Goal: Contribute content: Contribute content

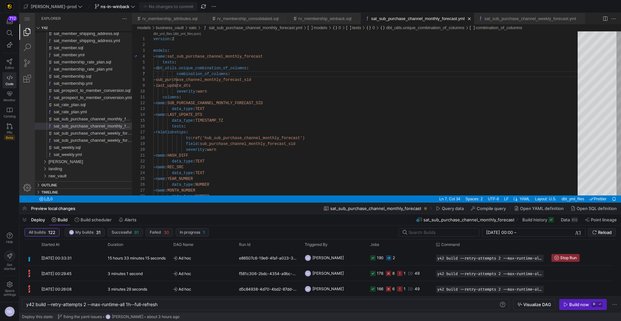
scroll to position [35, 77]
click at [101, 5] on span "ns-in-winback" at bounding box center [115, 6] width 29 height 5
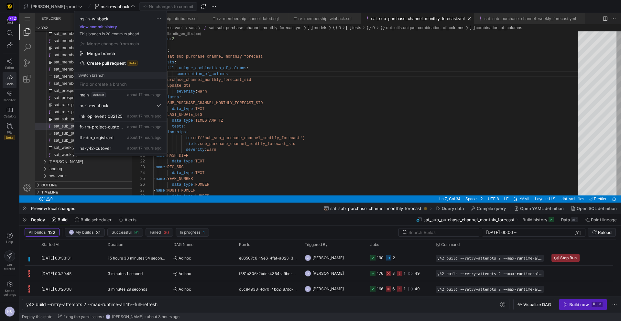
click at [104, 30] on div "ns-in-winback View commit history This branch is 20 commits ahead Merge changes…" at bounding box center [120, 45] width 92 height 68
click at [103, 28] on button "View commit history" at bounding box center [98, 27] width 48 height 5
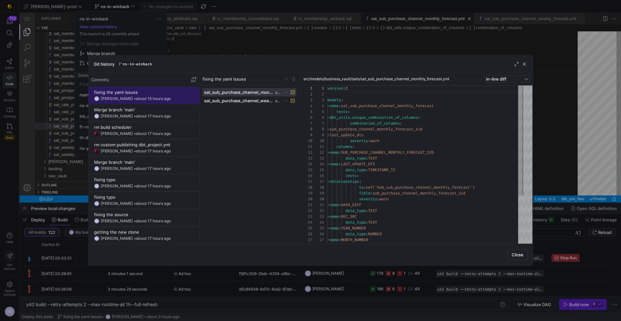
scroll to position [58, 0]
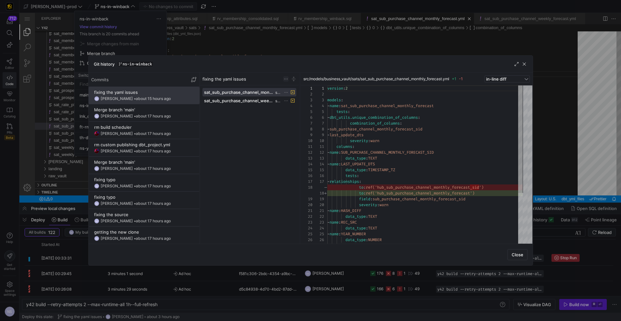
click at [284, 81] on div "fixing the yaml issues" at bounding box center [249, 79] width 99 height 13
click at [285, 79] on span at bounding box center [285, 78] width 5 height 5
click at [301, 110] on span "Revert commit" at bounding box center [320, 108] width 65 height 5
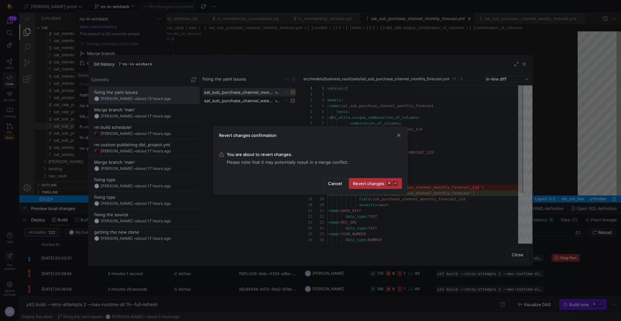
click at [380, 184] on span "Revert changes ⌘ ⏎" at bounding box center [375, 183] width 45 height 5
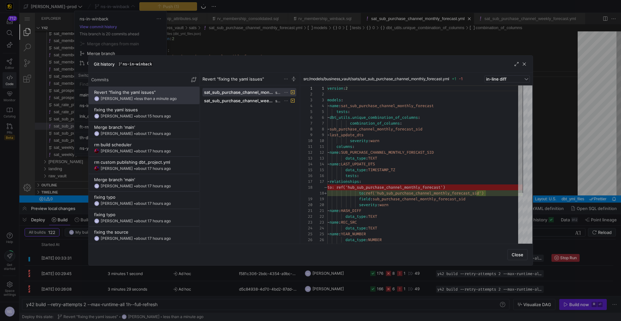
click at [280, 41] on div at bounding box center [310, 160] width 621 height 321
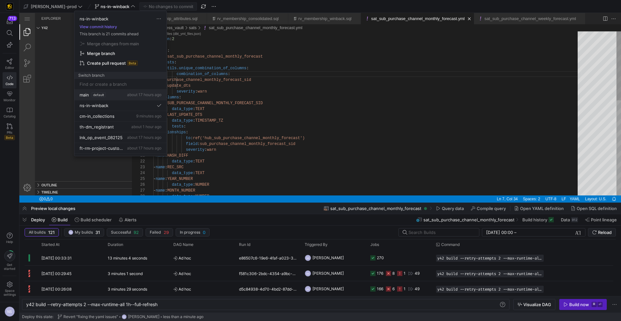
click at [127, 93] on span "about 17 hours ago" at bounding box center [144, 94] width 34 height 5
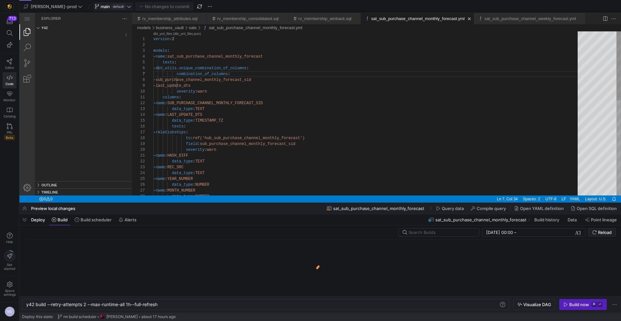
click at [111, 4] on span "default" at bounding box center [118, 6] width 14 height 5
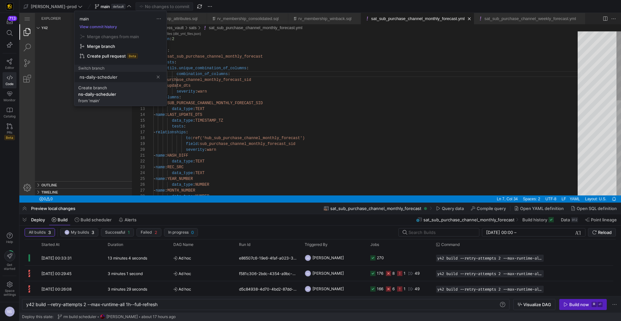
type input "ns-daily-scheduler"
click at [112, 94] on div "ns-daily-scheduler" at bounding box center [97, 94] width 38 height 5
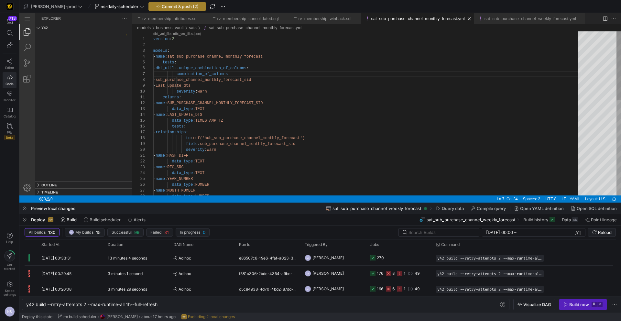
click at [162, 7] on span "Commit & push (2)" at bounding box center [180, 6] width 37 height 5
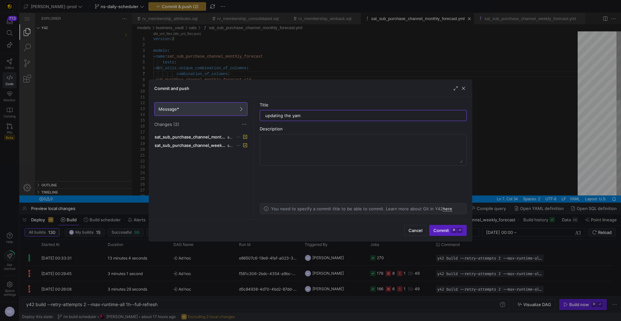
type input "updating the yaml"
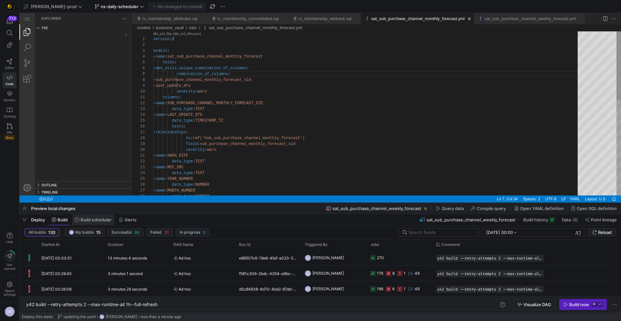
click at [0, 0] on span at bounding box center [0, 0] width 0 height 0
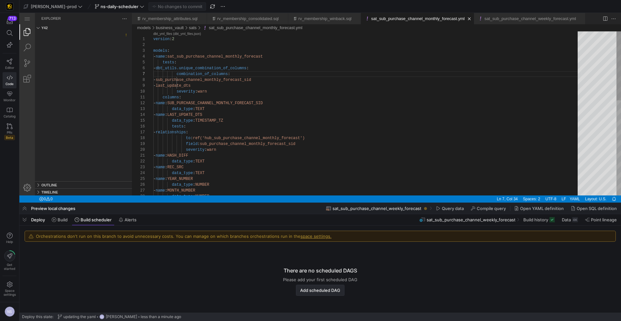
click at [324, 291] on span "Add scheduled DAG" at bounding box center [320, 290] width 40 height 5
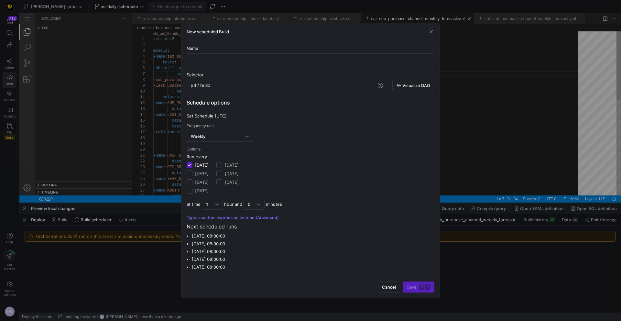
click at [530, 151] on div at bounding box center [310, 160] width 621 height 321
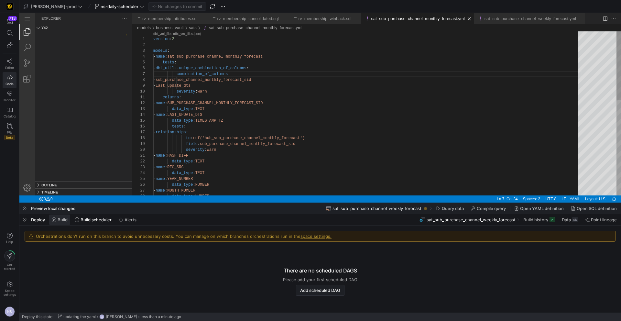
click at [64, 220] on span "Build" at bounding box center [63, 219] width 10 height 5
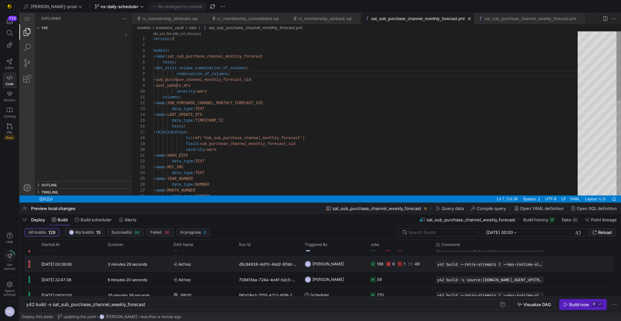
scroll to position [27, 0]
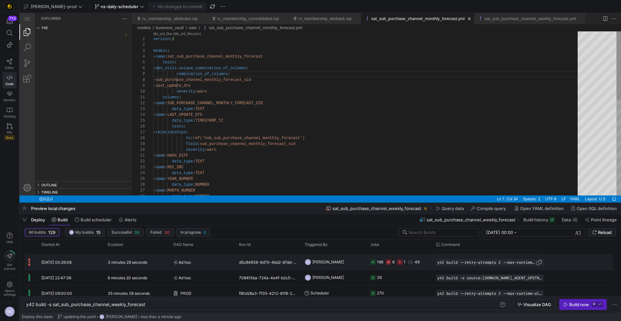
click at [536, 262] on span "button" at bounding box center [539, 262] width 6 height 6
click at [102, 222] on span "Build scheduler" at bounding box center [96, 219] width 31 height 5
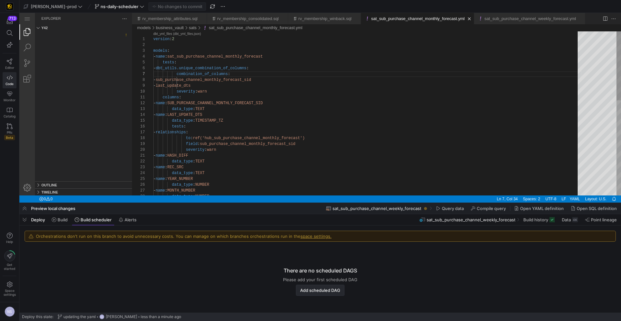
click at [317, 290] on span "Add scheduled DAG" at bounding box center [320, 290] width 40 height 5
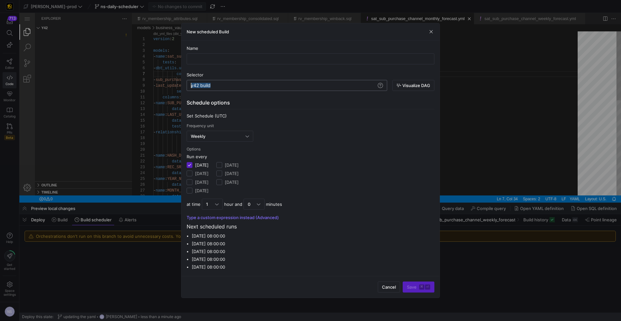
drag, startPoint x: 225, startPoint y: 85, endPoint x: 179, endPoint y: 85, distance: 45.9
click at [191, 85] on div "y42 build" at bounding box center [284, 85] width 186 height 5
type textarea "y42 build --retry-attempts 2 --max-runtime-all 1h"
click at [225, 137] on div "Weekly" at bounding box center [218, 136] width 55 height 5
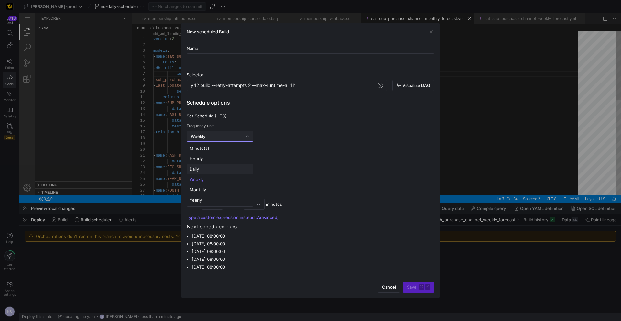
click at [205, 168] on span "Daily" at bounding box center [220, 168] width 61 height 5
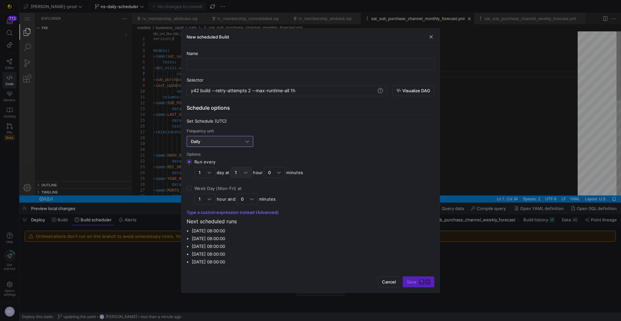
click at [251, 170] on div "1" at bounding box center [241, 172] width 21 height 11
click at [192, 164] on input "Run every 1 day at 1 hour 0 minutes" at bounding box center [189, 161] width 5 height 5
click at [247, 172] on div at bounding box center [310, 160] width 621 height 321
click at [212, 170] on div "1" at bounding box center [204, 172] width 21 height 11
click at [192, 164] on input "Run every 1 day at 1 hour 0 minutes" at bounding box center [189, 161] width 5 height 5
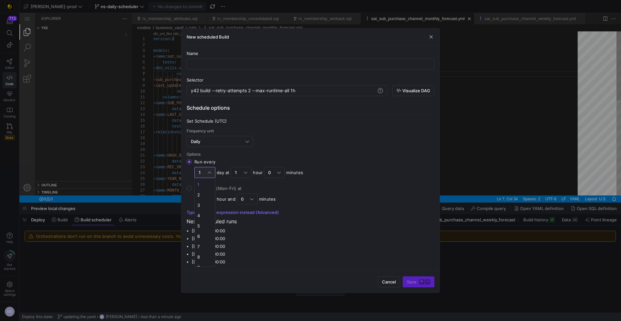
click at [213, 168] on div at bounding box center [310, 160] width 621 height 321
click at [234, 63] on input "text" at bounding box center [310, 63] width 237 height 5
type input "P"
type input "PROD_BUILD"
click at [248, 173] on div "1" at bounding box center [241, 172] width 21 height 11
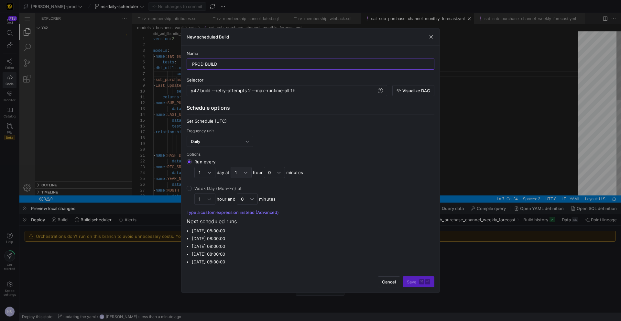
click at [192, 164] on input "Run every 1 day at 1 hour 0 minutes" at bounding box center [189, 161] width 5 height 5
click at [237, 184] on span "0" at bounding box center [241, 184] width 15 height 5
drag, startPoint x: 469, startPoint y: 145, endPoint x: 290, endPoint y: 83, distance: 189.3
click at [291, 83] on div "New scheduled Build Name PROD_BUILD Selector y42 build --retry-attempts 2 --max…" at bounding box center [310, 160] width 621 height 321
click at [318, 94] on div "y42 build --retry-attempts 2 --max-runtime-all 1h y42 build --retry-attempts 2 …" at bounding box center [287, 90] width 201 height 11
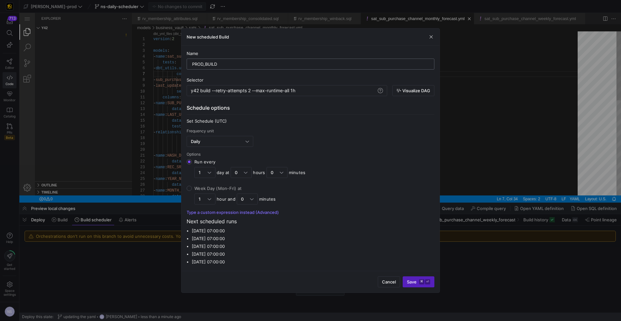
click at [204, 64] on input "PROD_BUILD" at bounding box center [310, 63] width 237 height 5
click at [467, 105] on div at bounding box center [310, 160] width 621 height 321
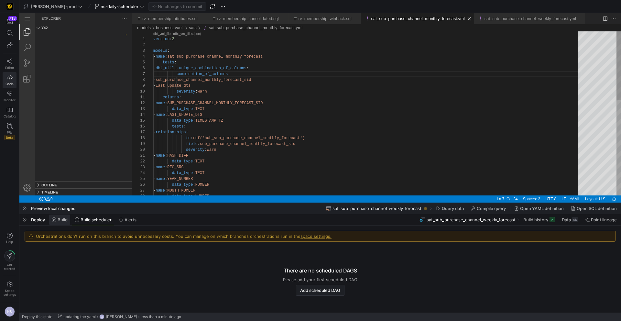
click at [55, 220] on icon at bounding box center [54, 219] width 5 height 5
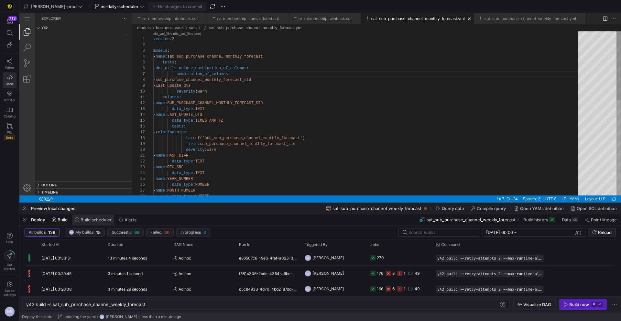
click at [102, 221] on span "Build scheduler" at bounding box center [96, 219] width 31 height 5
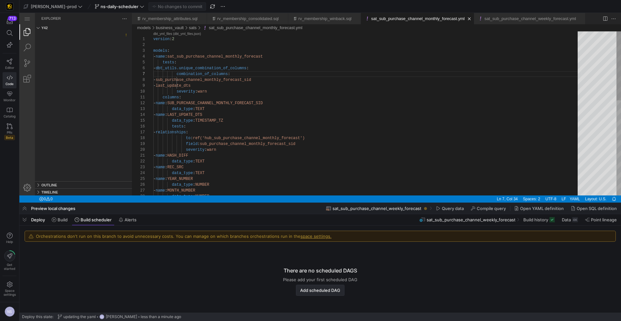
click at [306, 290] on span "Add scheduled DAG" at bounding box center [320, 290] width 40 height 5
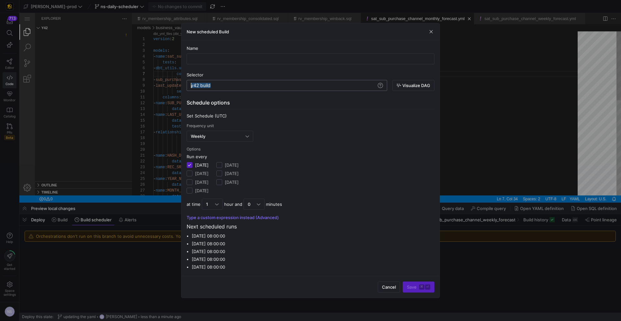
drag, startPoint x: 220, startPoint y: 85, endPoint x: 100, endPoint y: 79, distance: 120.2
click at [191, 83] on div "y42 build" at bounding box center [284, 85] width 186 height 5
type textarea "y42 build --retry-attempts 2 --max-runtime-all 1h"
click at [243, 59] on input "text" at bounding box center [310, 58] width 237 height 5
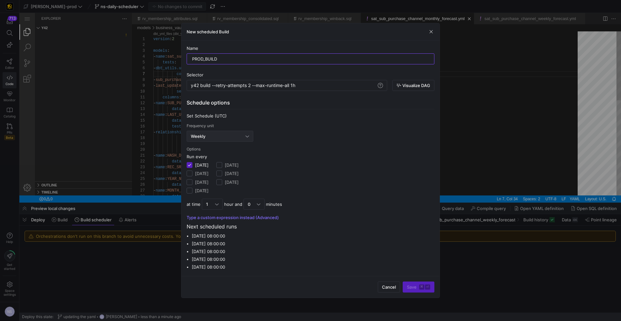
type input "PROD_BUILD"
click at [242, 139] on div "Weekly" at bounding box center [220, 136] width 58 height 10
click at [213, 167] on span "Daily" at bounding box center [220, 168] width 61 height 5
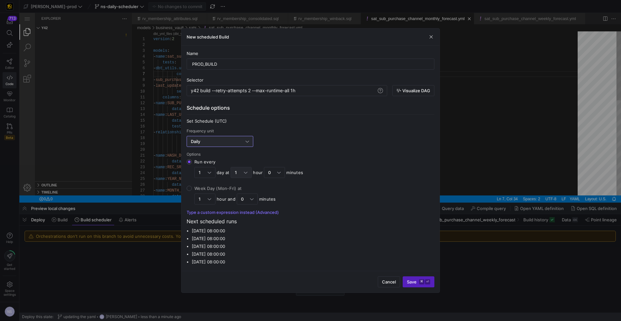
click at [241, 176] on div "1" at bounding box center [241, 172] width 13 height 10
click at [192, 164] on input "Run every 1 day at 1 hour 0 minutes" at bounding box center [189, 161] width 5 height 5
click at [240, 201] on mat-option "2" at bounding box center [241, 205] width 20 height 10
click at [421, 281] on kbd "⌘" at bounding box center [421, 281] width 5 height 5
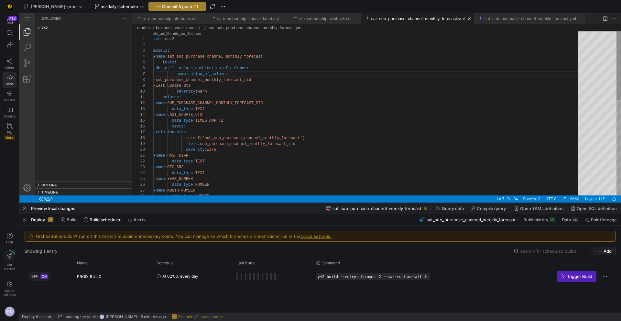
click at [162, 8] on span "Commit & push (1)" at bounding box center [180, 6] width 36 height 5
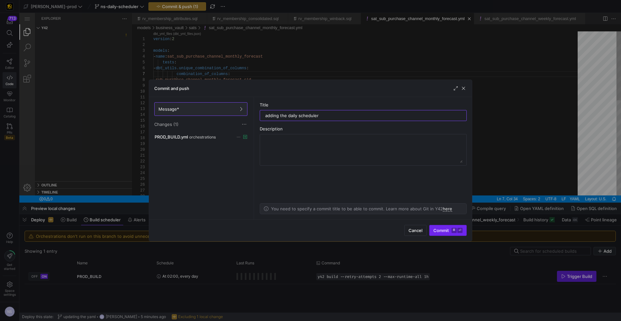
type input "adding the daily scheduler"
click at [447, 234] on span "submit" at bounding box center [448, 230] width 37 height 10
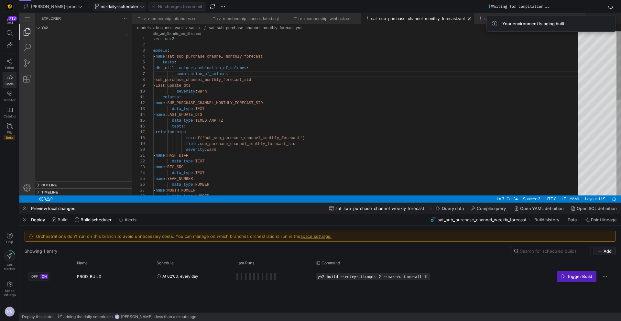
click at [117, 5] on span "ns-daily-scheduler" at bounding box center [120, 6] width 38 height 5
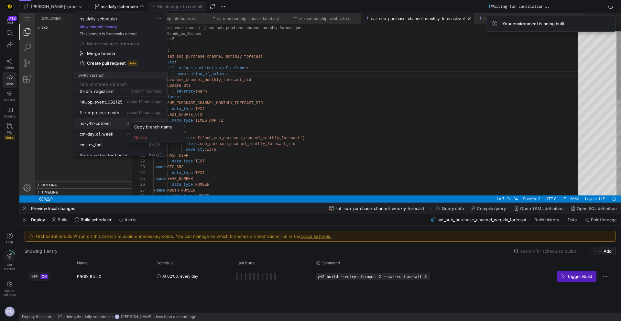
scroll to position [53, 0]
click at [145, 138] on span "Delete" at bounding box center [156, 137] width 45 height 5
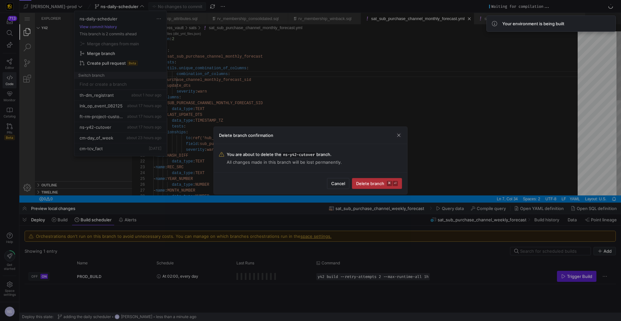
click at [386, 184] on span "Delete branch ⌘ ⏎" at bounding box center [377, 183] width 42 height 5
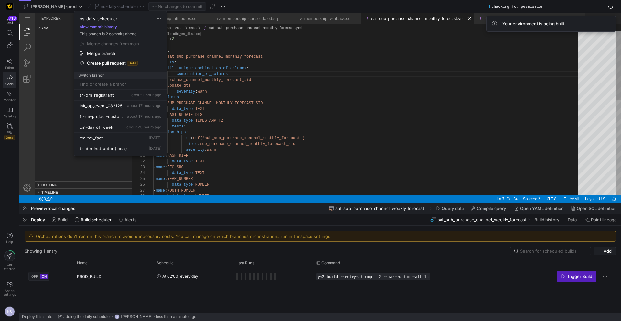
scroll to position [0, 0]
click at [117, 126] on div "ns-in-winback 8 minutes ago" at bounding box center [121, 126] width 82 height 5
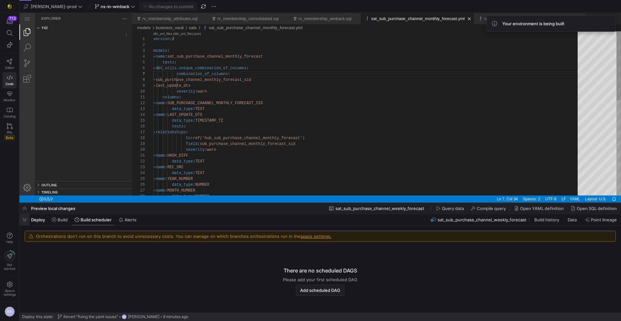
click at [0, 0] on span "button" at bounding box center [0, 0] width 0 height 0
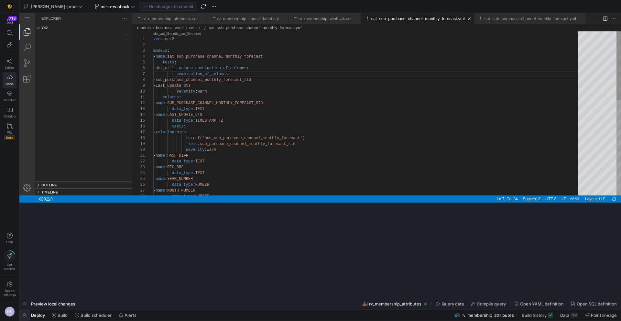
click at [0, 0] on span "button" at bounding box center [0, 0] width 0 height 0
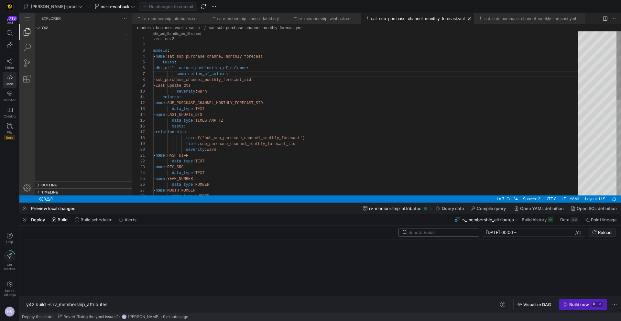
scroll to position [0, 82]
click at [569, 304] on span "Build now ⌘ ⏎" at bounding box center [583, 304] width 39 height 5
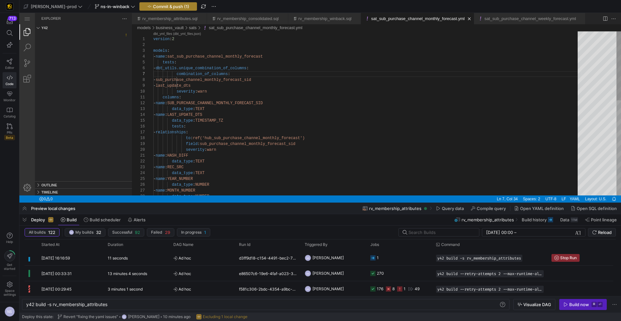
click at [151, 3] on span "button" at bounding box center [168, 7] width 57 height 8
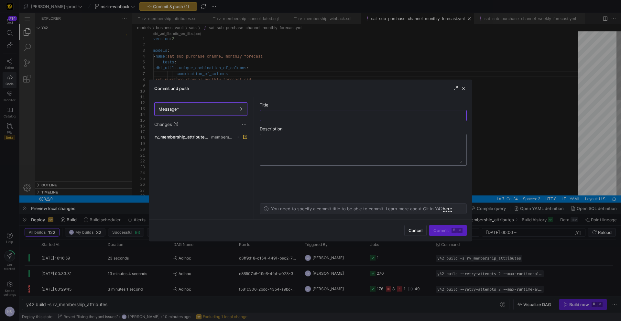
type input "s"
type input "testing"
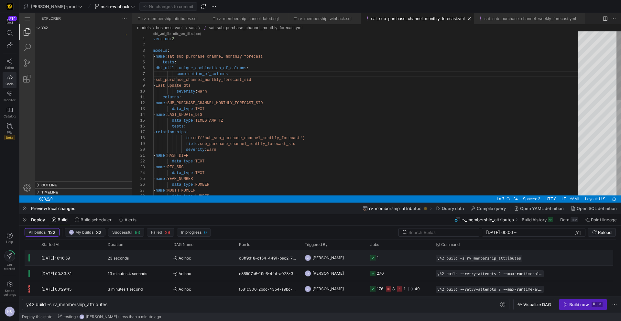
click at [405, 264] on y42-job-status-cell-renderer "1" at bounding box center [399, 257] width 58 height 15
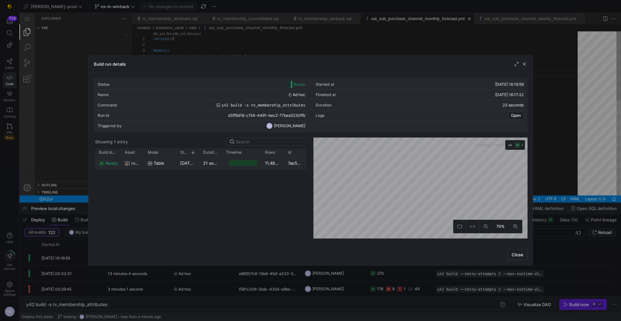
click at [270, 168] on div "11,486,225" at bounding box center [272, 163] width 23 height 13
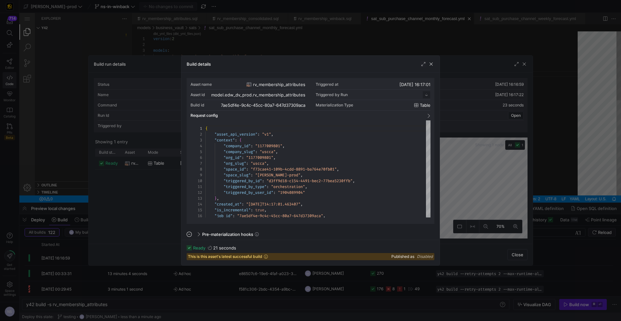
scroll to position [58, 0]
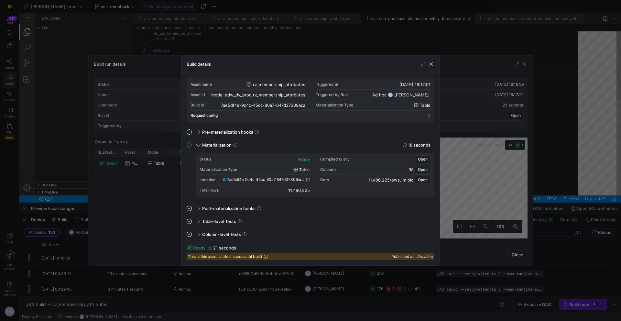
click at [295, 179] on span "7ae5df4e_9c4c_45cc_80a7_647d37309aca" at bounding box center [266, 179] width 78 height 5
click at [462, 192] on div at bounding box center [310, 160] width 621 height 321
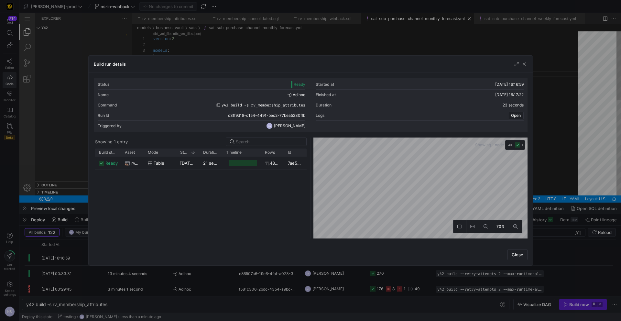
click at [608, 189] on div at bounding box center [310, 160] width 621 height 321
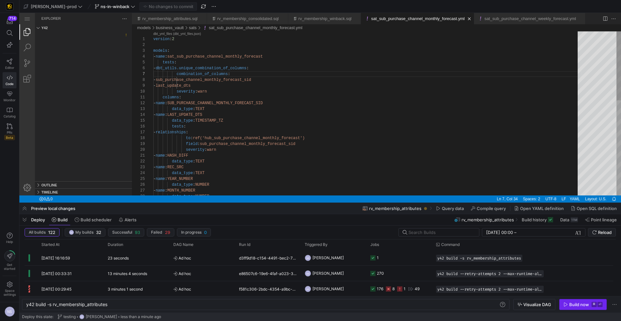
click at [577, 305] on div "Build now" at bounding box center [579, 304] width 20 height 5
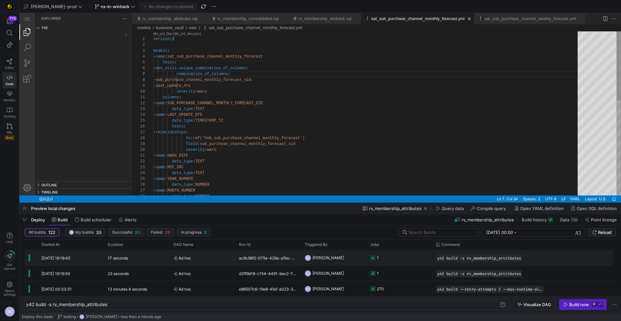
click at [400, 261] on y42-job-status-cell-renderer "1" at bounding box center [399, 257] width 58 height 15
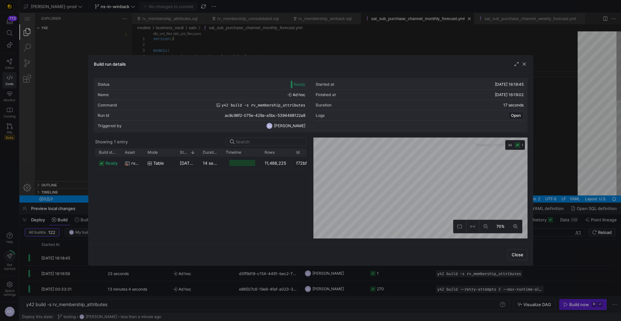
drag, startPoint x: 283, startPoint y: 153, endPoint x: 304, endPoint y: 150, distance: 20.8
click at [294, 150] on div at bounding box center [292, 153] width 3 height 8
click at [275, 165] on div "11,486,225" at bounding box center [283, 163] width 44 height 13
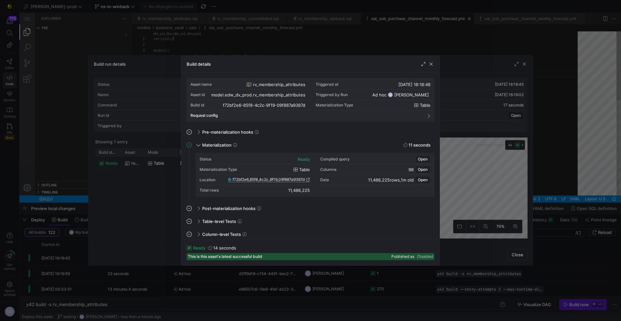
click at [302, 180] on span "f72bf2e6_85f8_4c2c_9f19_09f887a9387d" at bounding box center [269, 179] width 72 height 5
click at [545, 120] on div at bounding box center [310, 160] width 621 height 321
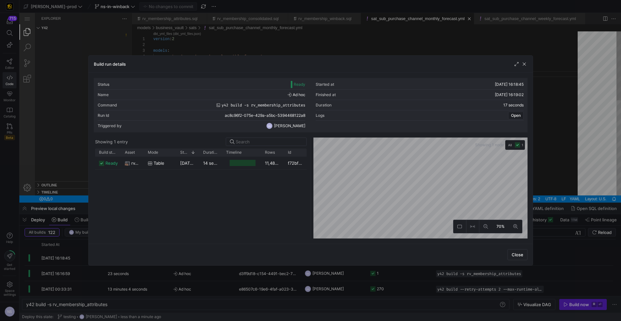
click at [562, 123] on div at bounding box center [310, 160] width 621 height 321
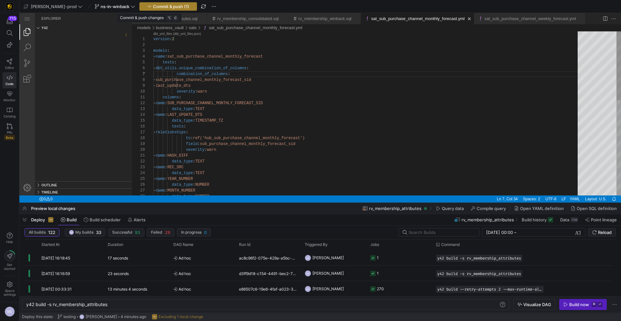
click at [162, 4] on span "Commit & push (1)" at bounding box center [171, 6] width 36 height 5
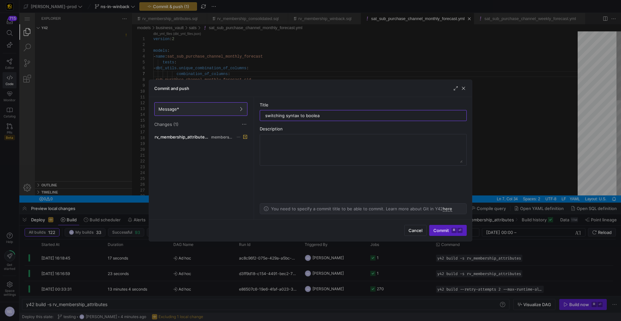
type input "switching syntax to boolean"
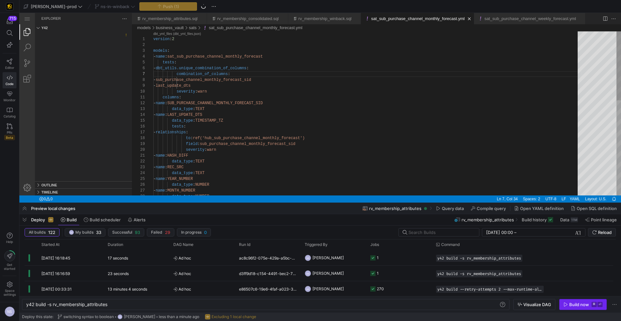
click at [583, 304] on div "Build now" at bounding box center [579, 304] width 20 height 5
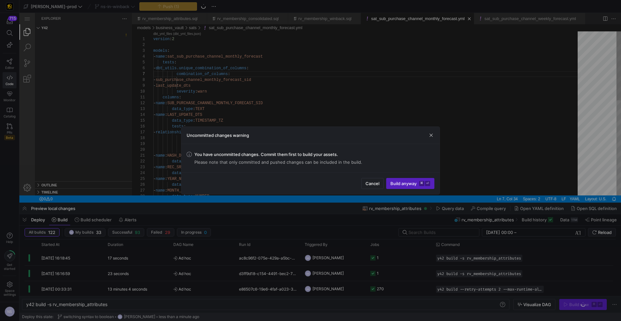
click at [468, 174] on div at bounding box center [310, 160] width 621 height 321
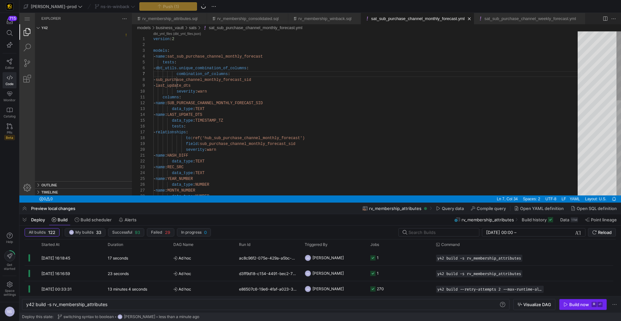
click at [579, 305] on div "Build now" at bounding box center [579, 304] width 20 height 5
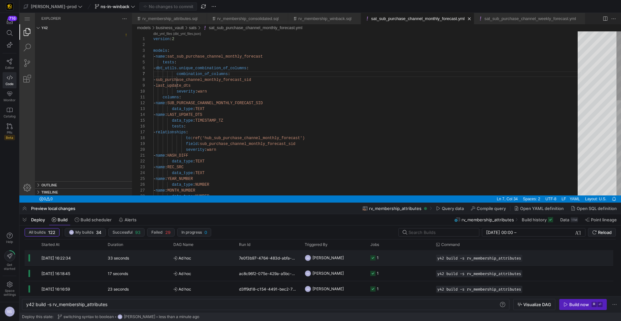
click at [395, 259] on y42-job-status-cell-renderer "1" at bounding box center [399, 257] width 58 height 15
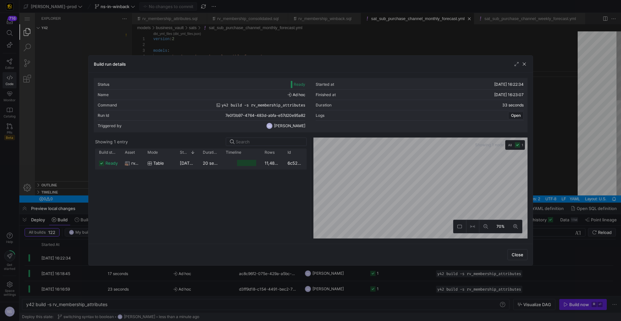
click at [266, 164] on div "11,486,225" at bounding box center [272, 163] width 23 height 13
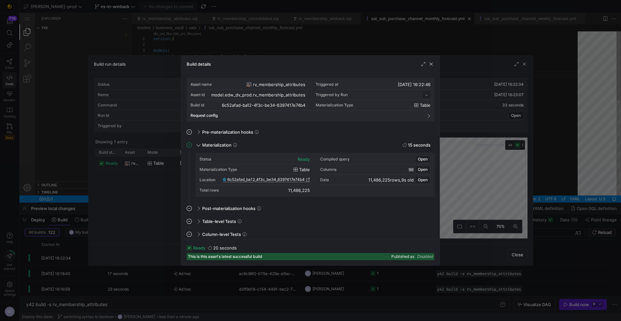
click at [305, 180] on link "6c52afad_ba12_4f3c_be34_6397417e74b4" at bounding box center [266, 179] width 87 height 5
drag, startPoint x: 471, startPoint y: 50, endPoint x: 496, endPoint y: 55, distance: 25.1
click at [473, 50] on div at bounding box center [310, 160] width 621 height 321
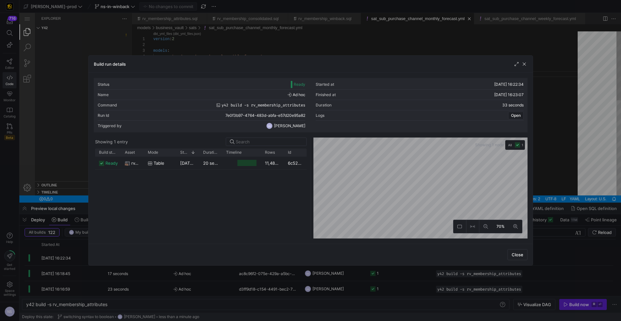
click at [538, 57] on div at bounding box center [310, 160] width 621 height 321
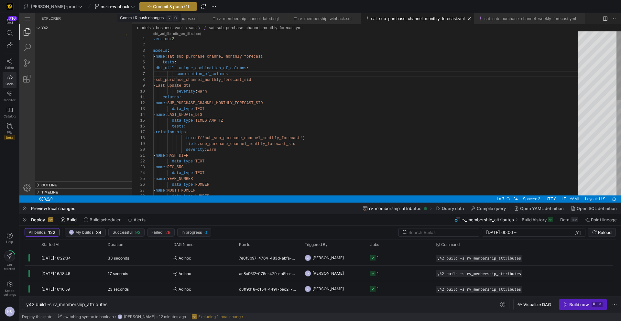
click at [160, 7] on span "Commit & push (1)" at bounding box center [171, 6] width 36 height 5
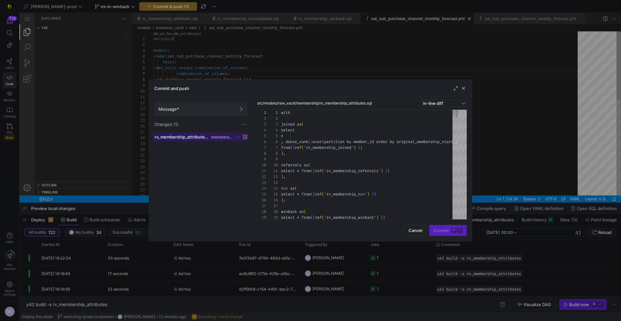
click at [226, 134] on div "rv_membership_attributes.sql membership" at bounding box center [194, 136] width 78 height 5
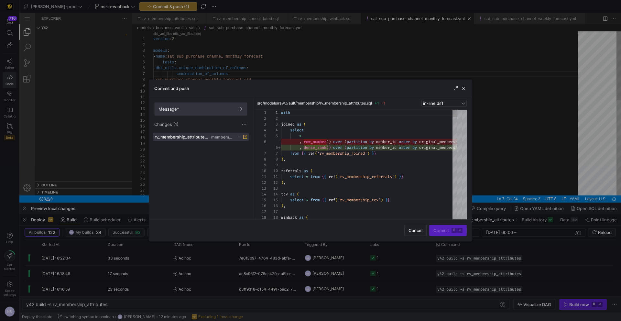
click at [221, 112] on span at bounding box center [201, 109] width 93 height 13
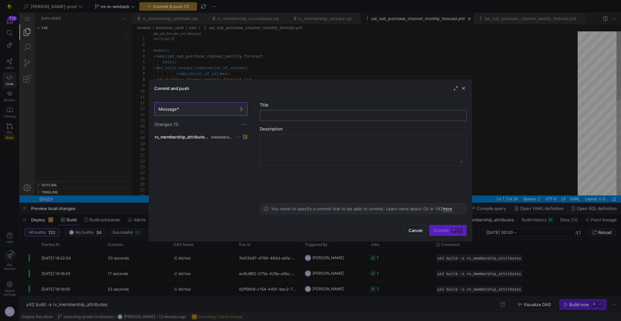
click at [355, 112] on div at bounding box center [363, 115] width 196 height 10
type input "fixing membership iteration"
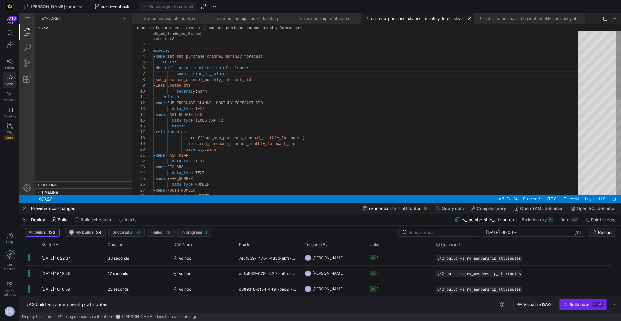
click at [584, 304] on div "Build now" at bounding box center [579, 304] width 20 height 5
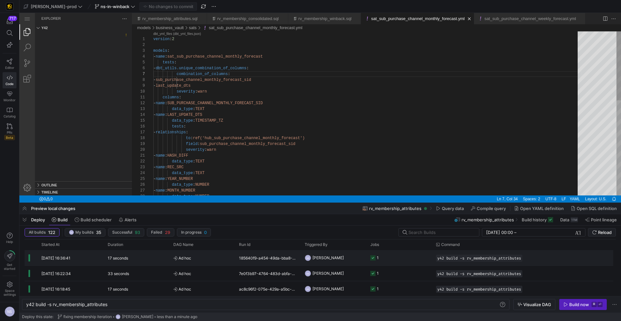
click at [398, 258] on y42-job-status-cell-renderer "1" at bounding box center [399, 257] width 58 height 15
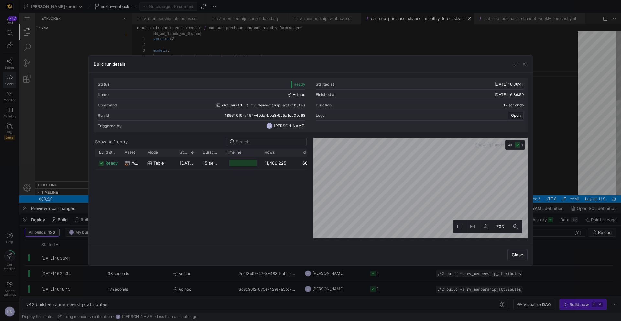
drag, startPoint x: 282, startPoint y: 154, endPoint x: 297, endPoint y: 153, distance: 14.9
click at [297, 153] on div at bounding box center [298, 153] width 3 height 8
click at [280, 162] on div "11,486,225" at bounding box center [280, 163] width 38 height 13
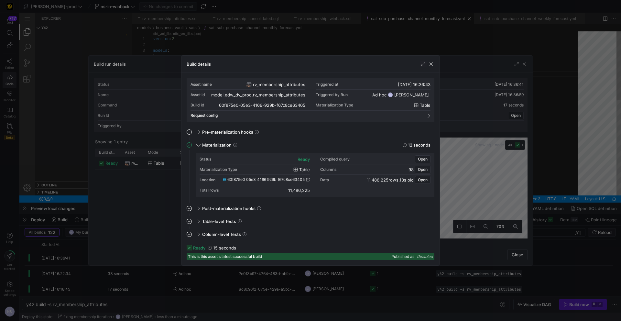
click at [305, 179] on link "60f875e0_05e3_4166_929b_f67c8ce63405" at bounding box center [266, 179] width 87 height 5
click at [310, 61] on div "Build details" at bounding box center [311, 64] width 258 height 17
click at [318, 54] on div at bounding box center [310, 160] width 621 height 321
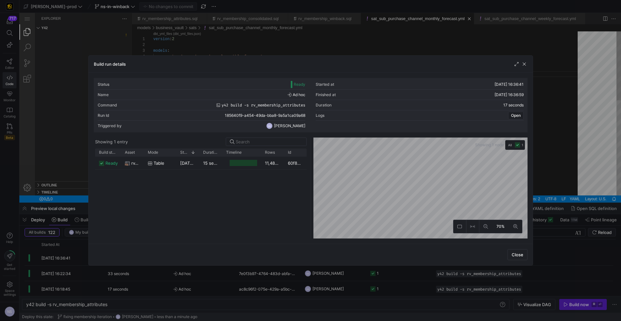
click at [317, 56] on div "Build run details" at bounding box center [311, 64] width 444 height 17
click at [241, 40] on div at bounding box center [310, 160] width 621 height 321
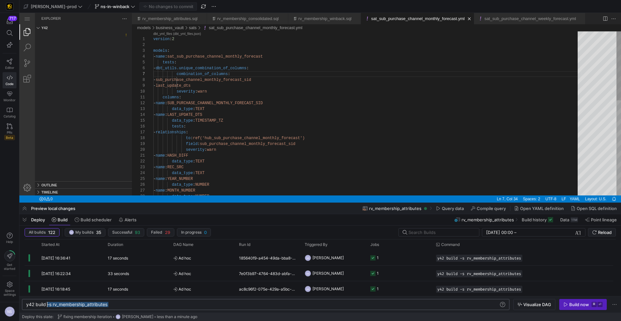
scroll to position [0, 23]
drag, startPoint x: 118, startPoint y: 306, endPoint x: 50, endPoint y: 303, distance: 67.7
click at [49, 303] on div "y42 build -s rv_membership_attributes" at bounding box center [262, 304] width 473 height 5
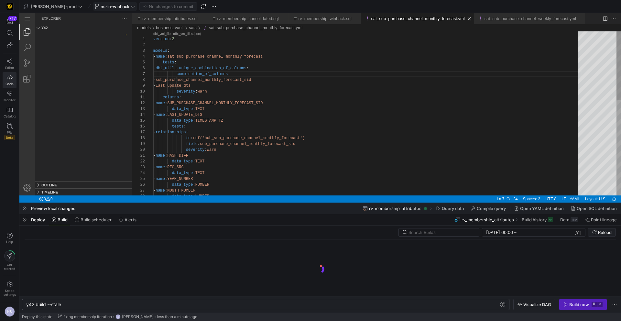
type textarea "y42 build --stale"
click at [101, 8] on span "ns-in-winback" at bounding box center [115, 6] width 29 height 5
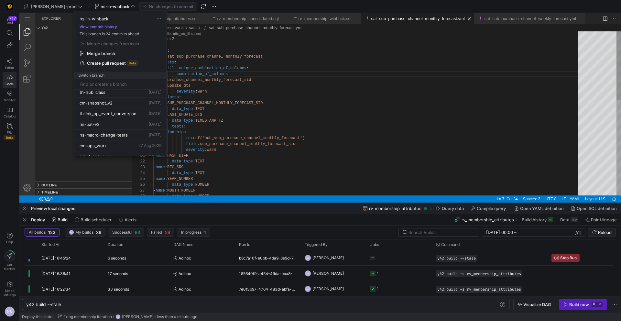
scroll to position [156, 0]
click at [142, 147] on span "Delete" at bounding box center [153, 146] width 45 height 5
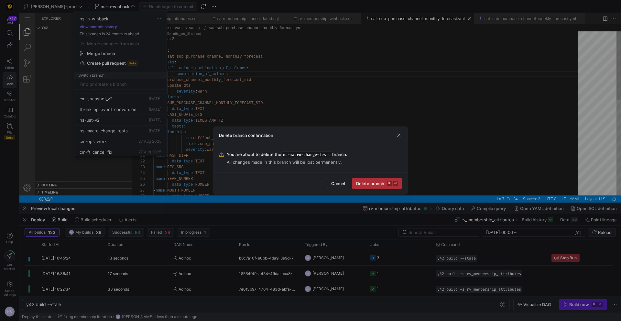
click at [396, 185] on kbd "⏎" at bounding box center [395, 183] width 5 height 5
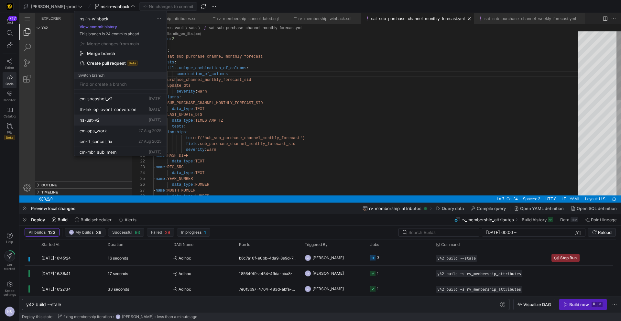
click at [103, 121] on div "ns-uat-v2 28 Aug 2025" at bounding box center [121, 119] width 82 height 5
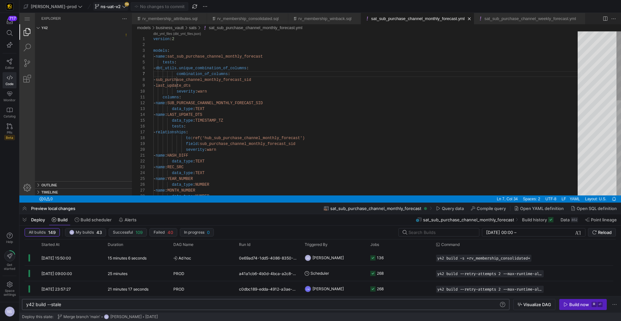
click at [101, 4] on span "ns-uat-v2" at bounding box center [111, 6] width 20 height 5
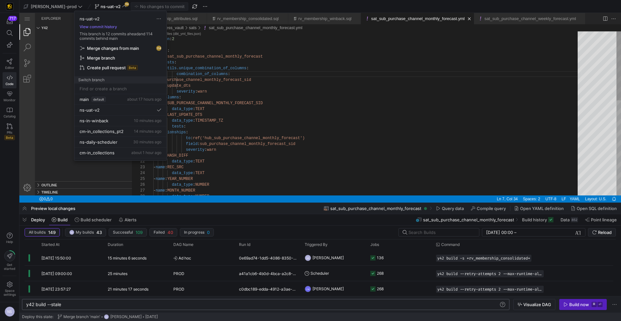
click at [115, 48] on span "Merge changes from main" at bounding box center [113, 48] width 52 height 5
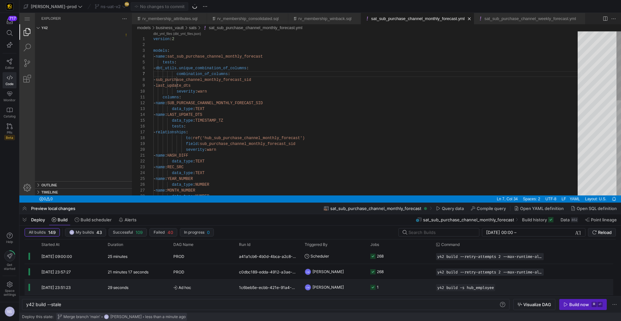
scroll to position [18, 0]
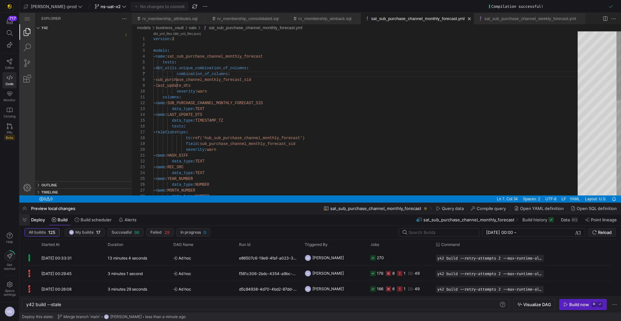
click at [0, 0] on span "button" at bounding box center [0, 0] width 0 height 0
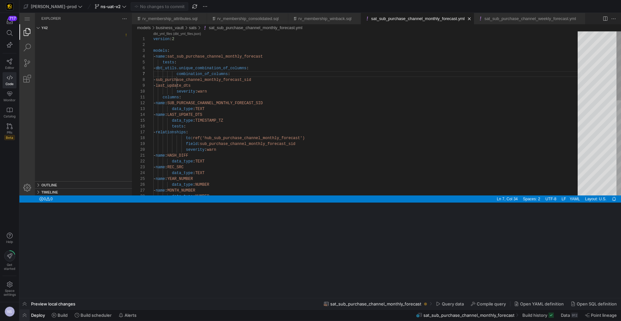
click at [0, 0] on span "button" at bounding box center [0, 0] width 0 height 0
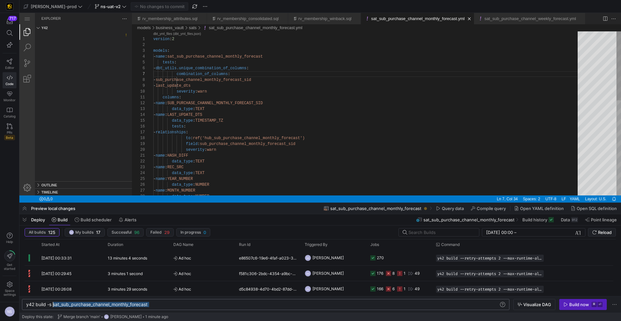
scroll to position [0, 27]
drag, startPoint x: 156, startPoint y: 305, endPoint x: 53, endPoint y: 308, distance: 103.3
click at [53, 307] on div "y42 build -s sat_sub_purchase_channel_monthly_fore cast" at bounding box center [262, 304] width 473 height 5
type textarea "y42 build -s +rv_membership_raw+"
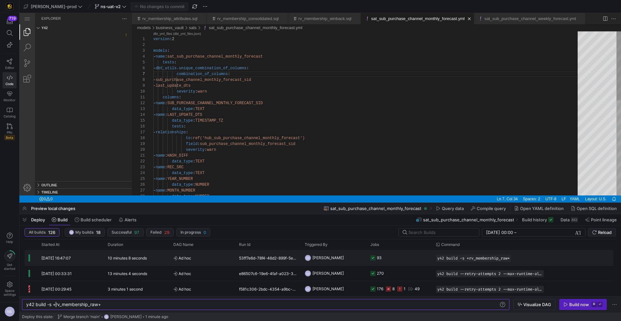
click at [391, 254] on y42-job-status-cell-renderer "93" at bounding box center [399, 257] width 58 height 15
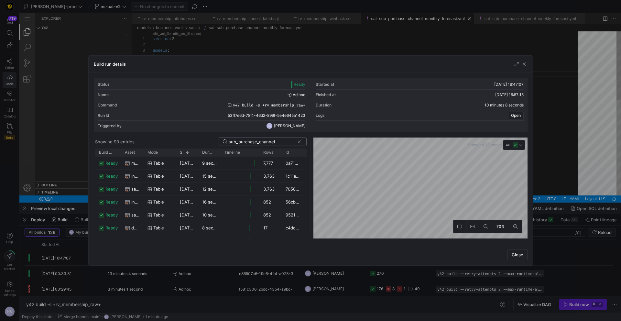
click at [237, 143] on input "sub_purchase_channel" at bounding box center [262, 141] width 66 height 5
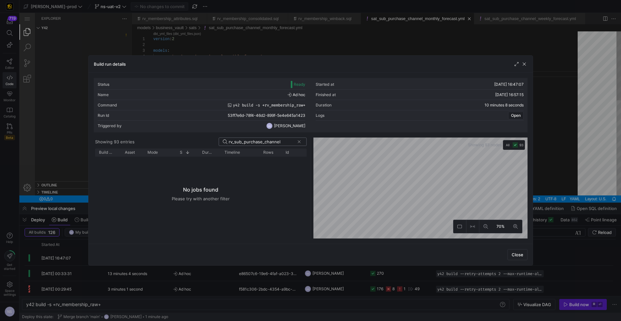
drag, startPoint x: 289, startPoint y: 141, endPoint x: 242, endPoint y: 144, distance: 47.3
click at [242, 144] on input "rv_sub_purchase_channel" at bounding box center [262, 141] width 66 height 5
type input "rv_membership_sub"
click at [222, 165] on div at bounding box center [240, 163] width 39 height 13
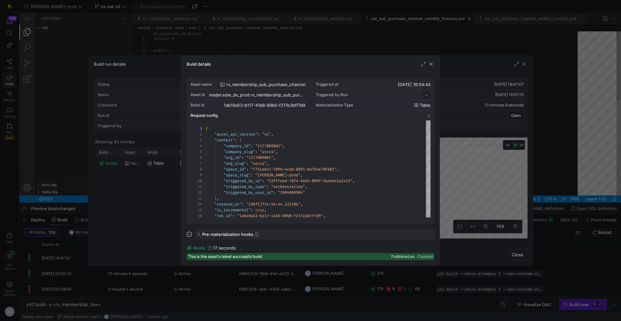
scroll to position [58, 0]
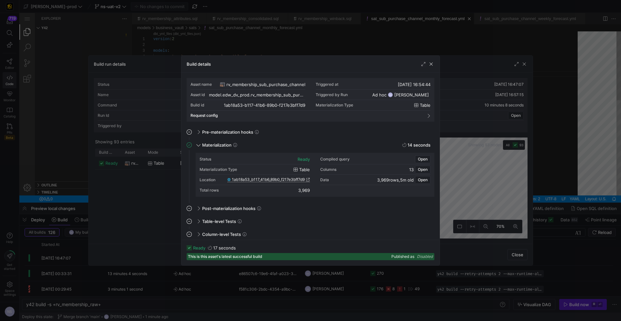
click at [299, 180] on span "1ab18a53_b117_41b6_89b0_f217e3bff7d9" at bounding box center [268, 179] width 73 height 5
click at [280, 184] on div "Location 1ab18a53_b117_41b6_89b0_f217e3bff7d9" at bounding box center [255, 180] width 110 height 10
click at [281, 180] on span "1ab18a53_b117_41b6_89b0_f217e3bff7d9" at bounding box center [268, 179] width 73 height 5
click at [193, 16] on div at bounding box center [310, 160] width 621 height 321
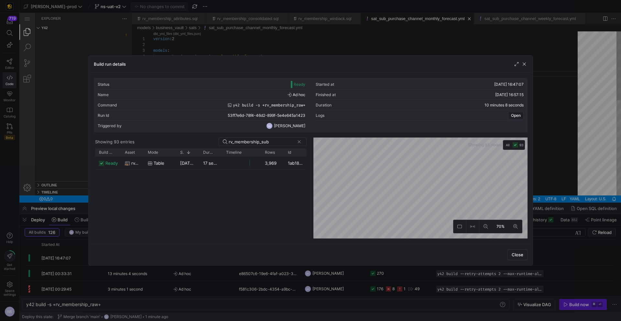
click at [175, 18] on div at bounding box center [310, 160] width 621 height 321
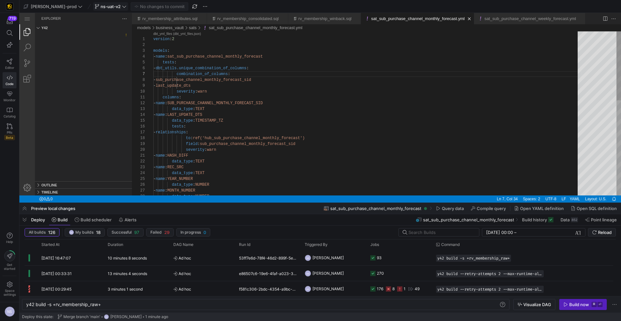
click at [101, 5] on span "ns-uat-v2" at bounding box center [111, 6] width 20 height 5
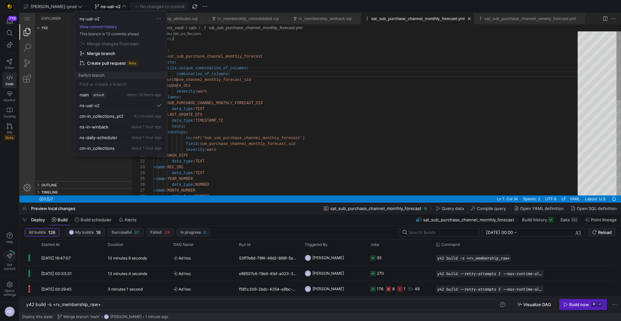
click at [114, 84] on input at bounding box center [121, 84] width 82 height 5
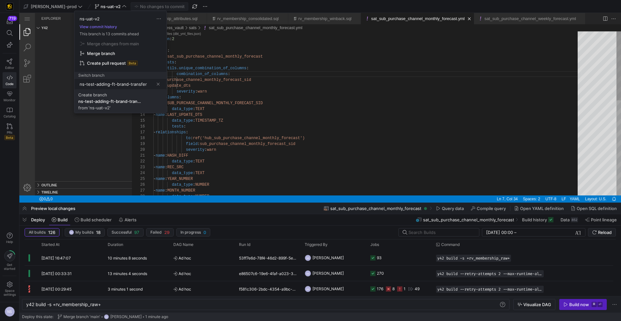
type input "ns-test-adding-ft-brand-transfer"
click at [102, 102] on div "ns-test-adding-ft-brand-transfer" at bounding box center [110, 101] width 65 height 5
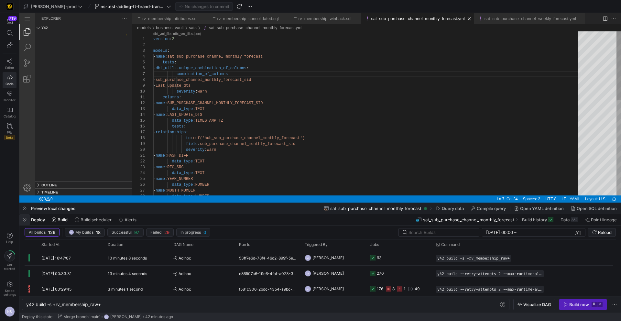
click at [0, 0] on span "button" at bounding box center [0, 0] width 0 height 0
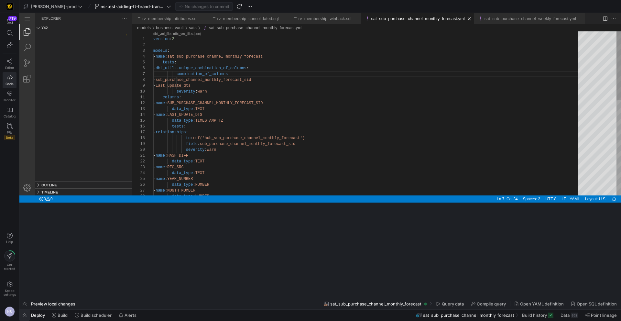
click at [0, 0] on span "button" at bounding box center [0, 0] width 0 height 0
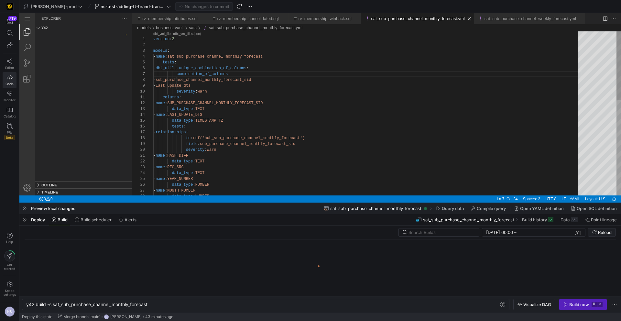
scroll to position [0, 123]
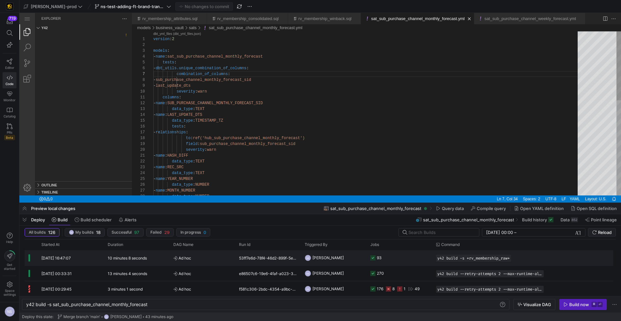
click at [397, 260] on y42-job-status-cell-renderer "93" at bounding box center [399, 257] width 58 height 15
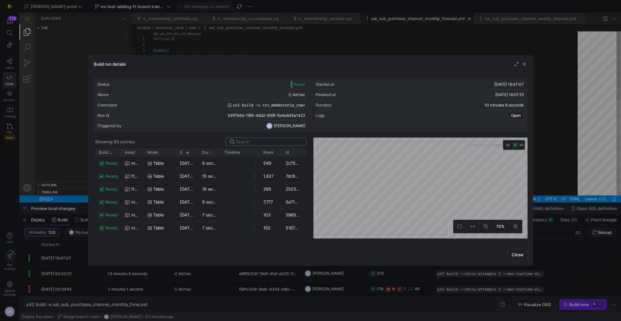
click at [246, 144] on div at bounding box center [269, 142] width 67 height 8
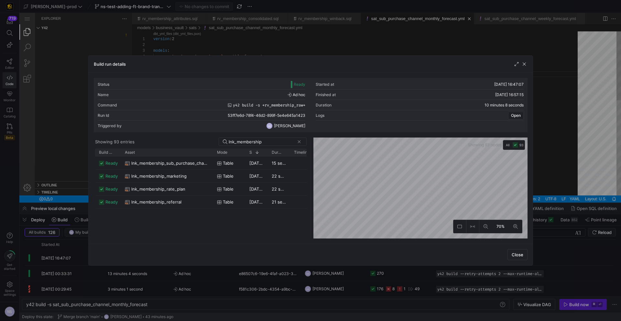
drag, startPoint x: 142, startPoint y: 155, endPoint x: 212, endPoint y: 159, distance: 69.7
click at [212, 159] on div "Build status Asset Mode 1" at bounding box center [201, 194] width 212 height 90
drag, startPoint x: 276, startPoint y: 141, endPoint x: 243, endPoint y: 143, distance: 33.4
click at [243, 143] on input "lnk_membership" at bounding box center [262, 141] width 66 height 5
type input "l"
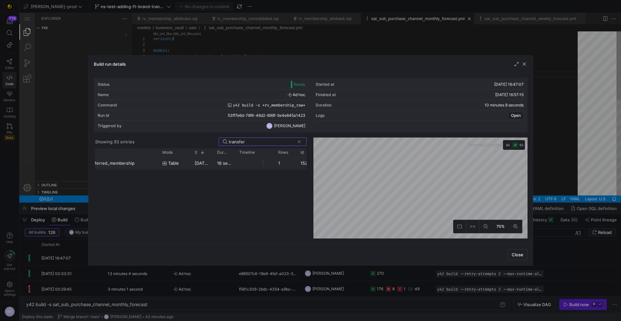
scroll to position [0, 62]
type input "transfer"
click at [268, 161] on div "16 seconds" at bounding box center [279, 163] width 22 height 13
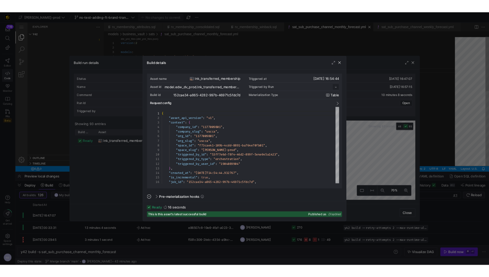
scroll to position [58, 0]
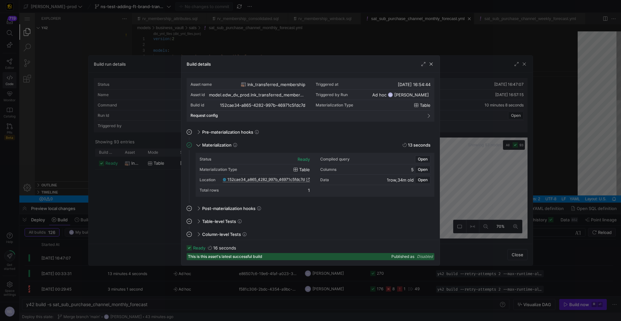
click at [301, 180] on span "152cae34_a865_4282_997b_46971c5fdc7d" at bounding box center [265, 179] width 77 height 5
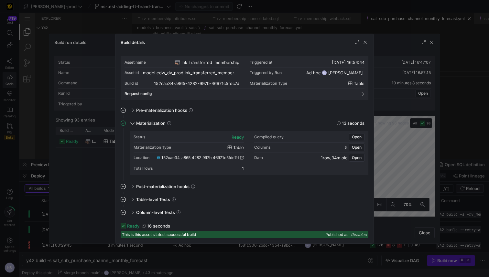
click at [426, 110] on div at bounding box center [244, 138] width 489 height 277
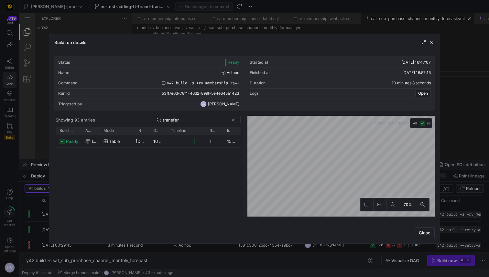
click at [462, 90] on div at bounding box center [244, 138] width 489 height 277
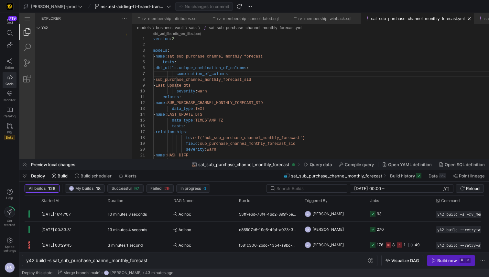
type textarea "y42 build -s sal_customer"
click at [8, 62] on icon at bounding box center [10, 62] width 6 height 6
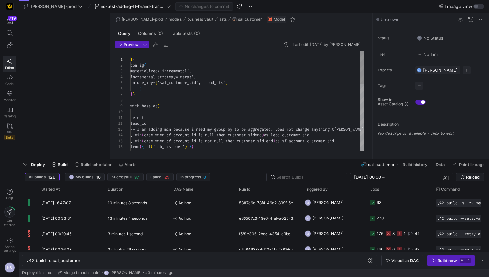
scroll to position [58, 0]
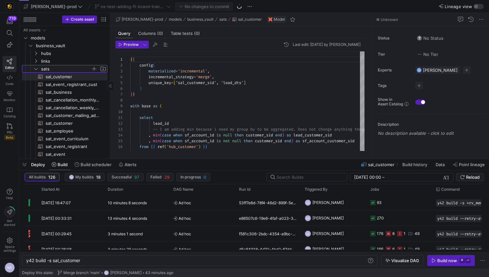
click at [69, 67] on span "sats" at bounding box center [66, 68] width 50 height 7
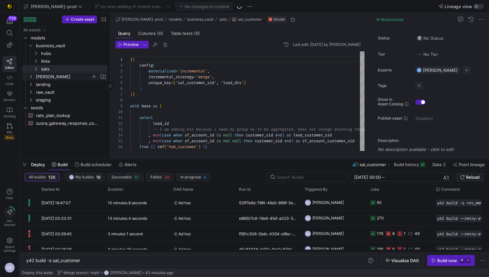
click at [73, 75] on span "[PERSON_NAME]" at bounding box center [63, 76] width 55 height 7
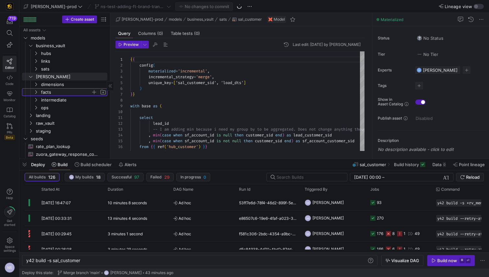
click at [76, 90] on span "facts" at bounding box center [66, 92] width 50 height 7
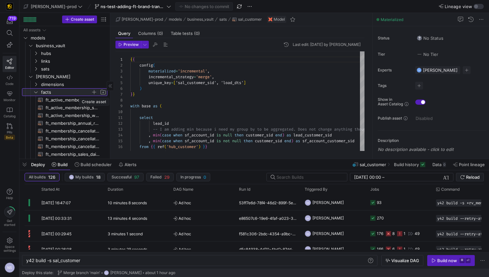
click at [93, 92] on span "button" at bounding box center [94, 92] width 6 height 6
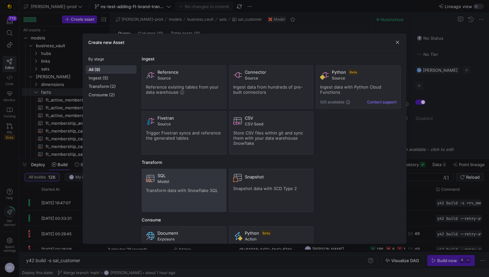
click at [162, 185] on div "SQL Model Transform data with Snowflake SQL" at bounding box center [184, 190] width 76 height 35
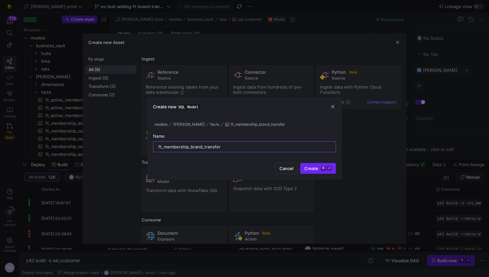
type input "ft_membership_brand_transfer"
click at [326, 168] on kbd "⌘" at bounding box center [323, 168] width 5 height 5
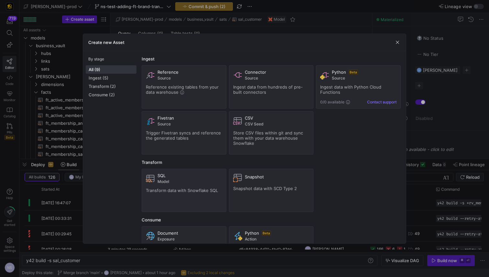
type textarea "y42 build -s ft_membership_brand_transfer"
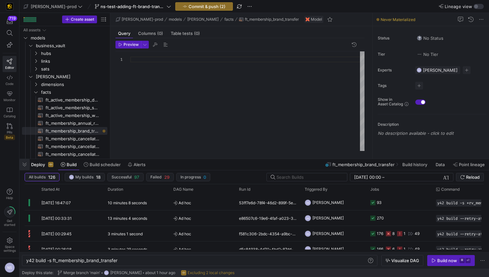
click at [24, 162] on span "button" at bounding box center [24, 164] width 10 height 11
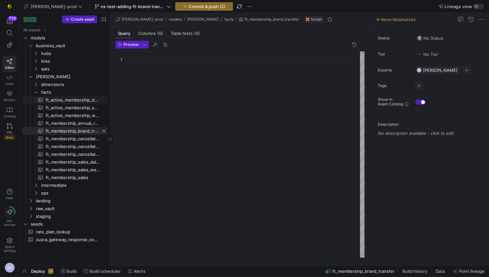
click at [80, 101] on span "ft_active_membership_daily_forecast​​​​​​​​​​" at bounding box center [73, 99] width 54 height 7
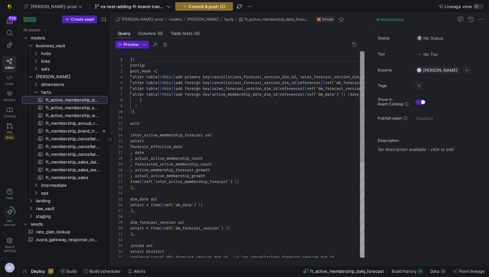
scroll to position [35, 0]
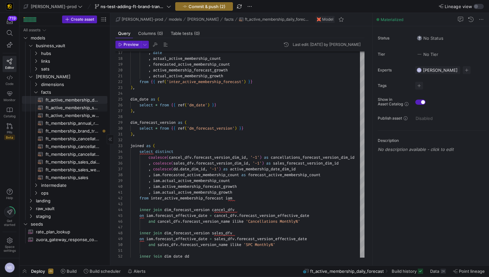
click at [76, 107] on span "ft_active_membership_snapshot​​​​​​​​​​" at bounding box center [73, 107] width 54 height 7
type textarea "{{ config( post_hook = [ "alter table {{ this }} add primary key (active_member…"
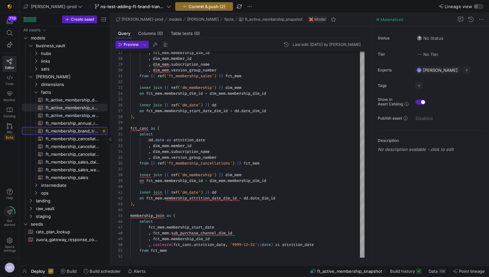
click at [79, 133] on span "ft_membership_brand_transfer​​​​​​​​​​" at bounding box center [73, 130] width 54 height 7
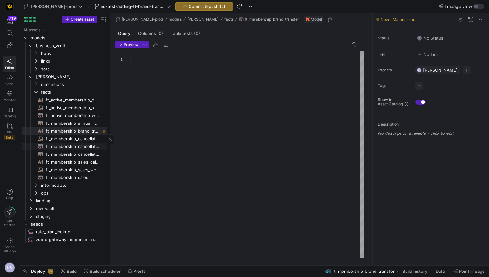
click at [78, 146] on span "ft_membership_cancellations_weekly_forecast​​​​​​​​​​" at bounding box center [73, 146] width 54 height 7
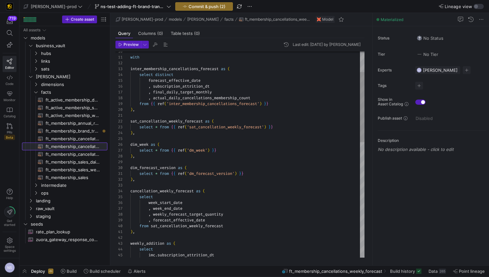
scroll to position [58, 0]
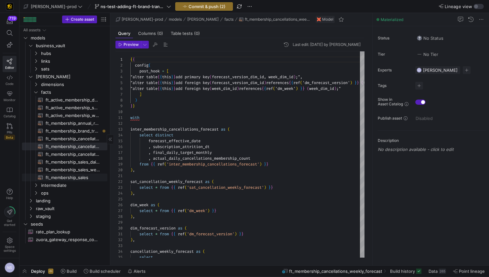
click at [78, 178] on span "ft_membership_sales​​​​​​​​​​" at bounding box center [73, 177] width 54 height 7
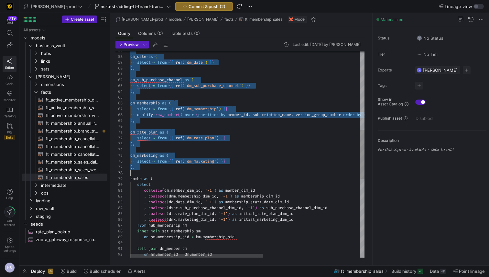
scroll to position [17, 5]
drag, startPoint x: 130, startPoint y: 136, endPoint x: 209, endPoint y: 168, distance: 84.7
type textarea "dm_rate_plan as ( select * from {{ ref('dm_rate_plan') }} ), dm_marketing as ( …"
click at [199, 168] on div "dm_marketing as ( ) , dm_rate_plan as ( select * from { { ref ( 'dm_rate_plan' …" at bounding box center [332, 155] width 405 height 877
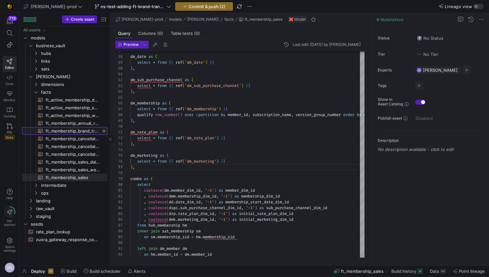
click at [70, 129] on span "ft_membership_brand_transfer​​​​​​​​​​" at bounding box center [73, 130] width 54 height 7
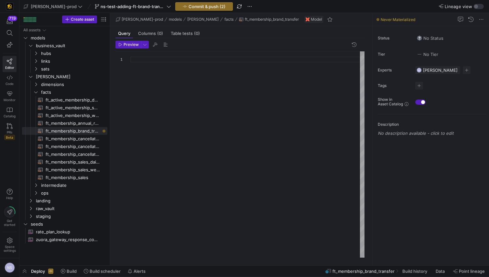
click at [173, 57] on div at bounding box center [247, 154] width 234 height 206
click at [78, 177] on span "ft_membership_sales​​​​​​​​​​" at bounding box center [73, 177] width 54 height 7
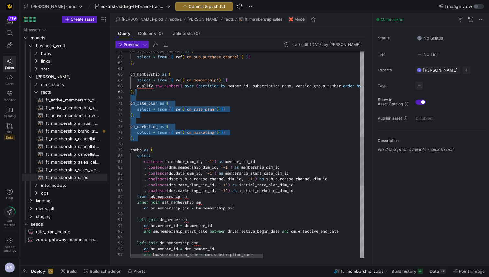
scroll to position [12, 0]
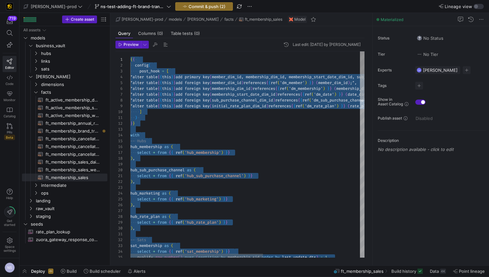
type textarea ") }} with -- Hubs hub_membership as ( select * from {{ ref('hub_membership') }}…"
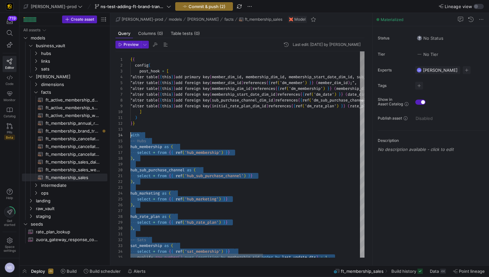
drag, startPoint x: 151, startPoint y: 138, endPoint x: 126, endPoint y: 134, distance: 24.9
click at [90, 129] on span "ft_membership_brand_transfer​​​​​​​​​​" at bounding box center [73, 130] width 54 height 7
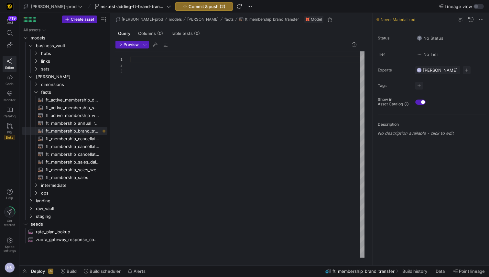
click at [171, 68] on div at bounding box center [247, 154] width 234 height 206
click at [171, 62] on div at bounding box center [247, 154] width 234 height 206
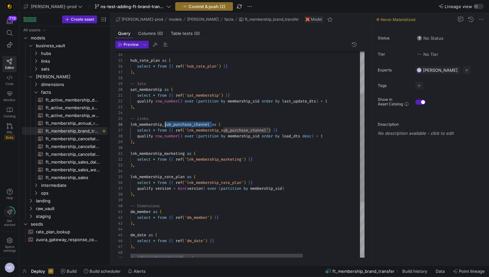
drag, startPoint x: 212, startPoint y: 124, endPoint x: 165, endPoint y: 123, distance: 47.3
click at [165, 123] on div "lnk_membership_marketing as ( select * from { { ref ( 'lnk_membership_marketing…" at bounding box center [286, 167] width 312 height 393
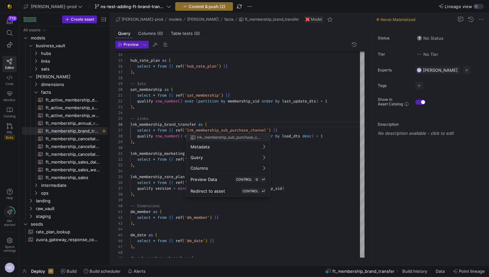
click at [219, 132] on div at bounding box center [244, 138] width 489 height 277
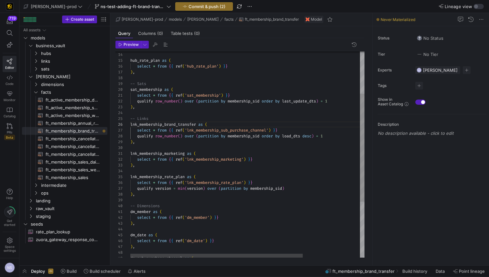
click at [219, 132] on div "lnk_membership_marketing as ( select * from { { ref ( 'lnk_membership_marketing…" at bounding box center [286, 167] width 312 height 393
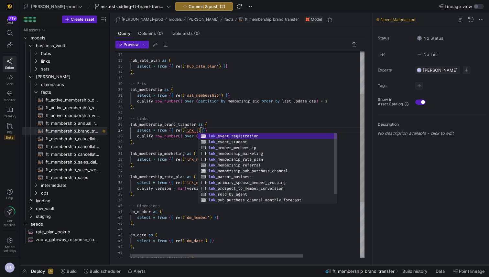
scroll to position [35, 68]
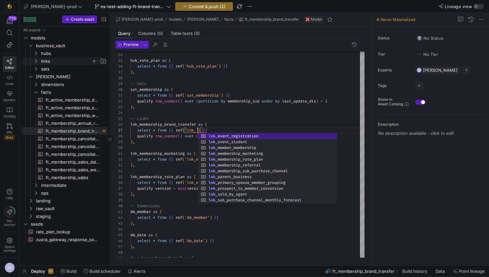
click at [49, 59] on span "links" at bounding box center [66, 61] width 50 height 7
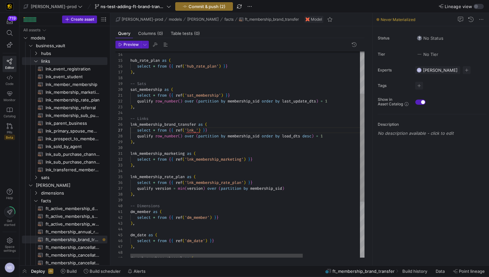
click at [197, 130] on div "lnk_membership_marketing as ( select * from { { ref ( 'lnk_membership_marketing…" at bounding box center [286, 167] width 312 height 393
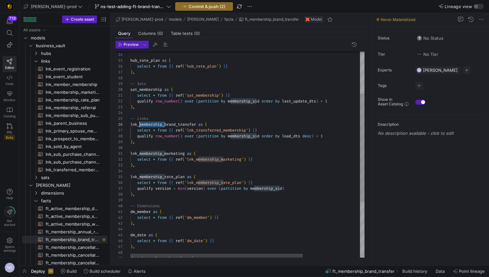
scroll to position [29, 9]
drag, startPoint x: 166, startPoint y: 124, endPoint x: 141, endPoint y: 126, distance: 25.3
click at [141, 126] on div "lnk_membership_marketing as ( select * from { { ref ( 'lnk_membership_marketing…" at bounding box center [286, 167] width 312 height 393
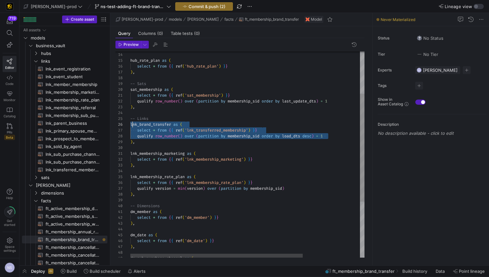
scroll to position [41, 0]
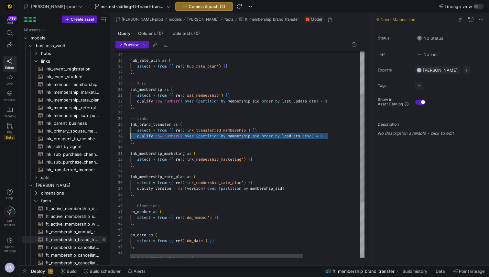
drag, startPoint x: 335, startPoint y: 136, endPoint x: 86, endPoint y: 136, distance: 248.5
click at [130, 136] on div "lnk_membership_marketing as ( select * from { { ref ( 'lnk_membership_marketing…" at bounding box center [286, 167] width 312 height 393
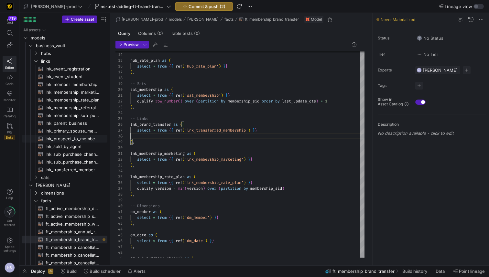
type textarea "select * from {{ ref('sat_membership') }} qualify row_number() over (partition …"
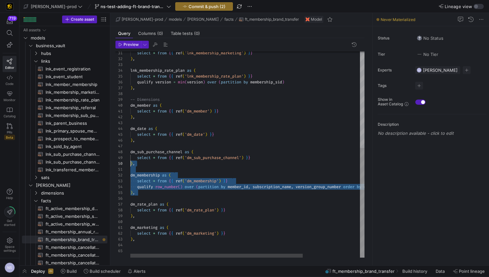
scroll to position [41, 0]
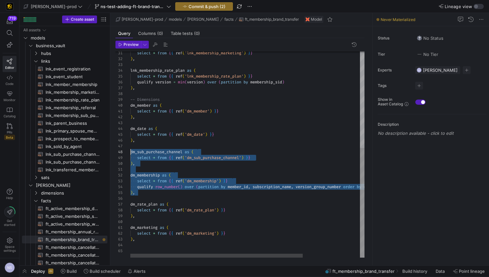
drag, startPoint x: 142, startPoint y: 193, endPoint x: 125, endPoint y: 149, distance: 46.6
click at [130, 149] on div "select * from { { ref ( 'lnk_membership_marketing' ) } } ) , lnk_membership_rat…" at bounding box center [286, 64] width 312 height 388
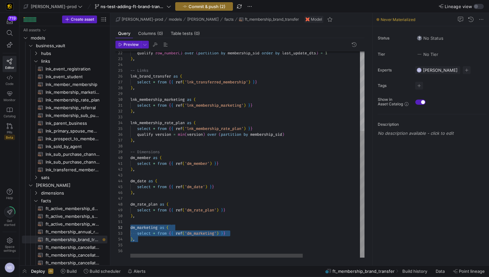
scroll to position [0, 0]
drag, startPoint x: 143, startPoint y: 237, endPoint x: 125, endPoint y: 223, distance: 23.2
click at [130, 223] on div "select * from { { ref ( 'lnk_membership_marketing' ) } } ) , lnk_membership_rat…" at bounding box center [286, 90] width 312 height 335
type textarea "\"
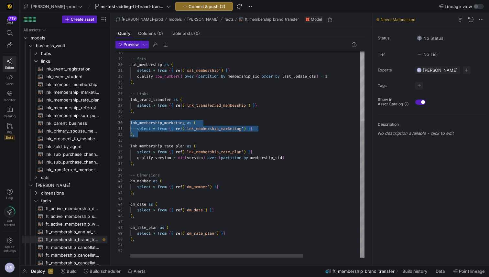
scroll to position [47, 0]
drag, startPoint x: 146, startPoint y: 136, endPoint x: 126, endPoint y: 117, distance: 27.5
click at [130, 117] on div "select * from { { ref ( 'lnk_membership_marketing' ) } } ) , lnk_membership_rat…" at bounding box center [286, 102] width 312 height 312
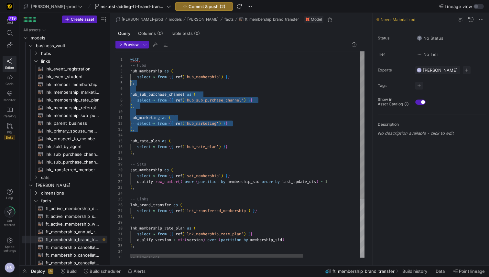
scroll to position [29, 0]
drag, startPoint x: 145, startPoint y: 129, endPoint x: 125, endPoint y: 87, distance: 46.8
click at [130, 87] on div "lnk_membership_rate_plan as ( select * from { { ref ( 'lnk_membership_rate_plan…" at bounding box center [286, 195] width 312 height 289
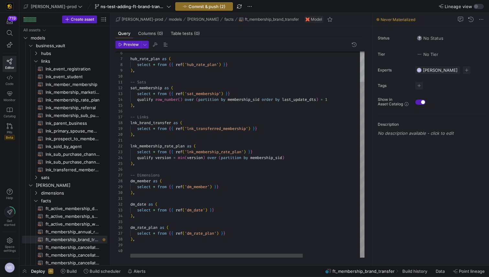
scroll to position [52, 0]
click at [155, 251] on div "lnk_membership_rate_plan as ( select * from { { ref ( 'lnk_membership_rate_plan…" at bounding box center [286, 137] width 312 height 242
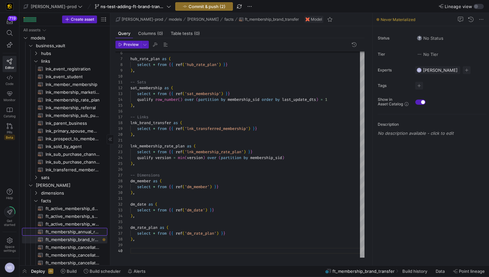
click at [88, 231] on span "ft_membership_annual_retention​​​​​​​​​​" at bounding box center [73, 231] width 54 height 7
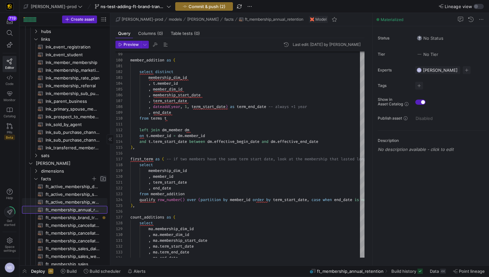
scroll to position [22, 0]
click at [82, 218] on span "ft_membership_brand_transfer​​​​​​​​​​" at bounding box center [73, 217] width 54 height 7
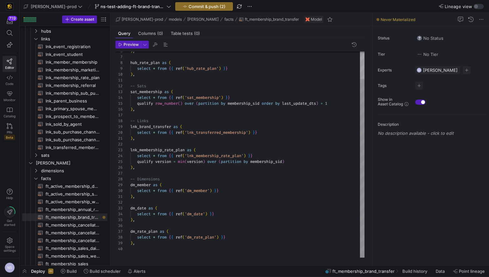
scroll to position [17, 5]
click at [136, 163] on div "hub_rate_plan as ( select * from { { ref ( 'hub_rate_plan' ) } } ) , -- Sats sa…" at bounding box center [247, 139] width 234 height 238
click at [137, 161] on div "hub_rate_plan as ( select * from { { ref ( 'hub_rate_plan' ) } } ) , -- Sats sa…" at bounding box center [247, 139] width 234 height 238
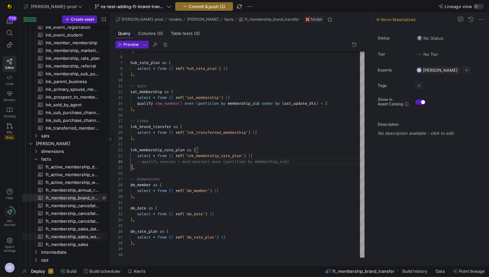
scroll to position [45, 0]
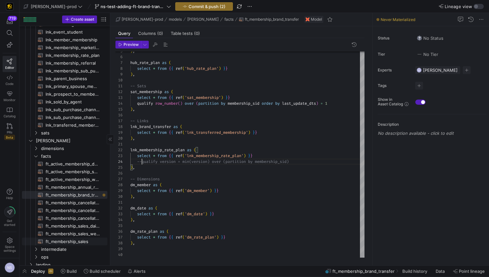
click at [89, 239] on span "ft_membership_sales​​​​​​​​​​" at bounding box center [73, 241] width 54 height 7
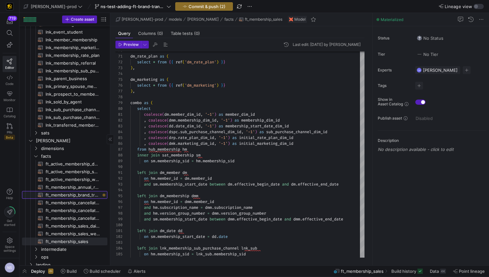
click at [82, 195] on span "ft_membership_brand_transfer​​​​​​​​​​" at bounding box center [73, 195] width 54 height 7
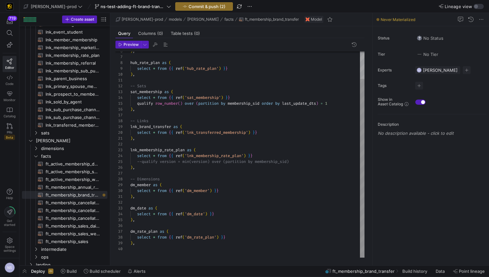
scroll to position [47, 0]
click at [160, 251] on div "hub_rate_plan as ( select * from { { ref ( 'hub_rate_plan' ) } } ) , -- Sats sa…" at bounding box center [247, 139] width 234 height 238
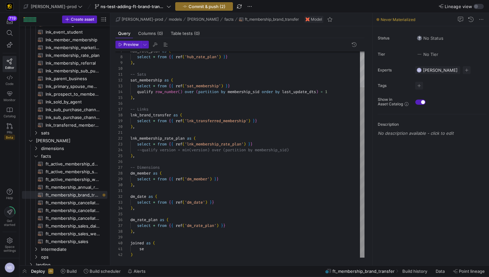
scroll to position [0, 14]
click at [163, 251] on div "hub_rate_plan as ( select * from { { ref ( 'hub_rate_plan' ) } } ) , -- Sats sa…" at bounding box center [247, 133] width 234 height 250
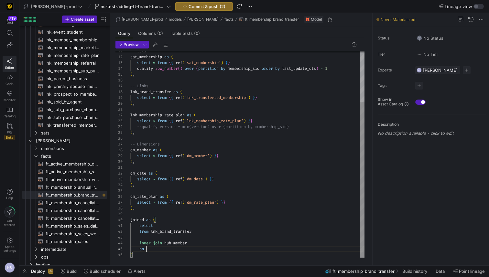
scroll to position [23, 16]
click at [210, 244] on div "-- Sats sat_membership as ( select * from { { ref ( 'sat_membership' ) } } qual…" at bounding box center [247, 121] width 234 height 273
click at [210, 232] on div "-- Sats sat_membership as ( select * from { { ref ( 'sat_membership' ) } } qual…" at bounding box center [247, 121] width 234 height 273
click at [188, 251] on div "-- Sats sat_membership as ( select * from { { ref ( 'sat_membership' ) } } qual…" at bounding box center [247, 121] width 234 height 273
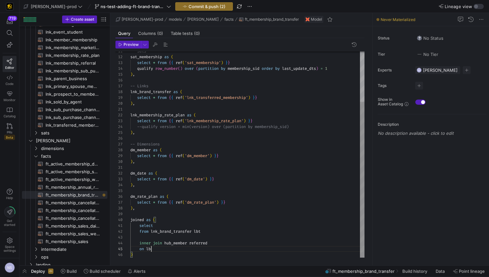
scroll to position [23, 26]
type textarea "select from lnk_brand_transfer lbt inner join hub_member referred on lbt. )"
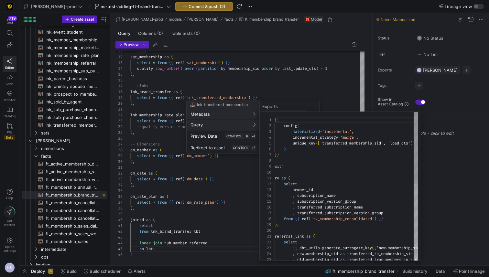
scroll to position [58, 0]
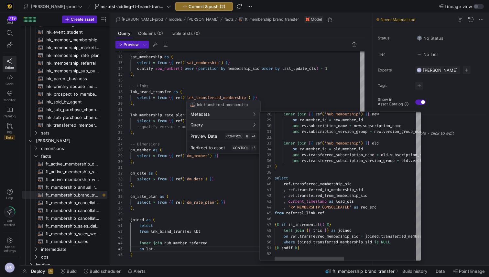
type textarea ", ref.transferred_to_membership_sid , ref.transferred_from_membership_sid , cur…"
click at [347, 197] on div "inner join { { ref ( 'hub_membership' ) } } new on rv . member_id = new . membe…" at bounding box center [424, 105] width 298 height 312
click at [178, 251] on div at bounding box center [244, 138] width 489 height 277
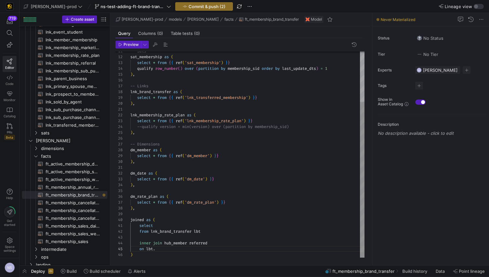
click at [171, 249] on div "-- Sats sat_membership as ( select * from { { ref ( 'sat_membership' ) } } qual…" at bounding box center [247, 121] width 234 height 273
click at [190, 243] on div "-- Sats sat_membership as ( select * from { { ref ( 'sat_membership' ) } } qual…" at bounding box center [247, 121] width 234 height 273
click at [210, 245] on div "-- Sats sat_membership as ( select * from { { ref ( 'sat_membership' ) } } qual…" at bounding box center [247, 121] width 234 height 273
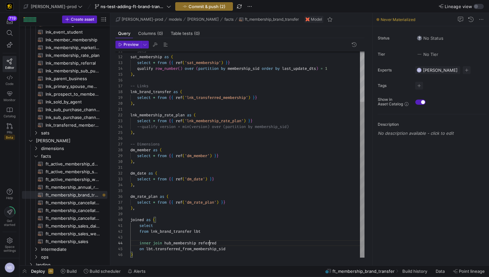
click at [210, 245] on div "-- Sats sat_membership as ( select * from { { ref ( 'sat_membership' ) } } qual…" at bounding box center [247, 121] width 234 height 273
click at [239, 249] on div "-- Sats sat_membership as ( select * from { { ref ( 'sat_membership' ) } } qual…" at bounding box center [247, 121] width 234 height 273
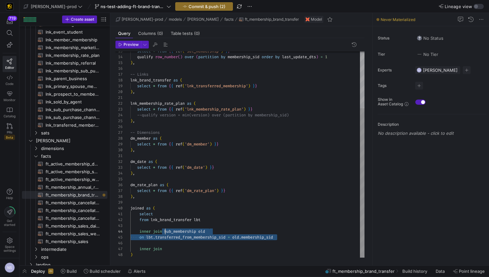
scroll to position [17, 35]
drag, startPoint x: 280, startPoint y: 238, endPoint x: 165, endPoint y: 233, distance: 115.0
click at [165, 233] on div "select * from { { ref ( 'sat_membership' ) } } qualify row_number ( ) over ( pa…" at bounding box center [247, 115] width 234 height 285
click at [184, 248] on div "select * from { { ref ( 'sat_membership' ) } } qualify row_number ( ) over ( pa…" at bounding box center [247, 115] width 234 height 285
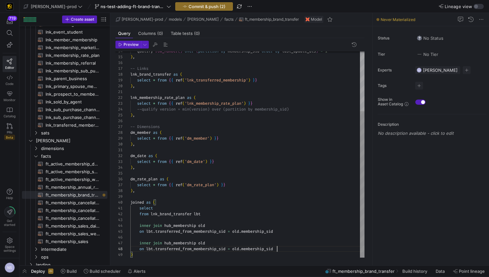
click at [206, 243] on div "qualify row_number ( ) over ( partition by membership_sid order by last_update_…" at bounding box center [247, 112] width 234 height 291
click at [239, 249] on div "qualify row_number ( ) over ( partition by membership_sid order by last_update_…" at bounding box center [247, 112] width 234 height 291
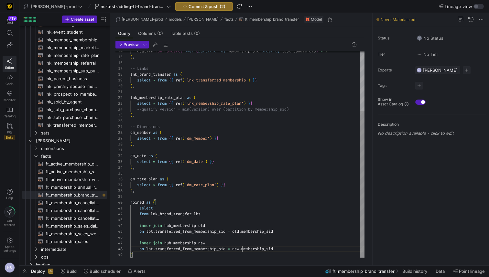
scroll to position [0, 23]
click at [169, 210] on div "qualify row_number ( ) over ( partition by membership_sid order by last_update_…" at bounding box center [247, 112] width 234 height 291
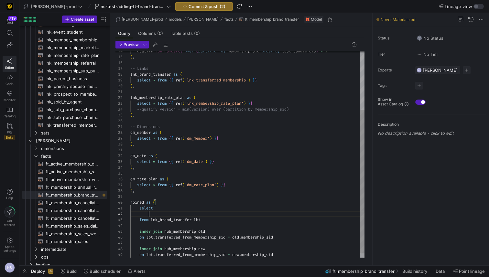
scroll to position [6, 19]
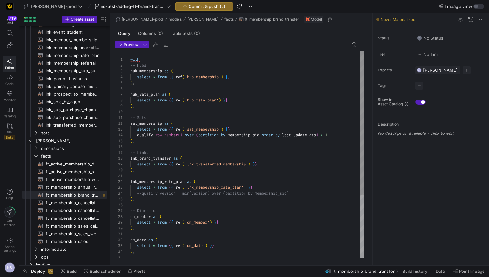
click at [160, 127] on div "qualify row_number ( ) over ( partition by membership_sid order by last_update_…" at bounding box center [247, 199] width 234 height 296
click at [158, 130] on div "qualify row_number ( ) over ( partition by membership_sid order by last_update_…" at bounding box center [247, 199] width 234 height 296
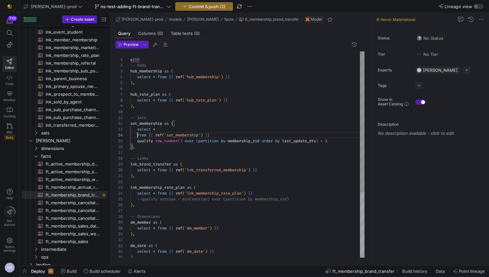
scroll to position [12, 23]
click at [153, 129] on div "qualify row_number ( ) over ( partition by membership_sid order by last_update_…" at bounding box center [247, 202] width 234 height 302
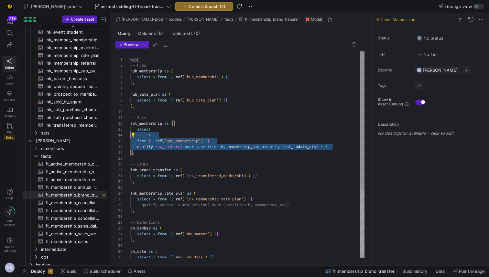
scroll to position [12, 0]
drag, startPoint x: 334, startPoint y: 145, endPoint x: 124, endPoint y: 131, distance: 210.1
click at [130, 131] on div "qualify row_number ( ) over ( partition by membership_sid order by last_update_…" at bounding box center [247, 205] width 234 height 308
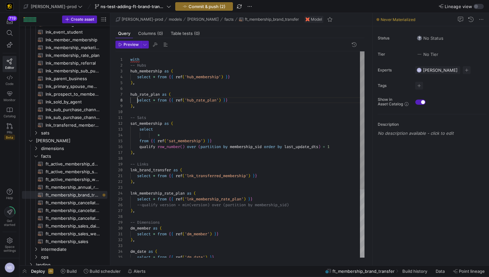
click at [138, 99] on div "qualify row_number ( ) over ( partition by membership_sid order by last_update_…" at bounding box center [247, 205] width 234 height 308
click at [137, 76] on div "qualify row_number ( ) over ( partition by membership_sid order by last_update_…" at bounding box center [247, 205] width 234 height 308
click at [137, 176] on div "qualify row_number ( ) over ( partition by membership_sid order by last_update_…" at bounding box center [247, 205] width 234 height 308
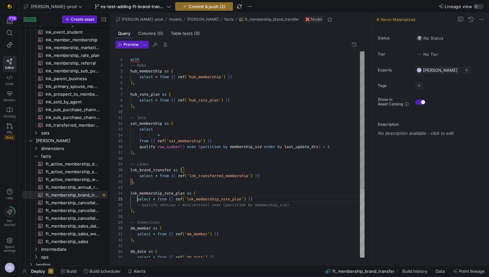
click at [138, 198] on div "qualify row_number ( ) over ( partition by membership_sid order by last_update_…" at bounding box center [247, 205] width 234 height 308
click at [138, 206] on div "qualify row_number ( ) over ( partition by membership_sid order by last_update_…" at bounding box center [247, 205] width 234 height 308
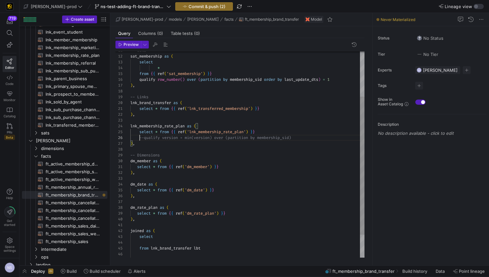
click at [137, 167] on div "qualify row_number ( ) over ( partition by membership_sid order by last_update_…" at bounding box center [247, 138] width 234 height 308
click at [137, 190] on div "qualify row_number ( ) over ( partition by membership_sid order by last_update_…" at bounding box center [247, 138] width 234 height 308
click at [137, 214] on div "qualify row_number ( ) over ( partition by membership_sid order by last_update_…" at bounding box center [247, 138] width 234 height 308
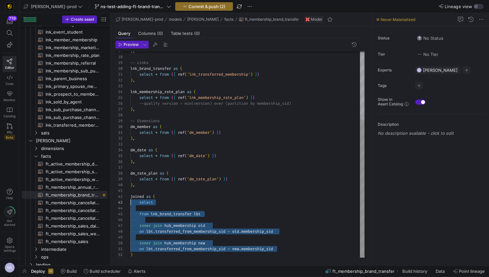
scroll to position [12, 0]
drag, startPoint x: 281, startPoint y: 250, endPoint x: 126, endPoint y: 204, distance: 161.2
click at [130, 204] on div ") , -- Links lnk_brand_transfer as ( select * from { { ref ( 'lnk_transferred_m…" at bounding box center [247, 104] width 234 height 308
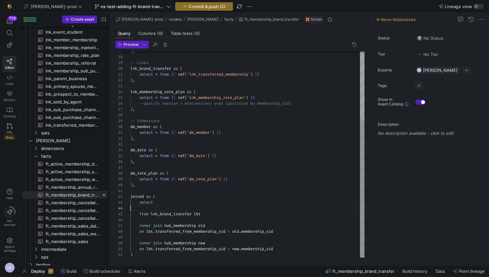
scroll to position [17, 0]
click at [274, 210] on div ") , -- Links lnk_brand_transfer as ( select * from { { ref ( 'lnk_transferred_m…" at bounding box center [247, 104] width 234 height 308
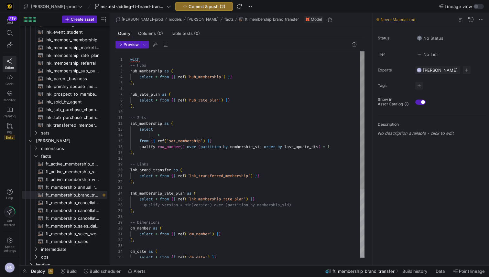
scroll to position [17, 28]
click at [159, 133] on div ") , -- Links lnk_brand_transfer as ( select * from { { ref ( 'lnk_transferred_m…" at bounding box center [247, 205] width 234 height 308
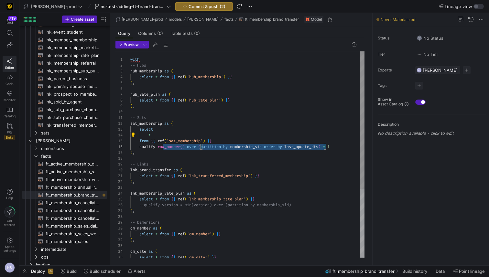
scroll to position [29, 28]
drag, startPoint x: 326, startPoint y: 146, endPoint x: 159, endPoint y: 146, distance: 167.3
click at [159, 146] on div ") , -- Links lnk_brand_transfer as ( select * from { { ref ( 'lnk_transferred_m…" at bounding box center [247, 205] width 234 height 308
click at [172, 133] on div ") , -- Links lnk_brand_transfer as ( select * from { { ref ( 'lnk_transferred_m…" at bounding box center [247, 205] width 234 height 308
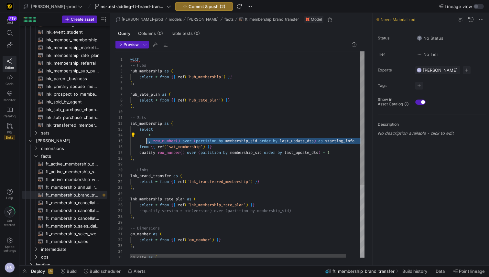
scroll to position [23, 19]
drag, startPoint x: 359, startPoint y: 141, endPoint x: 149, endPoint y: 141, distance: 210.6
click at [149, 141] on div ") , -- Links lnk_brand_transfer as ( select * from { { ref ( 'lnk_transferred_m…" at bounding box center [254, 210] width 249 height 318
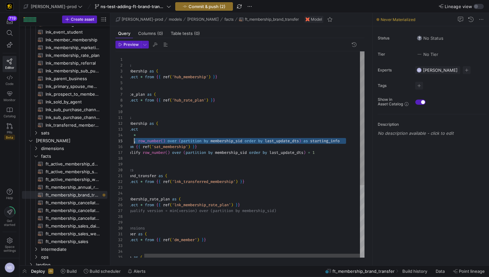
click at [350, 139] on div ") , -- Links lnk_brand_transfer as ( select * from { { ref ( 'lnk_transferred_m…" at bounding box center [240, 210] width 249 height 318
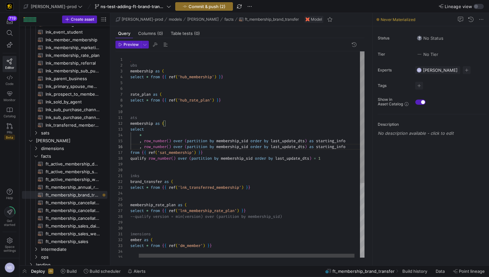
click at [310, 146] on div ") , -- Links lnk_brand_transfer as ( select * from { { ref ( 'lnk_transferred_m…" at bounding box center [245, 213] width 249 height 324
click at [346, 146] on div ") , -- Links lnk_brand_transfer as ( select * from { { ref ( 'lnk_transferred_m…" at bounding box center [249, 213] width 256 height 324
drag, startPoint x: 345, startPoint y: 147, endPoint x: 334, endPoint y: 148, distance: 11.3
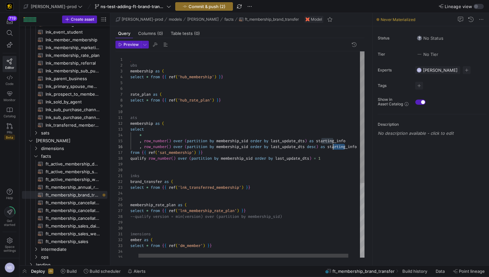
click at [334, 148] on div ") , -- Links lnk_brand_transfer as ( select * from { { ref ( 'lnk_transferred_m…" at bounding box center [249, 213] width 256 height 324
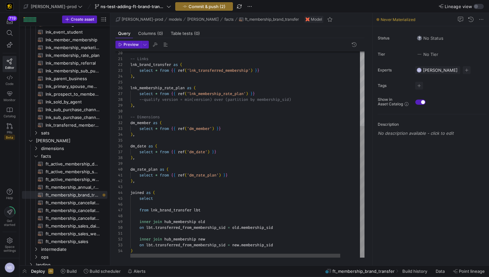
scroll to position [52, 146]
click at [288, 226] on div "-- Links lnk_brand_transfer as ( select * from { { ref ( 'lnk_transferred_membe…" at bounding box center [258, 96] width 256 height 324
click at [225, 222] on div "-- Links lnk_brand_transfer as ( select * from { { ref ( 'lnk_transferred_membe…" at bounding box center [258, 101] width 256 height 335
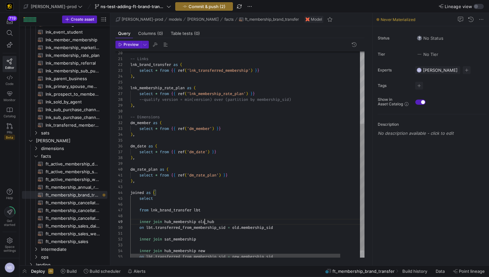
click at [205, 219] on div "-- Links lnk_brand_transfer as ( select * from { { ref ( 'lnk_transferred_membe…" at bounding box center [258, 101] width 256 height 335
click at [240, 229] on div "-- Links lnk_brand_transfer as ( select * from { { ref ( 'lnk_transferred_membe…" at bounding box center [258, 101] width 256 height 335
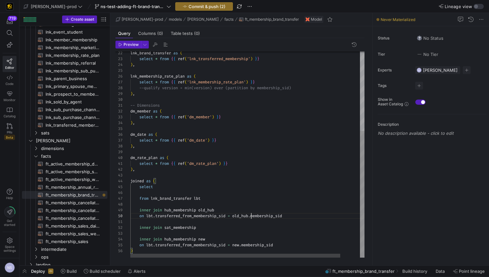
scroll to position [17, 77]
click at [217, 241] on div "lnk_brand_transfer as ( select * from { { ref ( 'lnk_transferred_membership' ) …" at bounding box center [258, 90] width 256 height 335
click at [209, 239] on div "lnk_brand_transfer as ( select * from { { ref ( 'lnk_transferred_membership' ) …" at bounding box center [258, 90] width 256 height 335
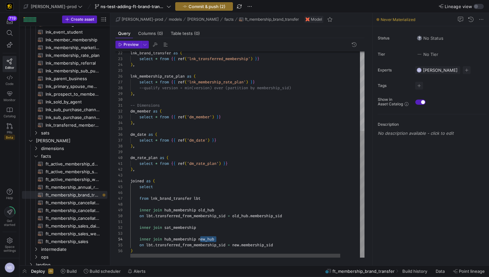
click at [238, 246] on div "lnk_brand_transfer as ( select * from { { ref ( 'lnk_transferred_membership' ) …" at bounding box center [258, 90] width 256 height 335
click at [223, 225] on div "lnk_brand_transfer as ( select * from { { ref ( 'lnk_transferred_membership' ) …" at bounding box center [258, 90] width 256 height 335
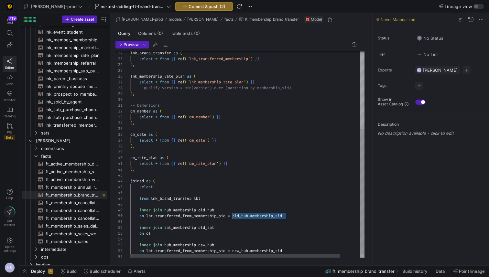
scroll to position [52, 105]
drag, startPoint x: 292, startPoint y: 215, endPoint x: 236, endPoint y: 217, distance: 56.3
click at [236, 217] on div "lnk_brand_transfer as ( select * from { { ref ( 'lnk_transferred_membership' ) …" at bounding box center [258, 93] width 256 height 341
click at [150, 232] on div "lnk_brand_transfer as ( select * from { { ref ( 'lnk_transferred_membership' ) …" at bounding box center [258, 93] width 256 height 341
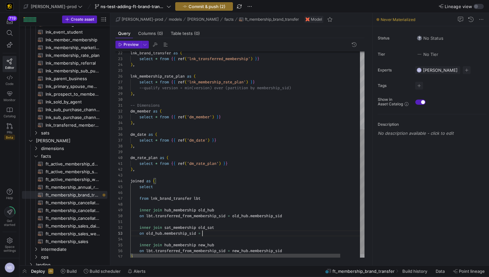
scroll to position [12, 74]
click at [209, 227] on div "lnk_brand_transfer as ( select * from { { ref ( 'lnk_transferred_membership' ) …" at bounding box center [258, 93] width 256 height 341
click at [211, 233] on div "lnk_brand_transfer as ( select * from { { ref ( 'lnk_transferred_membership' ) …" at bounding box center [258, 93] width 256 height 341
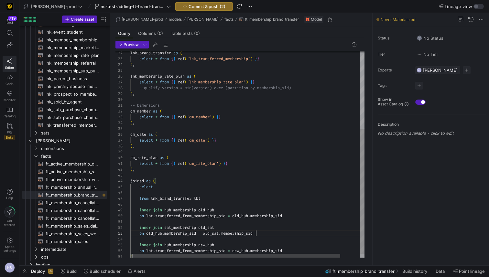
click at [271, 232] on div "lnk_brand_transfer as ( select * from { { ref ( 'lnk_transferred_membership' ) …" at bounding box center [258, 93] width 256 height 341
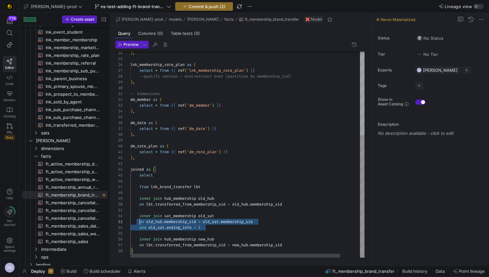
scroll to position [6, 0]
drag, startPoint x: 209, startPoint y: 227, endPoint x: 127, endPoint y: 214, distance: 82.8
click at [130, 214] on div ") , lnk_membership_rate_plan as ( select * from { { ref ( 'lnk_membership_rate_…" at bounding box center [258, 84] width 256 height 347
click at [300, 242] on div ") , lnk_membership_rate_plan as ( select * from { { ref ( 'lnk_membership_rate_…" at bounding box center [258, 84] width 256 height 347
click at [297, 247] on div ") , lnk_membership_rate_plan as ( select * from { { ref ( 'lnk_membership_rate_…" at bounding box center [258, 84] width 256 height 347
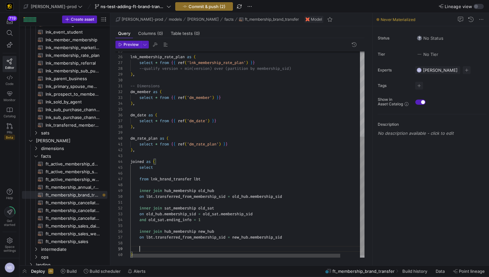
scroll to position [0, 72]
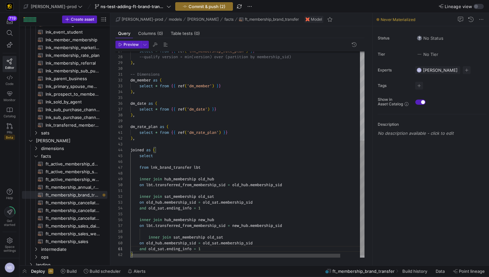
click at [148, 238] on div "select * from { { ref ( 'lnk_membership_rate_plan' ) } } --qualify version = mi…" at bounding box center [258, 77] width 256 height 370
click at [209, 219] on div "select * from { { ref ( 'lnk_membership_rate_plan' ) } } --qualify version = mi…" at bounding box center [258, 77] width 256 height 370
click at [152, 244] on div "select * from { { ref ( 'lnk_membership_rate_plan' ) } } --qualify version = mi…" at bounding box center [258, 77] width 256 height 370
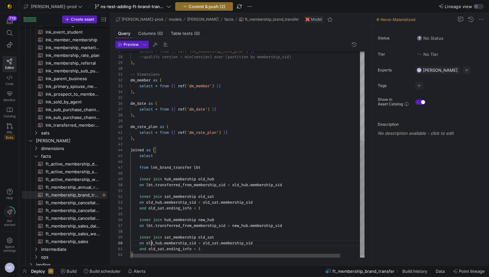
scroll to position [52, 33]
click at [152, 244] on div "select * from { { ref ( 'lnk_membership_rate_plan' ) } } --qualify version = mi…" at bounding box center [258, 77] width 256 height 370
click at [207, 237] on div "select * from { { ref ( 'lnk_membership_rate_plan' ) } } --qualify version = mi…" at bounding box center [258, 77] width 256 height 370
click at [208, 237] on div "select * from { { ref ( 'lnk_membership_rate_plan' ) } } --qualify version = mi…" at bounding box center [258, 77] width 256 height 370
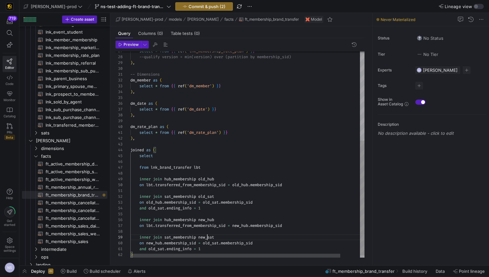
click at [208, 237] on div "select * from { { ref ( 'lnk_membership_rate_plan' ) } } --qualify version = mi…" at bounding box center [258, 77] width 256 height 370
click at [209, 244] on div "select * from { { ref ( 'lnk_membership_rate_plan' ) } } --qualify version = mi…" at bounding box center [258, 77] width 256 height 370
click at [155, 251] on div "select * from { { ref ( 'lnk_membership_rate_plan' ) } } --qualify version = mi…" at bounding box center [258, 77] width 256 height 370
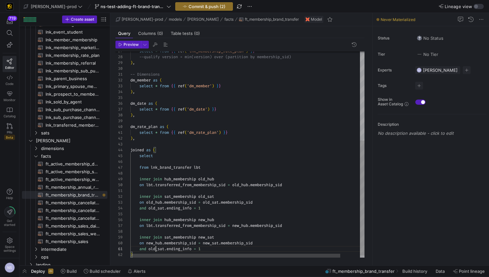
click at [155, 251] on div "select * from { { ref ( 'lnk_membership_rate_plan' ) } } --qualify version = mi…" at bounding box center [258, 77] width 256 height 370
click at [182, 249] on div "select * from { { ref ( 'lnk_membership_rate_plan' ) } } --qualify version = mi…" at bounding box center [258, 77] width 256 height 370
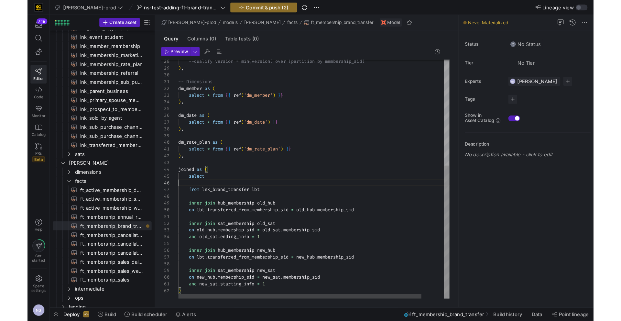
scroll to position [29, 0]
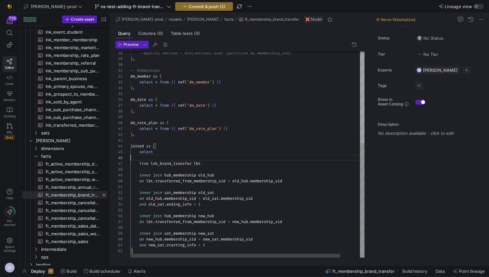
click at [197, 157] on div "--qualify version = min(version) over (partition b y membership_sid) ) , -- Dim…" at bounding box center [258, 73] width 256 height 370
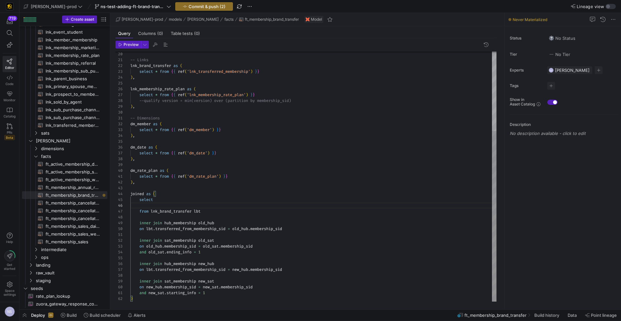
click at [217, 234] on div "--qualify version = min(version) over (partition b y membership_sid) ) , -- Dim…" at bounding box center [313, 118] width 366 height 366
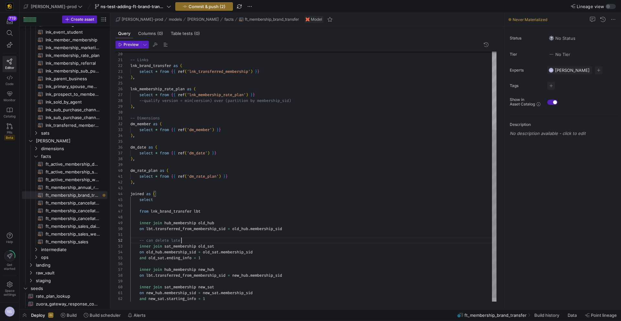
scroll to position [6, 54]
click at [216, 204] on div "--qualify version = min(version) over (partition b y membership_sid) ) , -- Dim…" at bounding box center [313, 121] width 366 height 372
click at [215, 207] on div "--qualify version = min(version) over (partition b y membership_sid) ) , -- Dim…" at bounding box center [313, 121] width 366 height 372
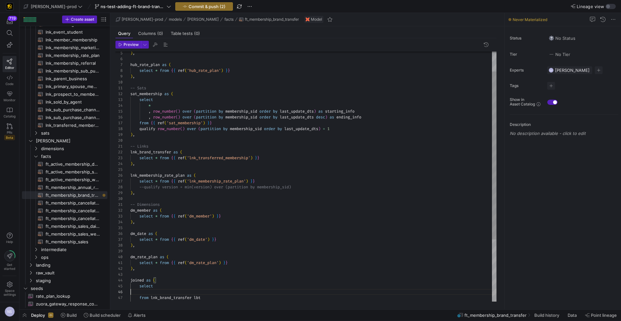
click at [160, 180] on div "--qualify version = min(version) over (partition b y membership_sid) ) , -- Dim…" at bounding box center [313, 208] width 366 height 372
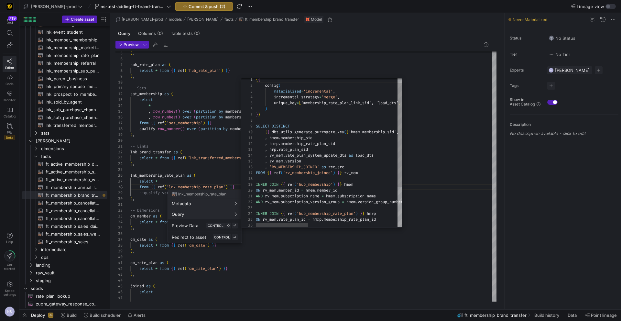
scroll to position [58, 0]
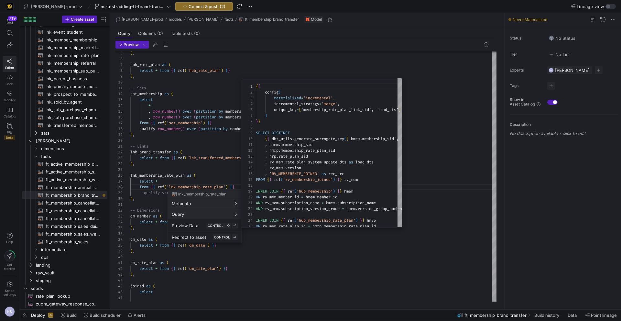
click at [213, 135] on div at bounding box center [310, 160] width 621 height 321
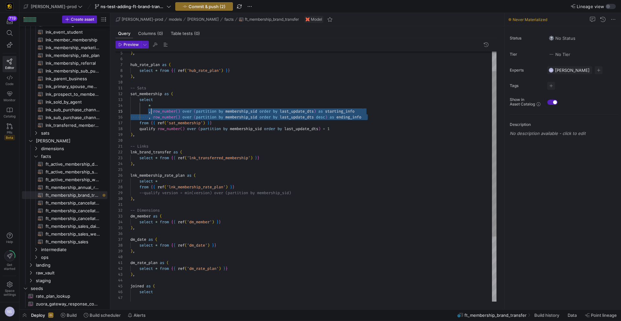
scroll to position [23, 19]
drag, startPoint x: 378, startPoint y: 117, endPoint x: 149, endPoint y: 112, distance: 229.5
click at [149, 112] on div "--qualify version = min(version) over (partition b y membership_sid) ) , -- Dim…" at bounding box center [313, 211] width 366 height 378
click at [181, 182] on div "--qualify version = min(version) over (partition b y membership_sid) ) , -- Dim…" at bounding box center [313, 211] width 366 height 378
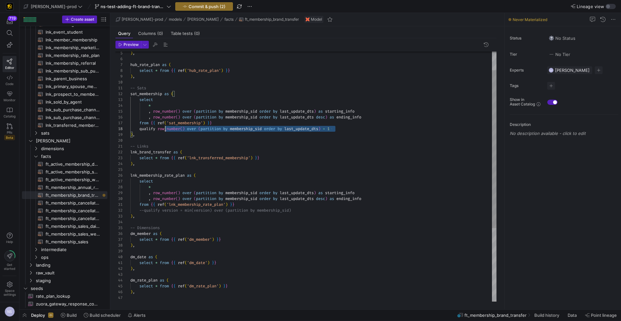
scroll to position [41, 0]
drag, startPoint x: 341, startPoint y: 128, endPoint x: 109, endPoint y: 129, distance: 232.0
click at [130, 129] on div "--qualify version = min(version) over (partition b y membership_sid) ) , -- Dim…" at bounding box center [313, 219] width 366 height 395
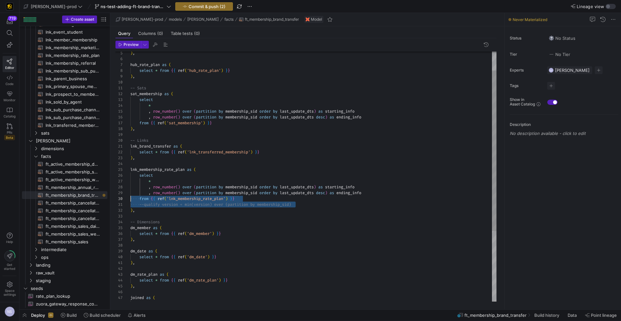
scroll to position [0, 0]
drag, startPoint x: 302, startPoint y: 204, endPoint x: 93, endPoint y: 204, distance: 209.0
click at [130, 204] on div "--qualify version = min(version) over (partition b y membership_sid) ) , -- Dim…" at bounding box center [313, 217] width 366 height 390
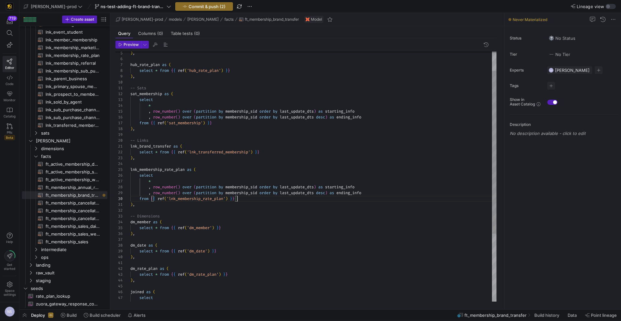
click at [294, 185] on div ") , -- Dimensions dm_member as ( select * from { { ref ( 'dm_member' ) } } ) , …" at bounding box center [313, 214] width 366 height 384
click at [294, 188] on div ") , -- Dimensions dm_member as ( select * from { { ref ( 'dm_member' ) } } ) , …" at bounding box center [313, 214] width 366 height 384
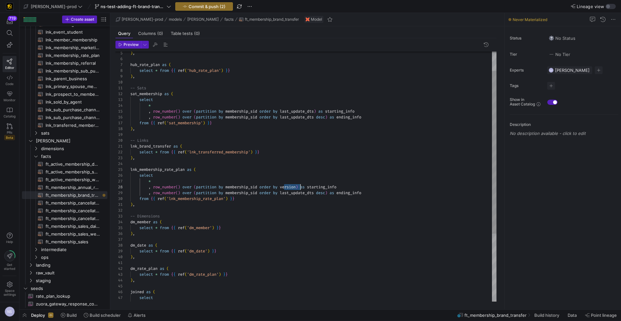
click at [299, 193] on div ") , -- Dimensions dm_member as ( select * from { { ref ( 'dm_member' ) } } ) , …" at bounding box center [313, 214] width 366 height 384
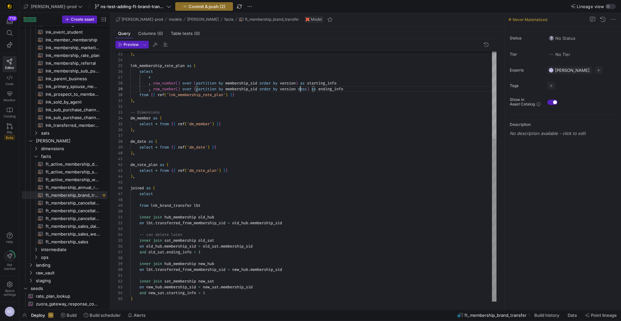
scroll to position [35, 72]
click at [214, 250] on div ") , -- Dimensions dm_member as ( select * from { { ref ( 'dm_member' ) } } ) , …" at bounding box center [313, 110] width 366 height 384
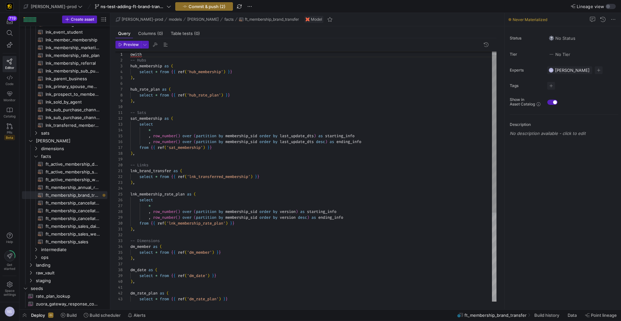
scroll to position [0, 0]
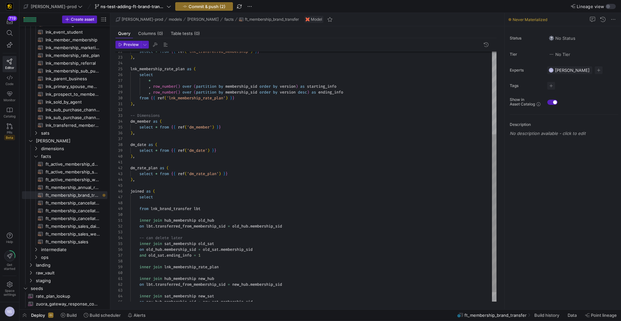
click at [234, 266] on div "lnk_membership_rate_plan as ( select * , row_number ( ) over ( partition by mem…" at bounding box center [313, 118] width 366 height 395
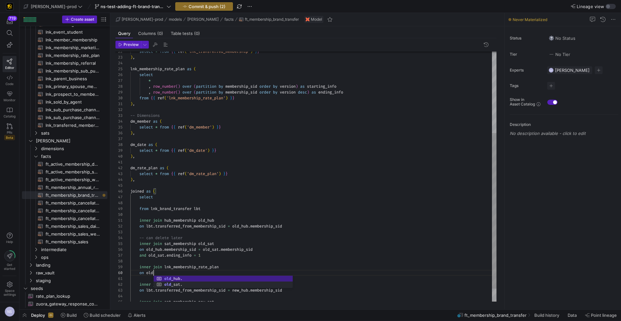
scroll to position [52, 35]
click at [275, 227] on div "lnk_membership_rate_plan as ( select * , row_number ( ) over ( partition by mem…" at bounding box center [313, 121] width 366 height 401
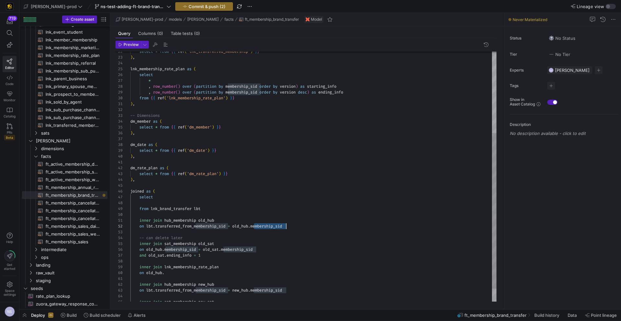
click at [275, 227] on div "lnk_membership_rate_plan as ( select * , row_number ( ) over ( partition by mem…" at bounding box center [313, 121] width 366 height 401
click at [173, 271] on div "lnk_membership_rate_plan as ( select * , row_number ( ) over ( partition by mem…" at bounding box center [313, 121] width 366 height 401
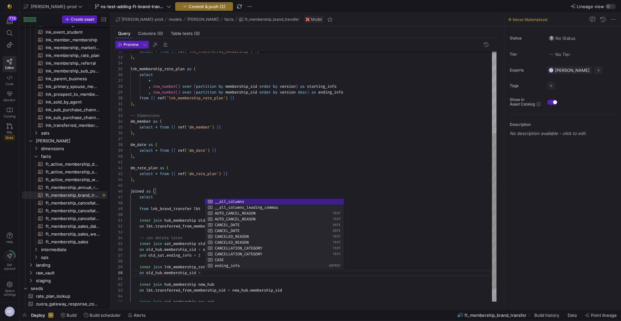
click at [230, 277] on div "lnk_membership_rate_plan as ( select * , row_number ( ) over ( partition by mem…" at bounding box center [313, 121] width 366 height 401
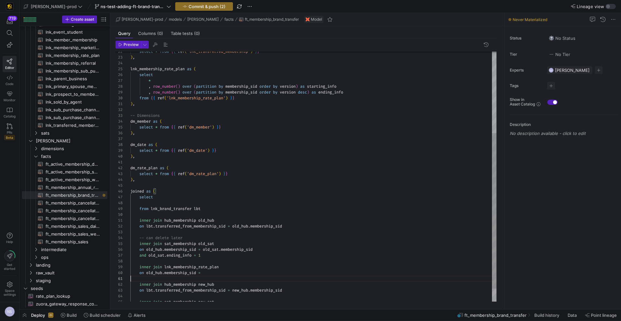
click at [228, 272] on div "lnk_membership_rate_plan as ( select * , row_number ( ) over ( partition by mem…" at bounding box center [313, 121] width 366 height 401
click at [236, 267] on div "lnk_membership_rate_plan as ( select * , row_number ( ) over ( partition by mem…" at bounding box center [313, 121] width 366 height 401
click at [227, 268] on div "lnk_membership_rate_plan as ( select * , row_number ( ) over ( partition by mem…" at bounding box center [313, 121] width 366 height 401
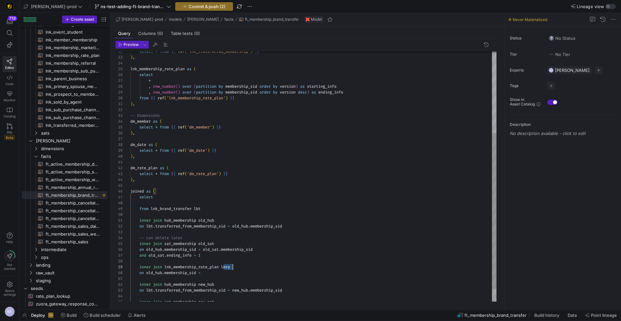
click at [227, 268] on div "lnk_membership_rate_plan as ( select * , row_number ( ) over ( partition by mem…" at bounding box center [313, 121] width 366 height 401
click at [217, 271] on div "lnk_membership_rate_plan as ( select * , row_number ( ) over ( partition by mem…" at bounding box center [313, 121] width 366 height 401
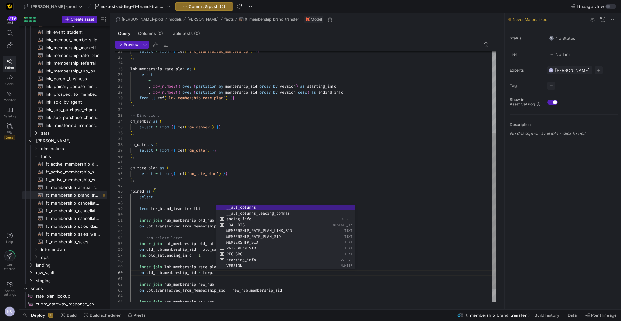
click at [227, 275] on div "lnk_membership_rate_plan as ( select * , row_number ( ) over ( partition by mem…" at bounding box center [313, 121] width 366 height 401
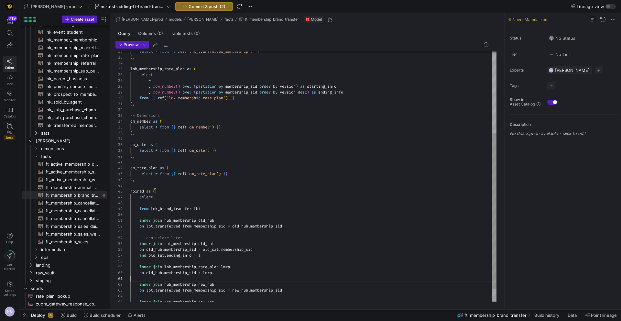
click at [234, 277] on div "lnk_membership_rate_plan as ( select * , row_number ( ) over ( partition by mem…" at bounding box center [313, 121] width 366 height 401
click at [237, 272] on div "lnk_membership_rate_plan as ( select * , row_number ( ) over ( partition by mem…" at bounding box center [313, 121] width 366 height 401
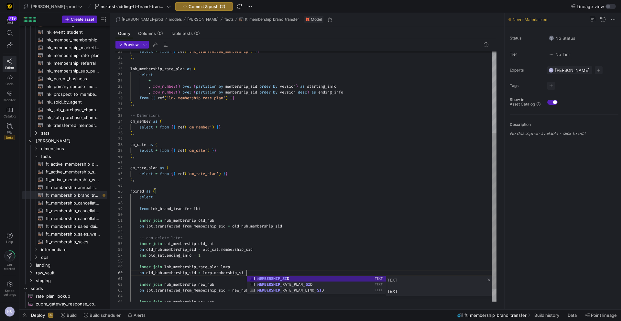
scroll to position [52, 119]
click at [274, 242] on div "lnk_membership_rate_plan as ( select * , row_number ( ) over ( partition by mem…" at bounding box center [313, 121] width 366 height 401
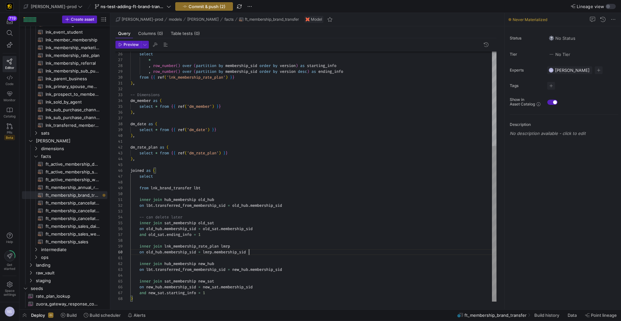
click at [263, 249] on div "select * , row_number ( ) over ( partition by membership_sid order by version )…" at bounding box center [313, 100] width 366 height 401
click at [180, 258] on div "select * , row_number ( ) over ( partition by membership_sid order by version )…" at bounding box center [313, 103] width 366 height 407
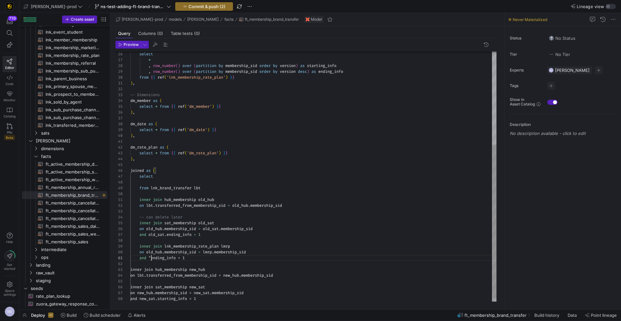
click at [150, 257] on div "select * , row_number ( ) over ( partition by membership_sid order by version )…" at bounding box center [313, 103] width 366 height 407
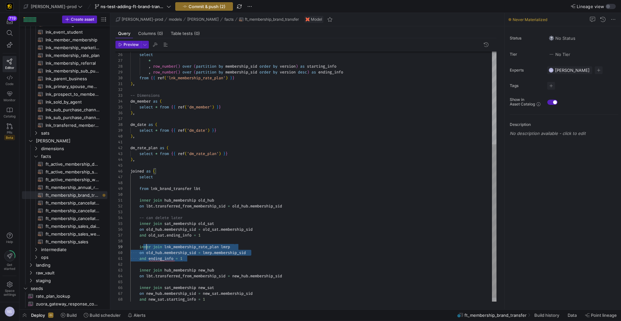
scroll to position [47, 9]
drag, startPoint x: 147, startPoint y: 246, endPoint x: 140, endPoint y: 247, distance: 7.1
click at [140, 247] on div "select * , row_number ( ) over ( partition by membership_sid order by version )…" at bounding box center [313, 105] width 366 height 407
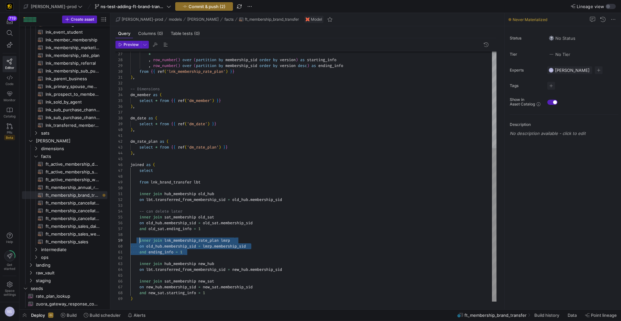
type textarea "and ending_info = 1 inner join hub_membership new_hub on lbt.transferred_from_m…"
click at [230, 277] on div "* , row_number ( ) over ( partition by membership_sid order by version ) as sta…" at bounding box center [313, 98] width 366 height 407
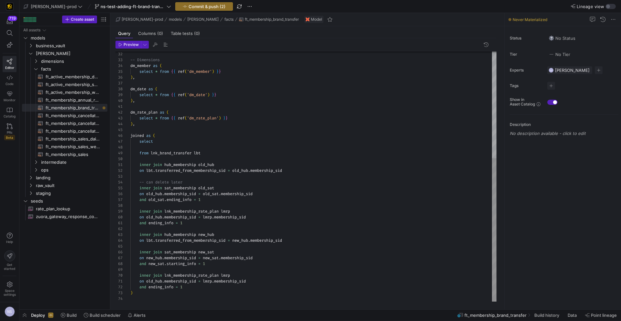
scroll to position [0, 54]
click at [189, 221] on div "-- Dimensions dm_member as ( select * from { { ref ( 'dm_member' ) } } ) , dm_d…" at bounding box center [313, 83] width 366 height 436
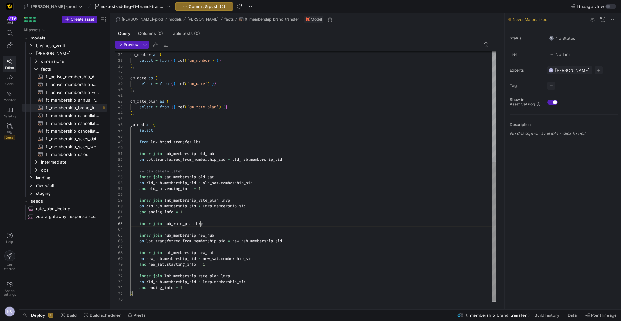
scroll to position [12, 70]
click at [201, 221] on div "dm_member as ( select * from { { ref ( 'dm_member' ) } } ) , dm_date as ( selec…" at bounding box center [313, 78] width 366 height 448
click at [197, 222] on div "dm_member as ( select * from { { ref ( 'dm_member' ) } } ) , dm_date as ( selec…" at bounding box center [313, 78] width 366 height 448
click at [203, 298] on div "dm_member as ( select * from { { ref ( 'dm_member' ) } } ) , dm_date as ( selec…" at bounding box center [313, 78] width 366 height 448
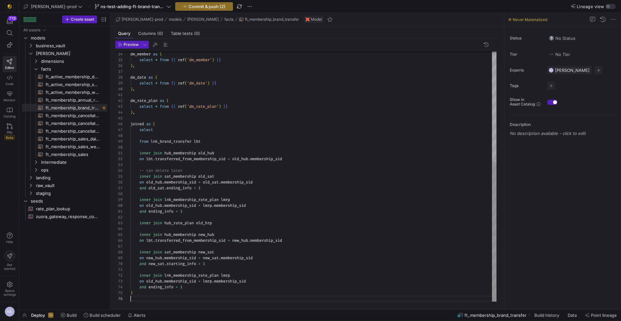
scroll to position [29, 0]
click at [222, 224] on div "dm_member as ( select * from { { ref ( 'dm_member' ) } } ) , dm_date as ( selec…" at bounding box center [313, 78] width 366 height 448
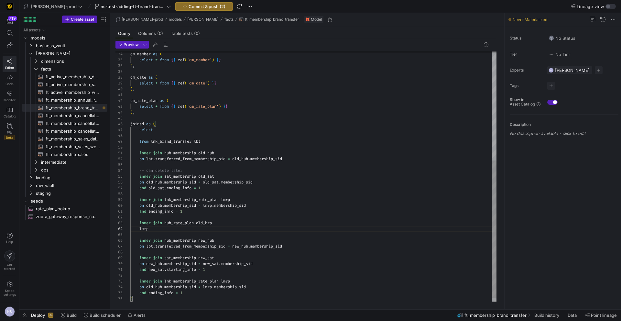
scroll to position [17, 21]
click at [176, 228] on div "dm_member as ( select * from { { ref ( 'dm_member' ) } } ) , dm_date as ( selec…" at bounding box center [313, 81] width 366 height 454
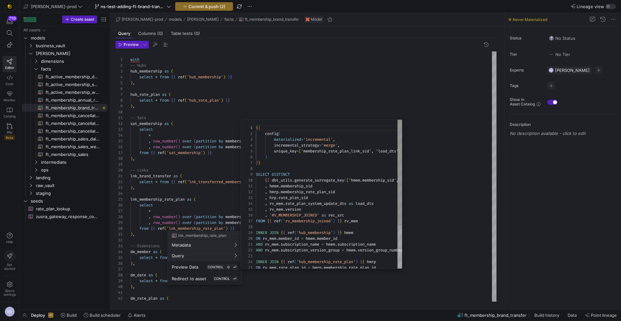
scroll to position [58, 0]
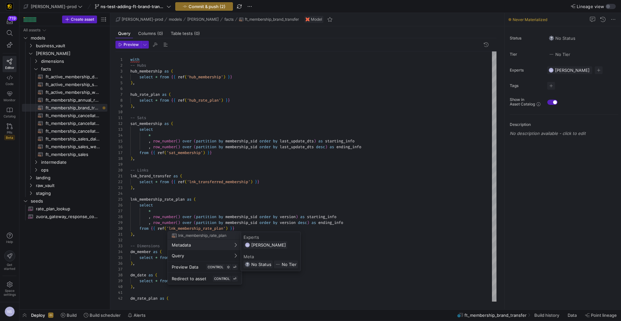
click at [170, 164] on div at bounding box center [310, 160] width 621 height 321
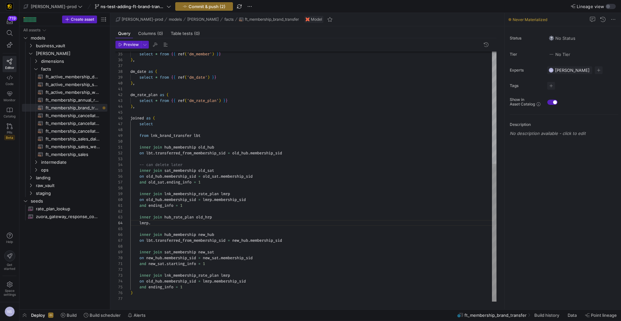
click at [174, 224] on div "select * from { { ref ( 'dm_member' ) } } ) , dm_date as ( select * from { { re…" at bounding box center [313, 75] width 366 height 454
drag, startPoint x: 245, startPoint y: 223, endPoint x: 138, endPoint y: 218, distance: 106.6
click at [138, 218] on div "select * from { { ref ( 'dm_member' ) } } ) , dm_date as ( select * from { { re…" at bounding box center [313, 75] width 366 height 454
click at [205, 286] on div "select * from { { ref ( 'dm_member' ) } } ) , dm_date as ( select * from { { re…" at bounding box center [313, 75] width 366 height 454
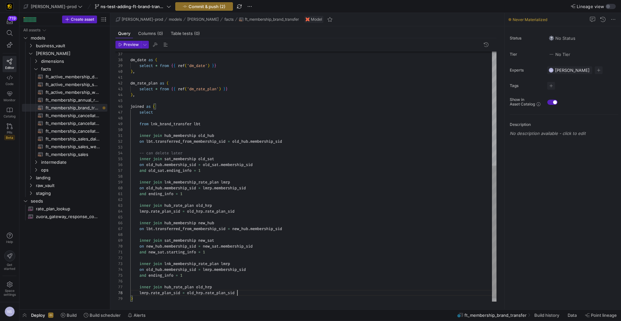
scroll to position [41, 107]
click at [224, 178] on div "dm_date as ( select * from { { ref ( 'dm_date' ) } } ) , dm_rate_plan as ( sele…" at bounding box center [313, 71] width 366 height 471
click at [224, 181] on div "dm_date as ( select * from { { ref ( 'dm_date' ) } } ) , dm_rate_plan as ( sele…" at bounding box center [313, 71] width 366 height 471
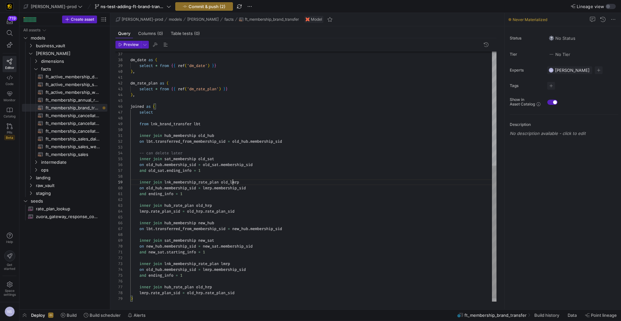
click at [229, 182] on div "dm_date as ( select * from { { ref ( 'dm_date' ) } } ) , dm_rate_plan as ( sele…" at bounding box center [313, 71] width 366 height 471
click at [211, 188] on div "dm_date as ( select * from { { ref ( 'dm_date' ) } } ) , dm_rate_plan as ( sele…" at bounding box center [313, 71] width 366 height 471
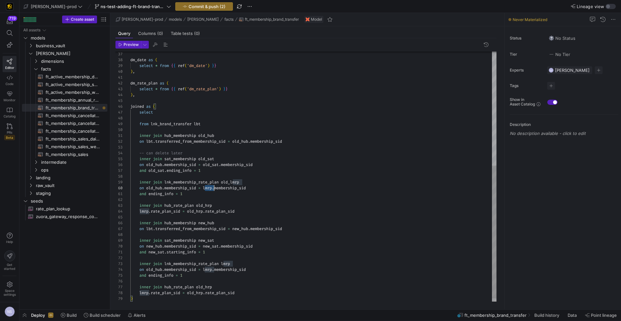
scroll to position [52, 93]
click at [149, 193] on div "dm_date as ( select * from { { ref ( 'dm_date' ) } } ) , dm_rate_plan as ( sele…" at bounding box center [313, 71] width 366 height 471
click at [319, 170] on div "dm_date as ( select * from { { ref ( 'dm_date' ) } } ) , dm_rate_plan as ( sele…" at bounding box center [313, 71] width 366 height 471
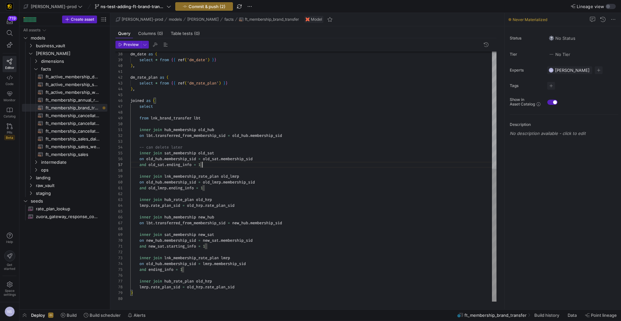
click at [223, 258] on div "dm_date as ( select * from { { ref ( 'dm_date' ) } } ) , dm_rate_plan as ( sele…" at bounding box center [313, 65] width 366 height 471
click at [233, 257] on div "dm_date as ( select * from { { ref ( 'dm_date' ) } } ) , dm_rate_plan as ( sele…" at bounding box center [313, 65] width 366 height 471
click at [210, 263] on div "dm_date as ( select * from { { ref ( 'dm_date' ) } } ) , dm_rate_plan as ( sele…" at bounding box center [313, 65] width 366 height 471
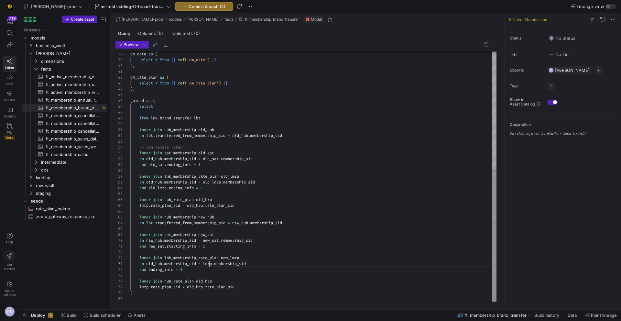
click at [210, 263] on div "dm_date as ( select * from { { ref ( 'dm_date' ) } } ) , dm_rate_plan as ( sele…" at bounding box center [313, 65] width 366 height 471
click at [148, 270] on div "dm_date as ( select * from { { ref ( 'dm_date' ) } } ) , dm_rate_plan as ( sele…" at bounding box center [313, 65] width 366 height 471
click at [155, 264] on div "dm_date as ( select * from { { ref ( 'dm_date' ) } } ) , dm_rate_plan as ( sele…" at bounding box center [313, 65] width 366 height 471
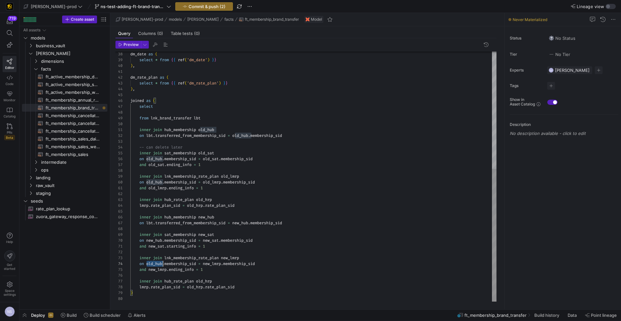
scroll to position [17, 33]
click at [154, 242] on div "dm_date as ( select * from { { ref ( 'dm_date' ) } } ) , dm_rate_plan as ( sele…" at bounding box center [313, 65] width 366 height 471
click at [155, 264] on div "dm_date as ( select * from { { ref ( 'dm_date' ) } } ) , dm_rate_plan as ( sele…" at bounding box center [313, 65] width 366 height 471
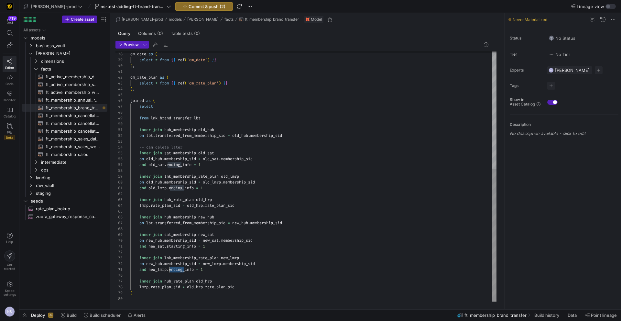
scroll to position [23, 39]
drag, startPoint x: 184, startPoint y: 269, endPoint x: 170, endPoint y: 269, distance: 13.6
click at [170, 269] on div "dm_date as ( select * from { { ref ( 'dm_date' ) } } ) , dm_rate_plan as ( sele…" at bounding box center [313, 65] width 366 height 471
click at [215, 264] on div "dm_date as ( select * from { { ref ( 'dm_date' ) } } ) , dm_rate_plan as ( sele…" at bounding box center [313, 65] width 366 height 471
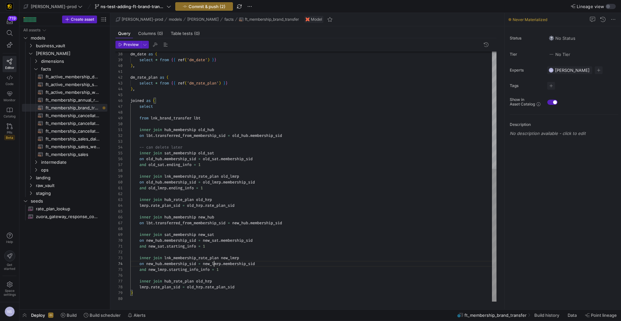
scroll to position [17, 93]
click at [215, 264] on div "dm_date as ( select * from { { ref ( 'dm_date' ) } } ) , dm_rate_plan as ( sele…" at bounding box center [313, 65] width 366 height 471
click at [147, 286] on div "dm_date as ( select * from { { ref ( 'dm_date' ) } } ) , dm_rate_plan as ( sele…" at bounding box center [313, 65] width 366 height 471
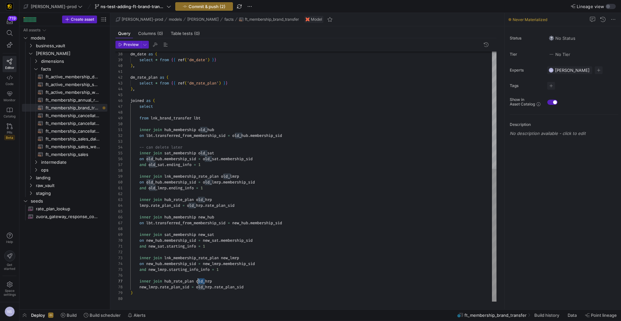
drag, startPoint x: 205, startPoint y: 281, endPoint x: 199, endPoint y: 282, distance: 6.2
click at [199, 282] on div "dm_date as ( select * from { { ref ( 'dm_date' ) } } ) , dm_rate_plan as ( sele…" at bounding box center [313, 65] width 366 height 471
click at [204, 281] on div "dm_date as ( select * from { { ref ( 'dm_date' ) } } ) , dm_rate_plan as ( sele…" at bounding box center [313, 65] width 366 height 471
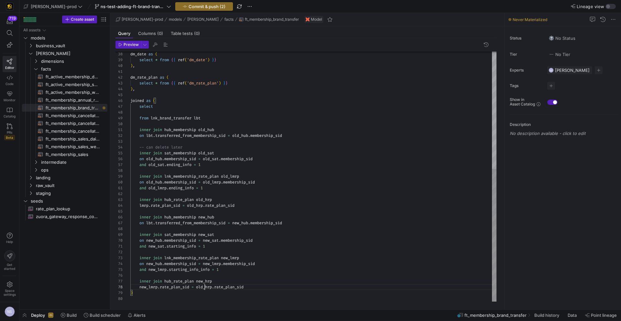
click at [205, 286] on div "dm_date as ( select * from { { ref ( 'dm_date' ) } } ) , dm_rate_plan as ( sele…" at bounding box center [313, 65] width 366 height 471
click at [194, 208] on div "dm_date as ( select * from { { ref ( 'dm_date' ) } } ) , dm_rate_plan as ( sele…" at bounding box center [313, 65] width 366 height 471
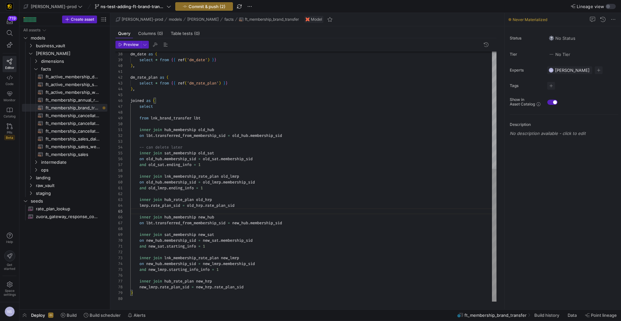
scroll to position [29, 0]
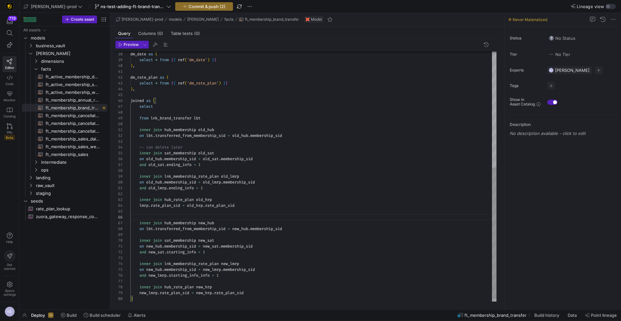
click at [195, 113] on div "dm_date as ( select * from { { ref ( 'dm_date' ) } } ) , dm_rate_plan as ( sele…" at bounding box center [313, 68] width 366 height 477
click at [166, 111] on div "dm_date as ( select * from { { ref ( 'dm_date' ) } } ) , dm_rate_plan as ( sele…" at bounding box center [313, 68] width 366 height 477
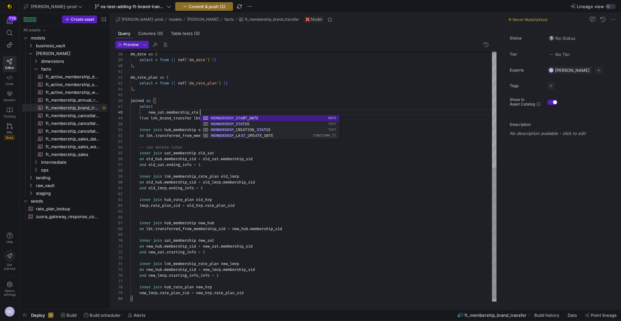
scroll to position [41, 72]
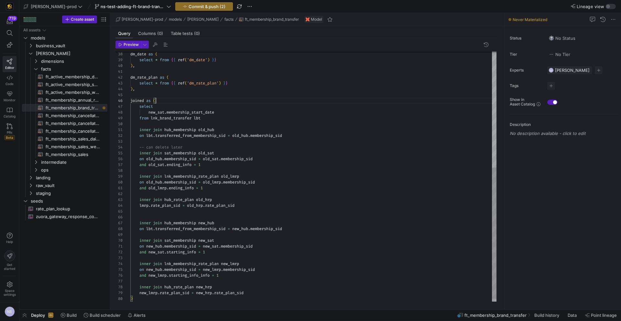
click at [203, 101] on div "dm_date as ( select * from { { ref ( 'dm_date' ) } } ) , dm_rate_plan as ( sele…" at bounding box center [313, 68] width 366 height 477
click at [238, 113] on div "dm_date as ( select * from { { ref ( 'dm_date' ) } } ) , dm_rate_plan as ( sele…" at bounding box center [313, 68] width 366 height 477
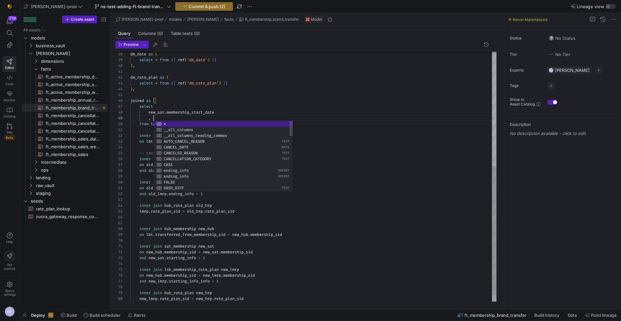
scroll to position [47, 23]
click at [269, 110] on div "new_sat . membership_start_date" at bounding box center [313, 112] width 366 height 6
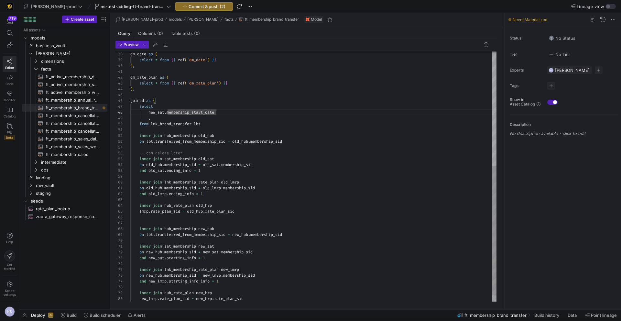
click at [209, 118] on div "dm_date as ( select * from { { ref ( 'dm_date' ) } } ) , dm_rate_plan as ( sele…" at bounding box center [313, 71] width 366 height 483
click at [210, 135] on div "dm_date as ( select * from { { ref ( 'dm_date' ) } } ) , dm_rate_plan as ( sele…" at bounding box center [313, 71] width 366 height 483
click at [173, 117] on div "dm_date as ( select * from { { ref ( 'dm_date' ) } } ) , dm_rate_plan as ( sele…" at bounding box center [313, 71] width 366 height 483
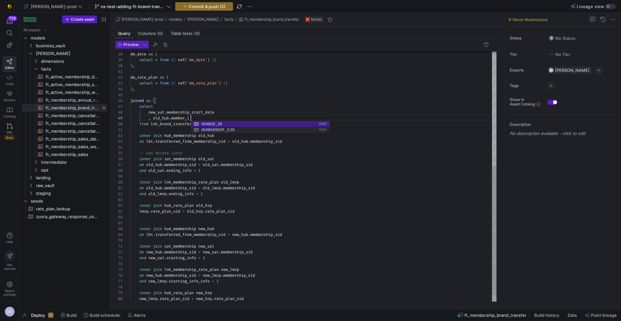
scroll to position [47, 63]
click at [218, 111] on div "dm_date as ( select * from { { ref ( 'dm_date' ) } } ) , dm_rate_plan as ( sele…" at bounding box center [313, 71] width 366 height 483
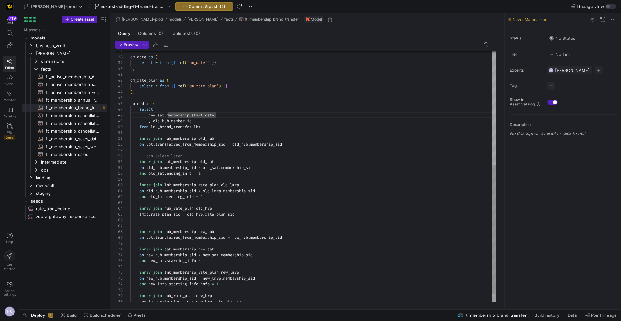
click at [217, 122] on div "dm_date as ( select * from { { ref ( 'dm_date' ) } } ) , dm_rate_plan as ( sele…" at bounding box center [313, 74] width 366 height 483
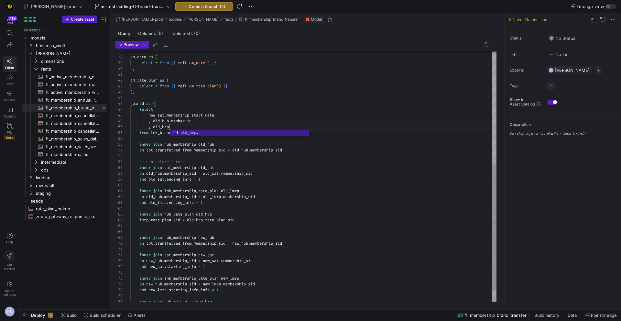
scroll to position [52, 39]
click at [248, 168] on div "dm_date as ( select * from { { ref ( 'dm_date' ) } } ) , dm_rate_plan as ( sele…" at bounding box center [313, 77] width 366 height 489
click at [220, 143] on div "dm_date as ( select * from { { ref ( 'dm_date' ) } } ) , dm_rate_plan as ( sele…" at bounding box center [313, 77] width 366 height 489
click at [206, 143] on div "dm_date as ( select * from { { ref ( 'dm_date' ) } } ) , dm_rate_plan as ( sele…" at bounding box center [313, 77] width 366 height 489
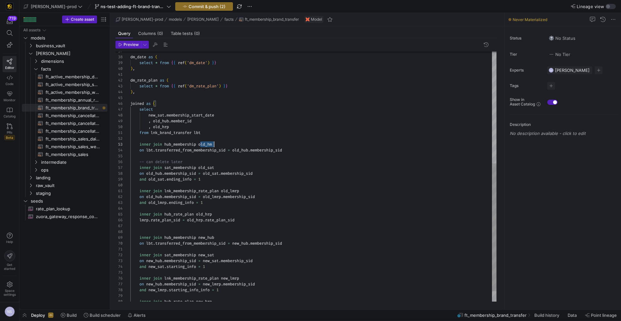
click at [206, 143] on div "dm_date as ( select * from { { ref ( 'dm_date' ) } } ) , dm_rate_plan as ( sele…" at bounding box center [313, 77] width 366 height 489
click at [245, 149] on div "dm_date as ( select * from { { ref ( 'dm_date' ) } } ) , dm_rate_plan as ( sele…" at bounding box center [313, 79] width 366 height 489
click at [158, 173] on div "dm_date as ( select * from { { ref ( 'dm_date' ) } } ) , dm_rate_plan as ( sele…" at bounding box center [313, 78] width 366 height 489
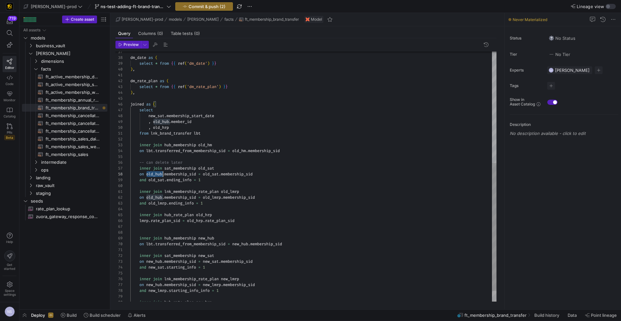
click at [158, 173] on div "dm_date as ( select * from { { ref ( 'dm_date' ) } } ) , dm_rate_plan as ( sele…" at bounding box center [313, 78] width 366 height 489
click at [155, 196] on div "dm_date as ( select * from { { ref ( 'dm_date' ) } } ) , dm_rate_plan as ( sele…" at bounding box center [313, 78] width 366 height 489
click at [165, 120] on div "dm_date as ( select * from { { ref ( 'dm_date' ) } } ) , dm_rate_plan as ( sele…" at bounding box center [313, 78] width 366 height 489
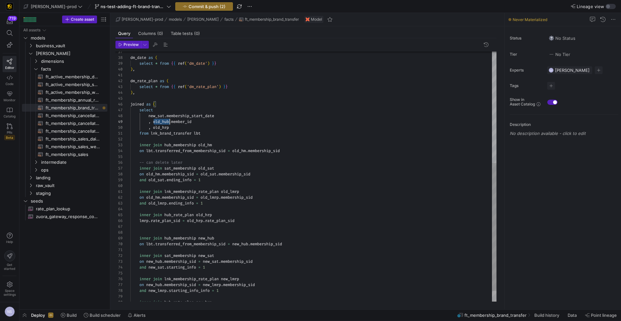
click at [165, 120] on div "dm_date as ( select * from { { ref ( 'dm_date' ) } } ) , dm_rate_plan as ( sele…" at bounding box center [313, 78] width 366 height 489
click at [223, 169] on div "dm_date as ( select * from { { ref ( 'dm_date' ) } } ) , dm_rate_plan as ( sele…" at bounding box center [313, 78] width 366 height 489
click at [209, 167] on div "dm_date as ( select * from { { ref ( 'dm_date' ) } } ) , dm_rate_plan as ( sele…" at bounding box center [313, 76] width 366 height 489
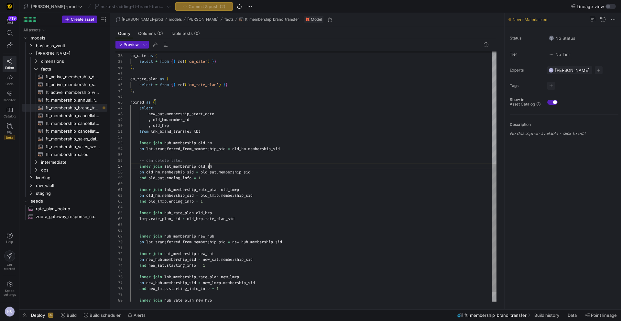
click at [209, 167] on div "dm_date as ( select * from { { ref ( 'dm_date' ) } } ) , dm_rate_plan as ( sele…" at bounding box center [313, 76] width 366 height 489
click at [210, 172] on div "dm_date as ( select * from { { ref ( 'dm_date' ) } } ) , dm_rate_plan as ( sele…" at bounding box center [313, 76] width 366 height 489
click at [156, 177] on div "dm_date as ( select * from { { ref ( 'dm_date' ) } } ) , dm_rate_plan as ( sele…" at bounding box center [313, 76] width 366 height 489
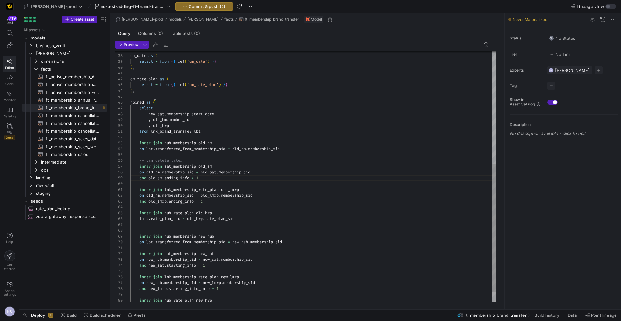
click at [219, 236] on div "dm_date as ( select * from { { ref ( 'dm_date' ) } } ) , dm_rate_plan as ( sele…" at bounding box center [313, 76] width 366 height 489
click at [204, 235] on div "dm_date as ( select * from { { ref ( 'dm_date' ) } } ) , dm_rate_plan as ( sele…" at bounding box center [313, 76] width 366 height 489
click at [246, 242] on div "dm_date as ( select * from { { ref ( 'dm_date' ) } } ) , dm_rate_plan as ( sele…" at bounding box center [313, 76] width 366 height 489
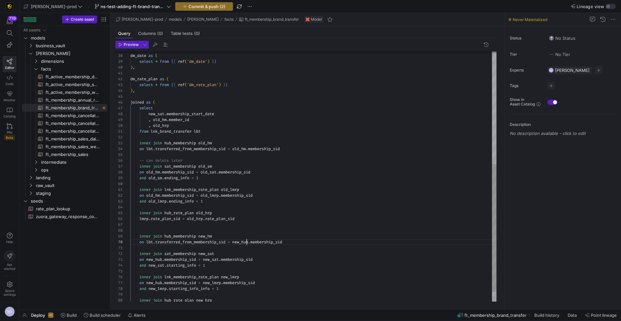
click at [246, 242] on div "dm_date as ( select * from { { ref ( 'dm_date' ) } } ) , dm_rate_plan as ( sele…" at bounding box center [313, 76] width 366 height 489
click at [157, 259] on span "new_hub" at bounding box center [154, 259] width 16 height 5
drag, startPoint x: 157, startPoint y: 259, endPoint x: 156, endPoint y: 280, distance: 20.7
click at [157, 259] on div "dm_date as ( select * from { { ref ( 'dm_date' ) } } ) , dm_rate_plan as ( sele…" at bounding box center [313, 76] width 366 height 489
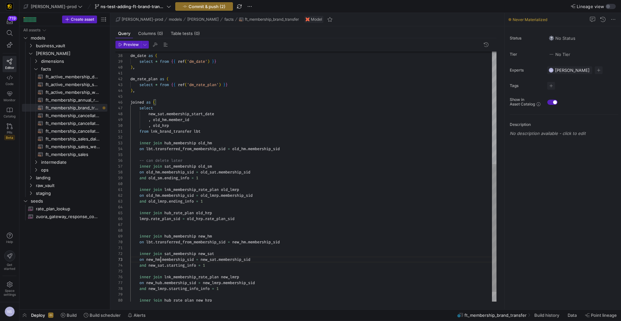
click at [156, 282] on div "dm_date as ( select * from { { ref ( 'dm_date' ) } } ) , dm_rate_plan as ( sele…" at bounding box center [313, 76] width 366 height 489
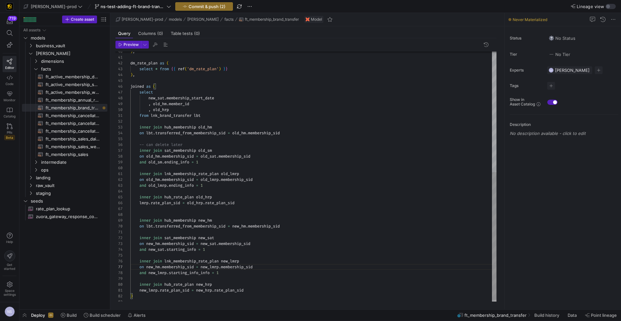
scroll to position [6, 86]
click at [220, 237] on div ") , dm_rate_plan as ( select * from { { ref ( 'dm_rate_plan' ) } } ) , joined a…" at bounding box center [313, 60] width 366 height 489
click at [212, 237] on div ") , dm_rate_plan as ( select * from { { ref ( 'dm_rate_plan' ) } } ) , joined a…" at bounding box center [313, 60] width 366 height 489
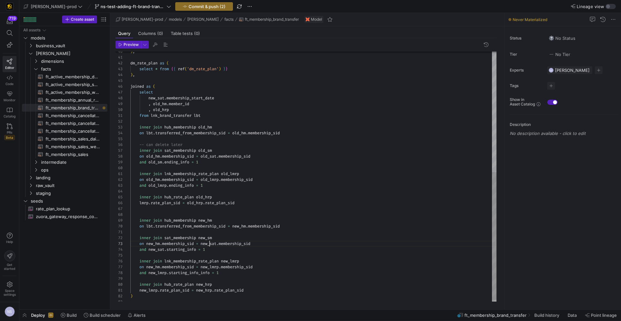
click at [209, 245] on div ") , dm_rate_plan as ( select * from { { ref ( 'dm_rate_plan' ) } } ) , joined a…" at bounding box center [313, 60] width 366 height 489
click at [159, 248] on span "new_sat" at bounding box center [157, 249] width 16 height 5
click at [159, 248] on div ") , dm_rate_plan as ( select * from { { ref ( 'dm_rate_plan' ) } } ) , joined a…" at bounding box center [313, 60] width 366 height 489
click at [161, 99] on div ") , dm_rate_plan as ( select * from { { ref ( 'dm_rate_plan' ) } } ) , joined a…" at bounding box center [313, 60] width 366 height 489
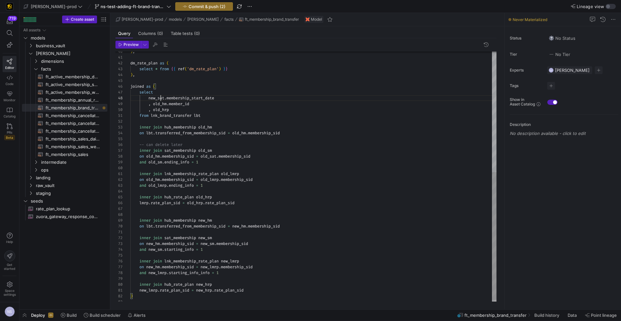
click at [161, 99] on div ") , dm_rate_plan as ( select * from { { ref ( 'dm_rate_plan' ) } } ) , joined a…" at bounding box center [313, 60] width 366 height 489
click at [191, 113] on div ") , dm_rate_plan as ( select * from { { ref ( 'dm_rate_plan' ) } } ) , joined a…" at bounding box center [313, 60] width 366 height 489
click at [184, 110] on div ") , dm_rate_plan as ( select * from { { ref ( 'dm_rate_plan' ) } } ) , joined a…" at bounding box center [313, 60] width 366 height 489
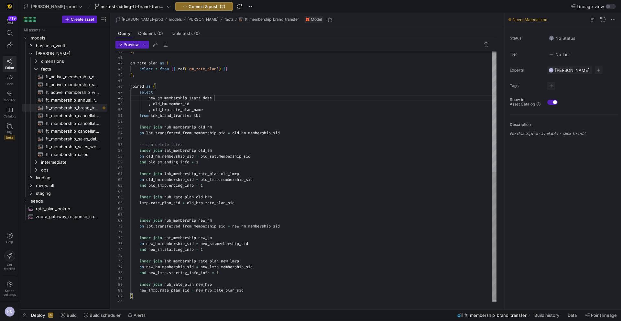
click at [266, 98] on div ") , dm_rate_plan as ( select * from { { ref ( 'dm_rate_plan' ) } } ) , joined a…" at bounding box center [313, 60] width 366 height 489
click at [234, 109] on div ") , dm_rate_plan as ( select * from { { ref ( 'dm_rate_plan' ) } } ) , joined a…" at bounding box center [313, 60] width 366 height 489
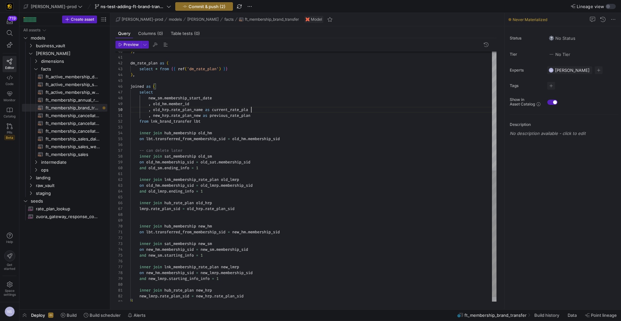
scroll to position [52, 123]
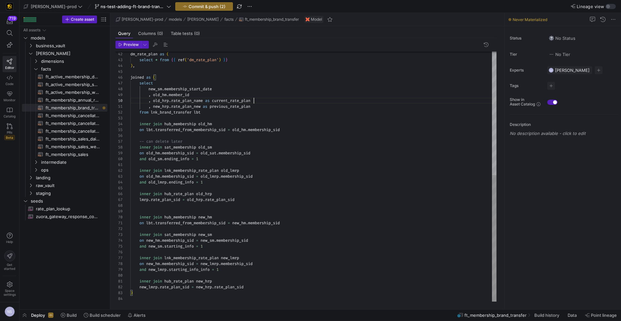
click at [147, 298] on div "dm_rate_plan as ( select * from { { ref ( 'dm_rate_plan' ) } } ) , joined as ( …" at bounding box center [313, 54] width 366 height 494
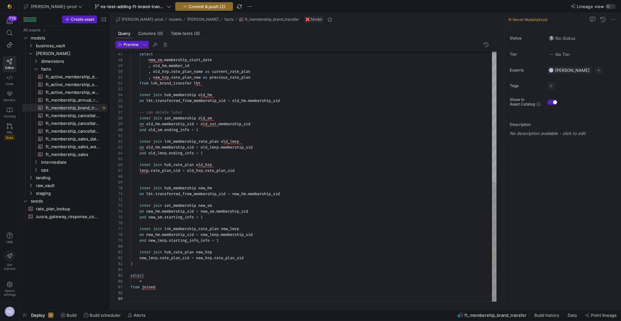
scroll to position [41, 0]
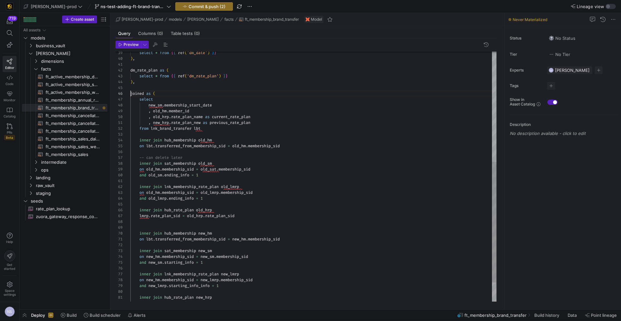
click at [131, 93] on div "select new_sm . membership_start_date , old_hm . member_id , old_hrp . rate_pla…" at bounding box center [313, 82] width 366 height 518
click at [140, 93] on div "select new_sm . membership_start_date , old_hm . member_id , old_hrp . rate_pla…" at bounding box center [313, 82] width 366 height 518
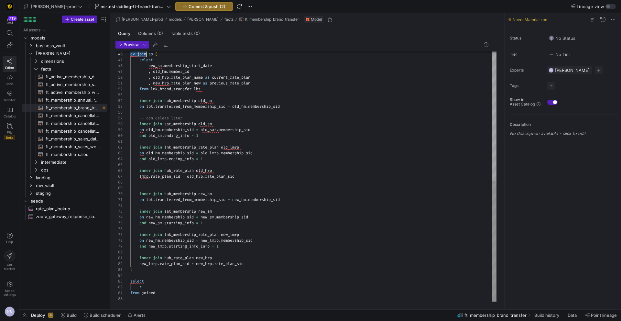
click at [151, 293] on div "select new_sm . membership_start_date , old_hm . member_id , old_hrp . rate_pla…" at bounding box center [313, 43] width 366 height 518
type textarea "inner join hub_rate_plan new_hrp new_lmrp.rate_plan_sid = new_hrp.rate_plan_sid…"
click at [191, 7] on span "Commit & push (2)" at bounding box center [207, 6] width 37 height 5
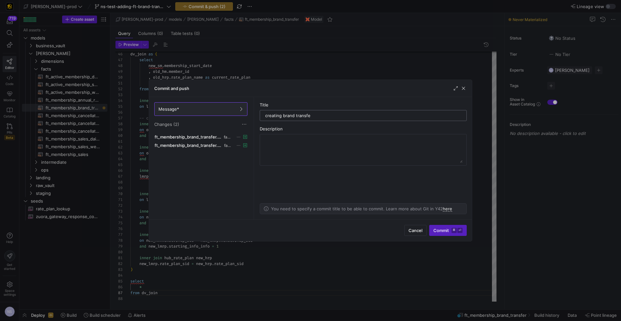
type input "creating brand transfer"
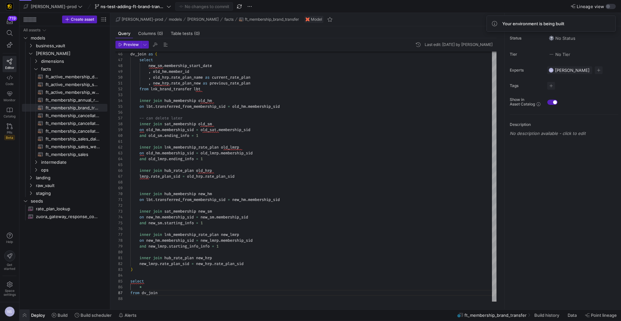
click at [24, 315] on span "button" at bounding box center [24, 315] width 10 height 11
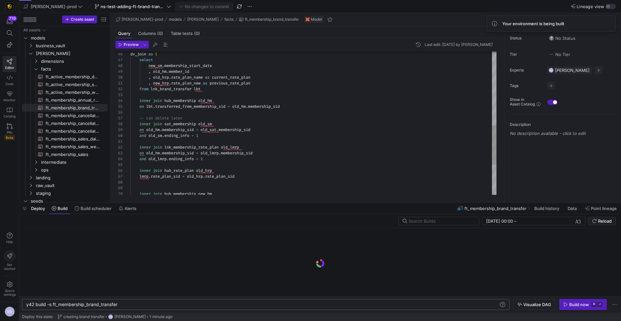
scroll to position [0, 92]
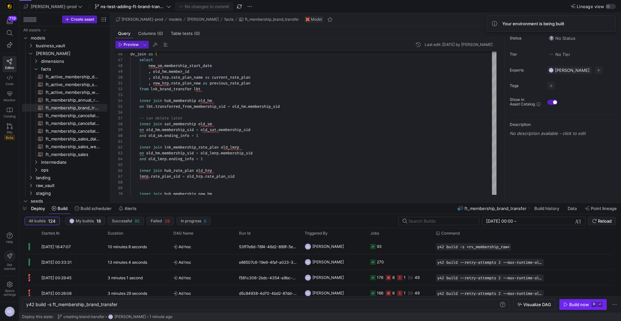
click at [579, 303] on div "Build now" at bounding box center [579, 304] width 20 height 5
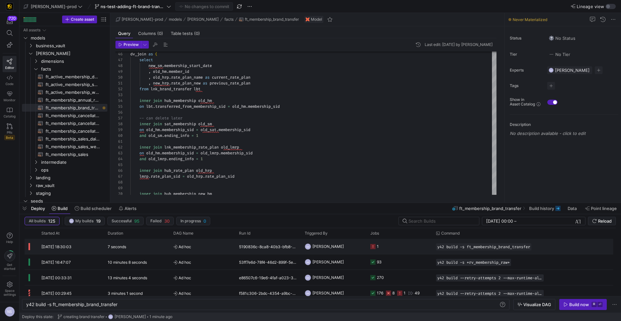
click at [376, 248] on div "1" at bounding box center [374, 246] width 8 height 15
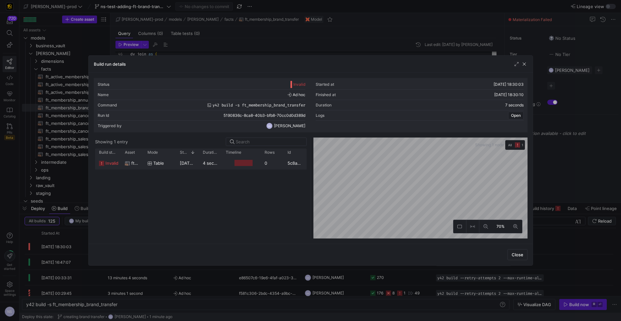
click at [266, 161] on div "0" at bounding box center [272, 163] width 23 height 13
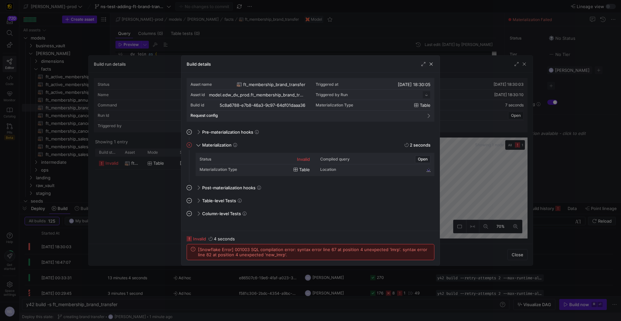
scroll to position [58, 0]
click at [465, 200] on div at bounding box center [310, 160] width 621 height 321
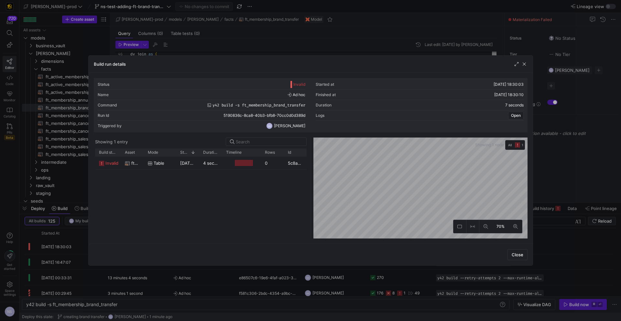
click at [546, 176] on div at bounding box center [310, 160] width 621 height 321
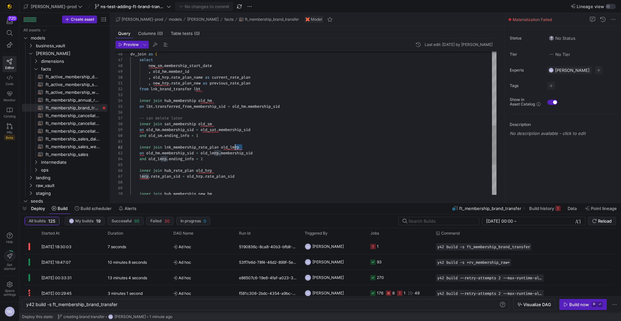
scroll to position [6, 103]
drag, startPoint x: 246, startPoint y: 147, endPoint x: 233, endPoint y: 147, distance: 12.6
click at [233, 147] on div "select new_sm . membership_start_date , old_hm . member_id , old_hrp . rate_pla…" at bounding box center [313, 43] width 366 height 518
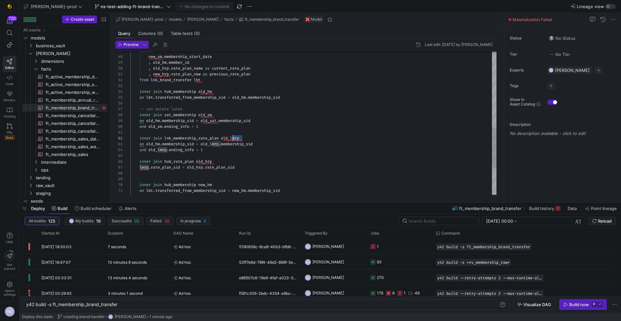
click at [234, 139] on div "select new_sm . membership_start_date , old_hm . member_id , old_hrp . rate_pla…" at bounding box center [313, 34] width 366 height 518
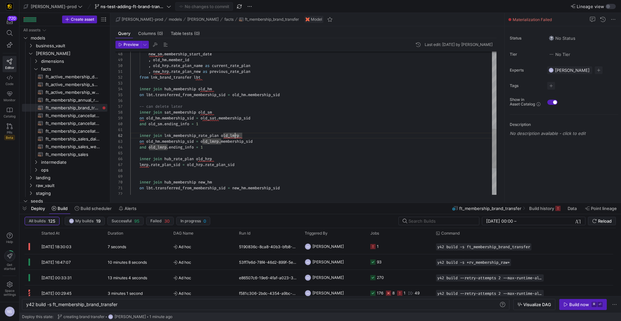
click at [231, 135] on div "new_sm . membership_start_date , old_hm . member_id , old_hrp . rate_plan_name …" at bounding box center [313, 31] width 366 height 518
click at [149, 165] on div "new_sm . membership_start_date , old_hm . member_id , old_hrp . rate_plan_name …" at bounding box center [313, 32] width 366 height 518
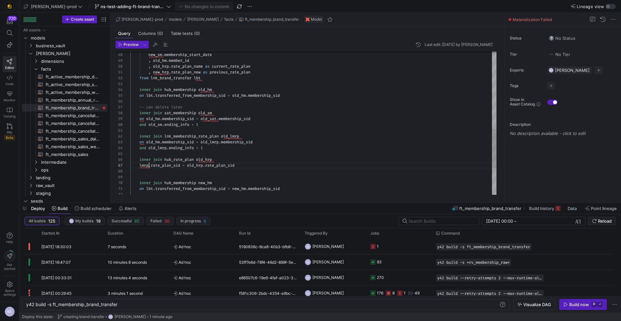
click at [149, 165] on div "new_sm . membership_start_date , old_hm . member_id , old_hrp . rate_plan_name …" at bounding box center [313, 32] width 366 height 518
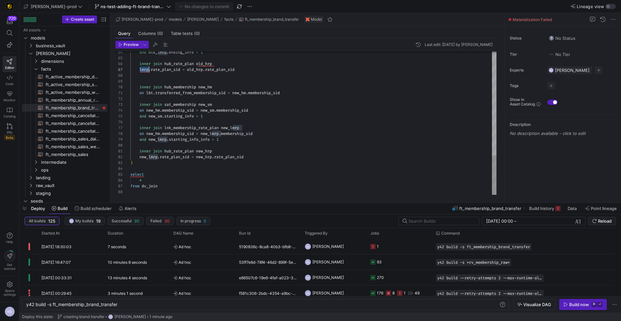
scroll to position [35, 28]
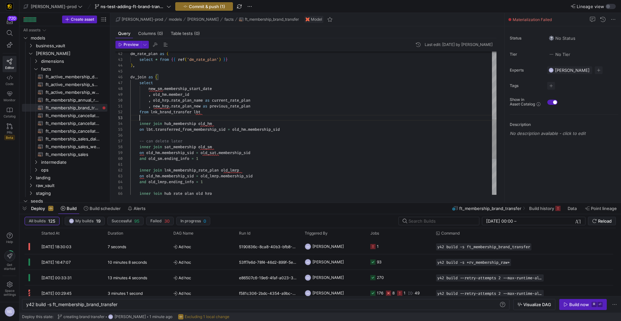
click at [228, 119] on div "and old_lmrp . ending_info = 1 inner join hub_rate_plan old_hrp on old_hm . mem…" at bounding box center [313, 66] width 366 height 518
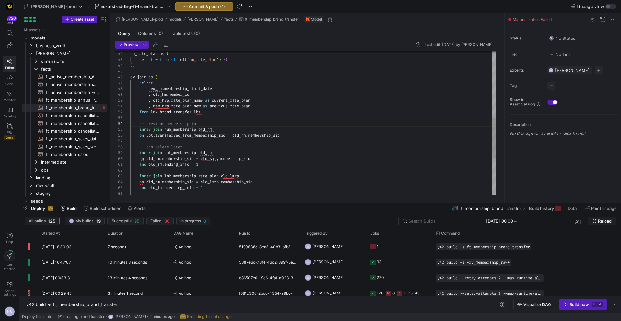
scroll to position [17, 72]
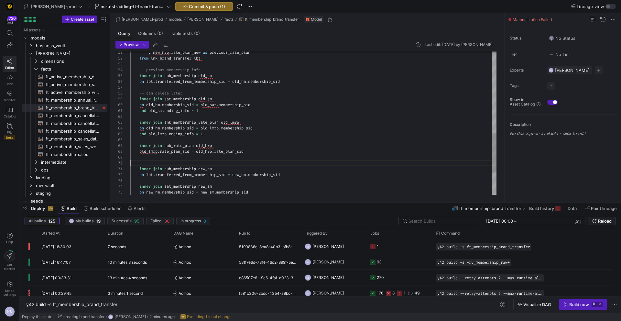
click at [172, 163] on div at bounding box center [313, 163] width 366 height 6
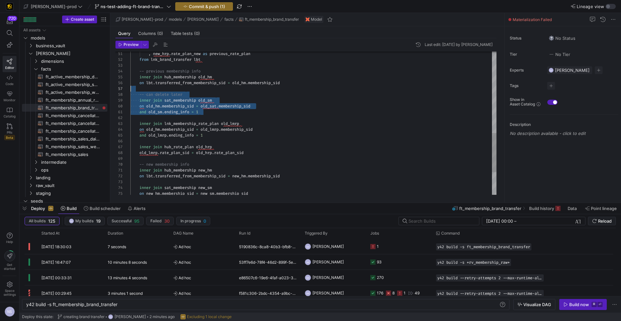
scroll to position [35, 0]
drag, startPoint x: 205, startPoint y: 113, endPoint x: 94, endPoint y: 90, distance: 113.2
click at [130, 90] on div "and old_lmrp . ending_info = 1 on old_hm . membership_sid = old_lmrp . membersh…" at bounding box center [313, 16] width 366 height 524
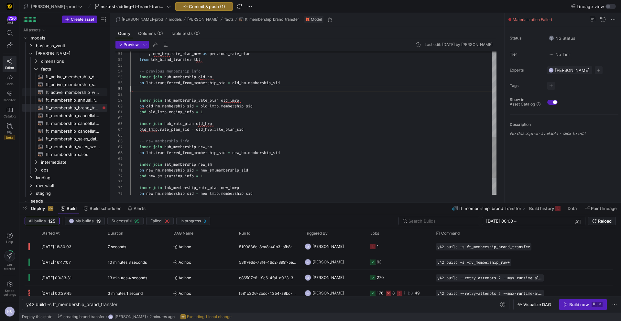
scroll to position [29, 153]
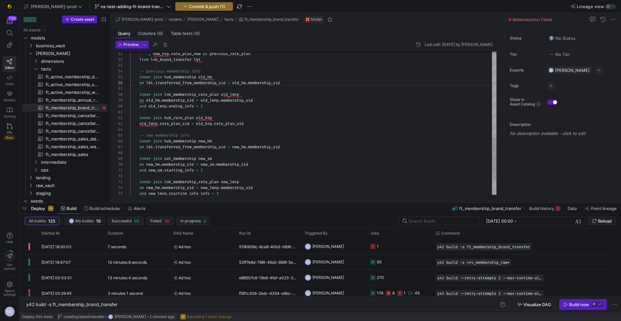
click at [264, 123] on div "and old_lmrp . ending_info = 1 on old_hm . membership_sid = old_lmrp . membersh…" at bounding box center [313, 1] width 366 height 494
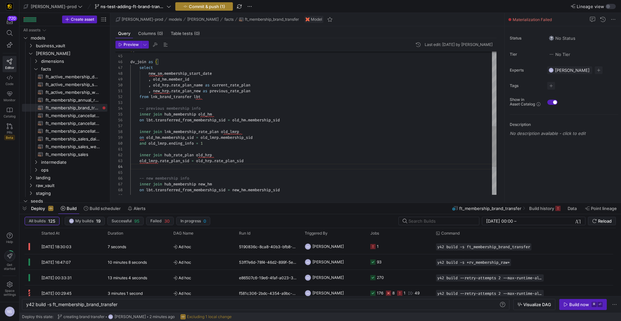
type textarea "inner join hub_rate_plan old_hrp old_lmrp.rate_plan_sid = old_hrp.rate_plan_sid…"
click at [185, 3] on span "button" at bounding box center [204, 7] width 57 height 8
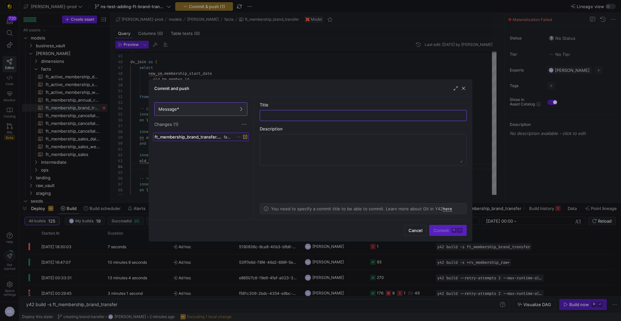
click at [188, 135] on span "ft_membership_brand_transfer.sql" at bounding box center [189, 136] width 68 height 5
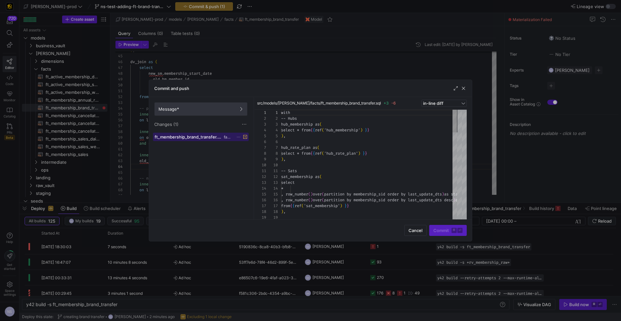
scroll to position [58, 0]
click at [205, 107] on span "Message*" at bounding box center [201, 108] width 85 height 5
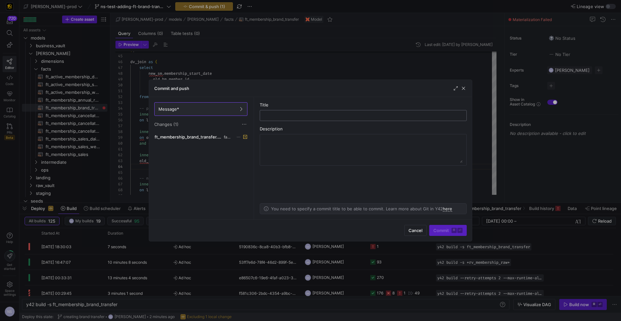
click at [289, 117] on input "text" at bounding box center [363, 115] width 196 height 5
type input "fixing syntax errors"
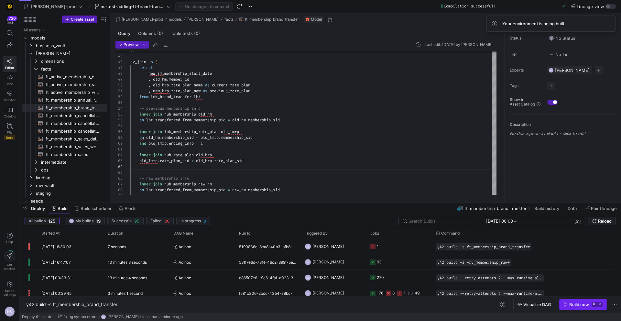
click at [575, 305] on div "Build now" at bounding box center [579, 304] width 20 height 5
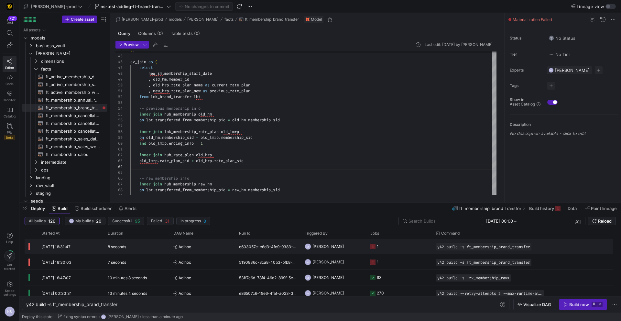
click at [348, 248] on y42-orchestration-triggered-by "NS [PERSON_NAME]" at bounding box center [334, 246] width 58 height 15
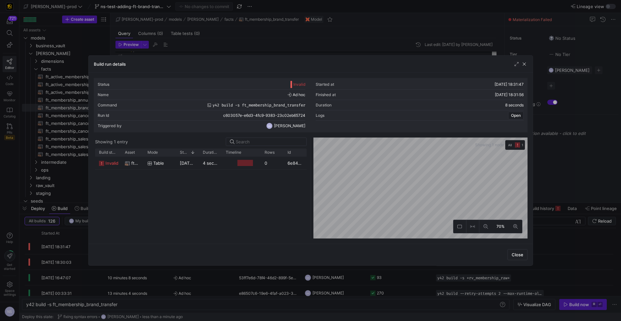
click at [189, 171] on div "invalid ft_membership_brand_transfer table [DATE] 18:31:51 4 seconds 0 6e84e0df…" at bounding box center [201, 198] width 212 height 82
click at [189, 164] on span "[DATE] 18:31:51" at bounding box center [195, 162] width 31 height 5
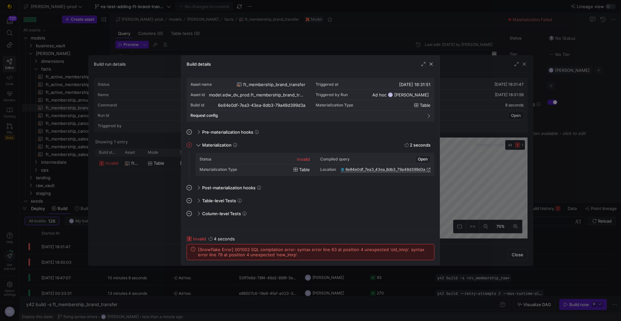
click at [481, 179] on div at bounding box center [310, 160] width 621 height 321
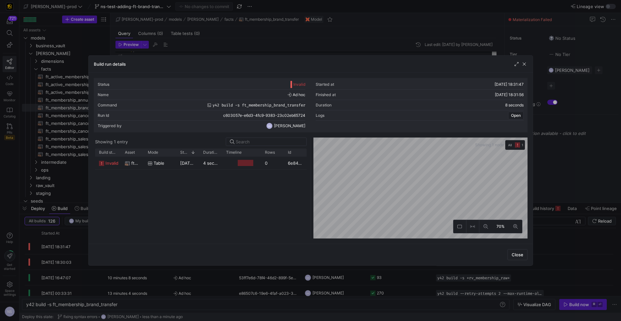
click at [582, 168] on div at bounding box center [310, 160] width 621 height 321
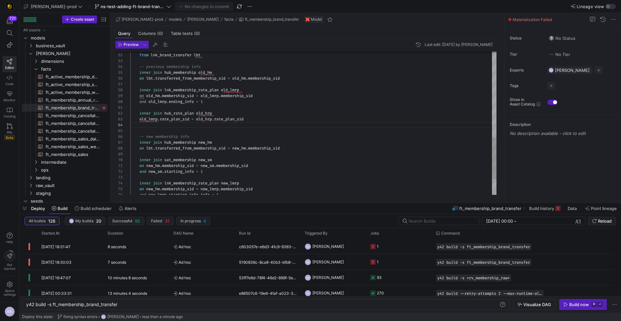
click at [236, 90] on div "and old_lmrp . ending_info = 1 on old_hm . membership_sid = old_lmrp . membersh…" at bounding box center [313, 0] width 366 height 500
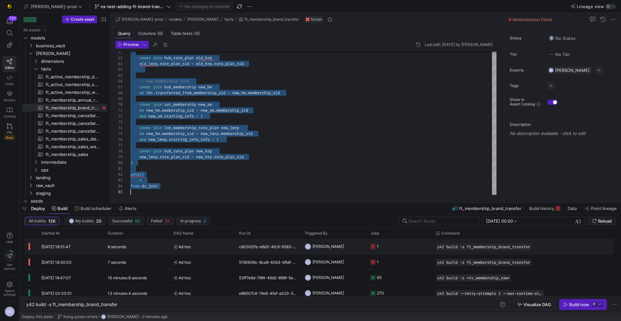
click at [396, 246] on y42-job-status-cell-renderer "1" at bounding box center [399, 246] width 58 height 15
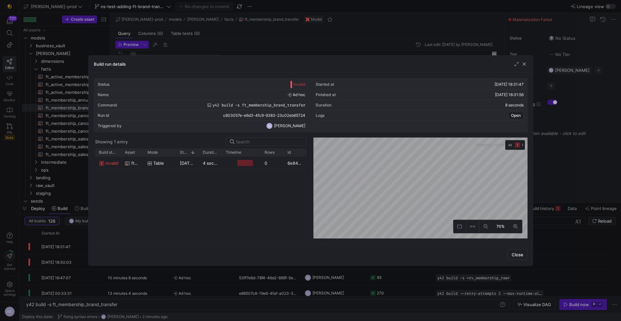
click at [548, 157] on div at bounding box center [310, 160] width 621 height 321
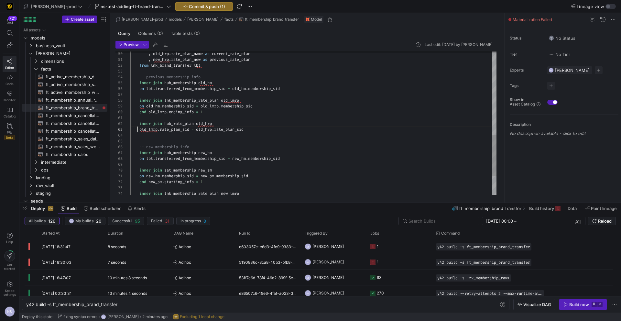
click at [138, 128] on div "inner join hub_rate_plan old_hrp old_lmrp . rate_plan_sid = old_hrp . rate_plan…" at bounding box center [313, 10] width 366 height 500
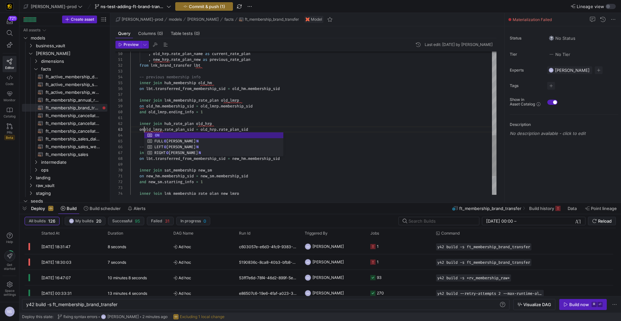
scroll to position [12, 16]
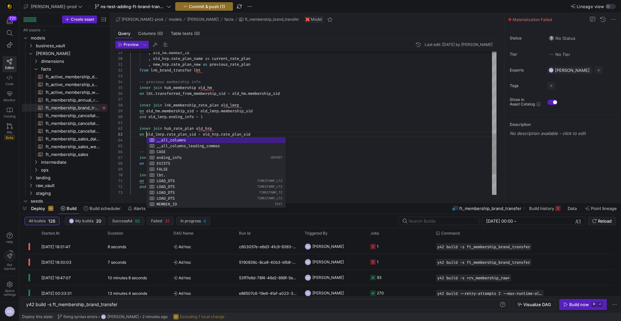
click at [295, 128] on div "inner join hub_rate_plan old_hrp on old_lmrp . rate_plan_sid = old_hrp . rate_p…" at bounding box center [313, 15] width 366 height 500
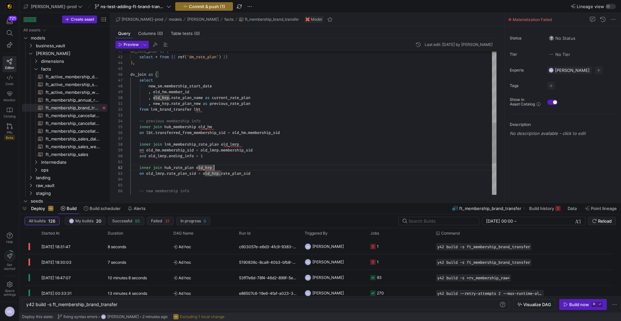
click at [199, 98] on div "inner join hub_rate_plan old_hrp on old_lmrp . rate_plan_sid = old_hrp . rate_p…" at bounding box center [313, 54] width 366 height 500
click at [194, 103] on div "inner join hub_rate_plan old_hrp on old_lmrp . rate_plan_sid = old_hrp . rate_p…" at bounding box center [313, 54] width 366 height 500
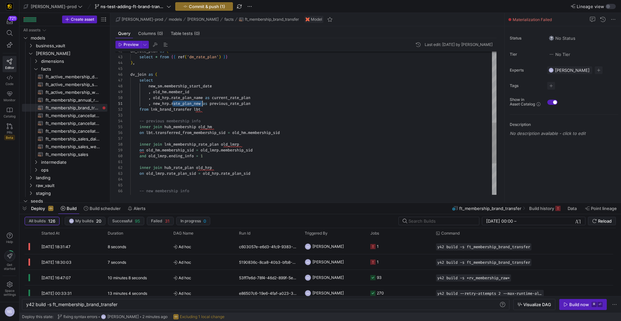
scroll to position [0, 74]
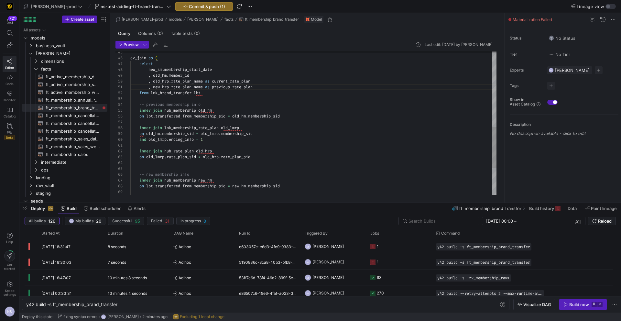
click at [189, 115] on div "inner join hub_rate_plan old_hrp on old_lmrp . rate_plan_sid = old_hrp . rate_p…" at bounding box center [313, 38] width 366 height 500
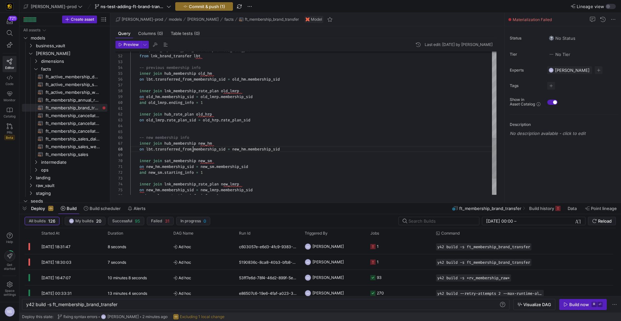
scroll to position [41, 63]
click at [193, 148] on div "inner join hub_rate_plan old_hrp on old_lmrp . rate_plan_sid = old_hrp . rate_p…" at bounding box center [313, 1] width 366 height 500
click at [193, 149] on div "inner join hub_rate_plan old_hrp on old_lmrp . rate_plan_sid = old_hrp . rate_p…" at bounding box center [313, 1] width 366 height 500
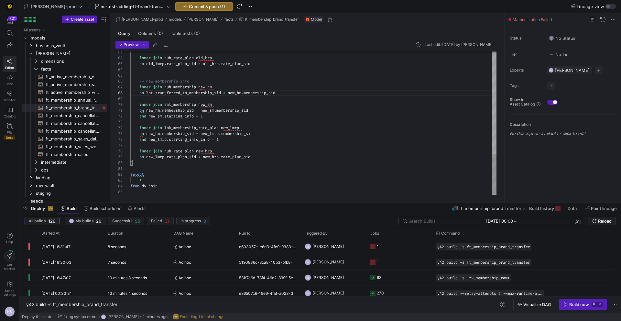
drag, startPoint x: 211, startPoint y: 140, endPoint x: 241, endPoint y: 125, distance: 32.8
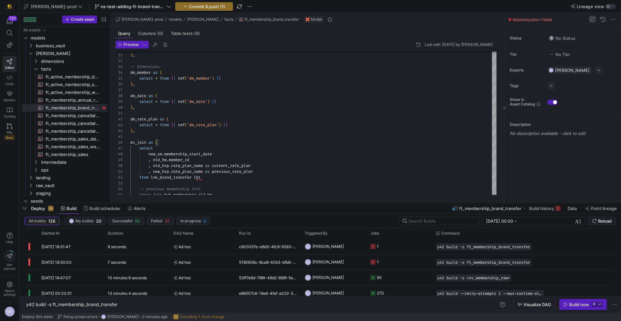
type textarea "on new_hm.membership_sid = new_sm.membership_sid and new_sm.starting_info = 1 i…"
click at [189, 6] on span "Commit & push (1)" at bounding box center [207, 6] width 36 height 5
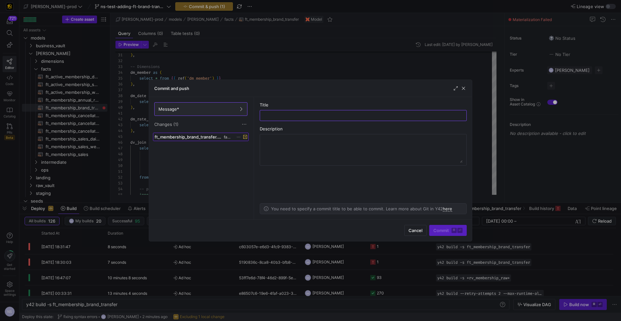
click at [212, 138] on span "ft_membership_brand_transfer.sql" at bounding box center [189, 136] width 68 height 5
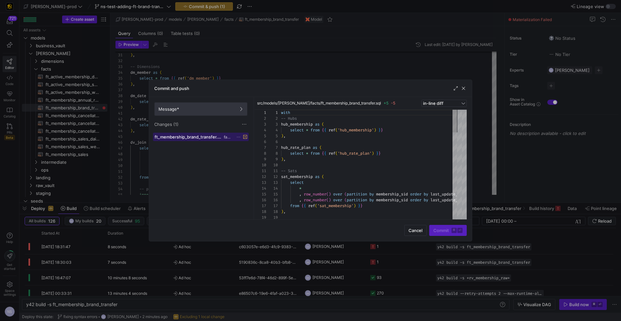
scroll to position [58, 0]
click at [221, 105] on span at bounding box center [201, 109] width 93 height 13
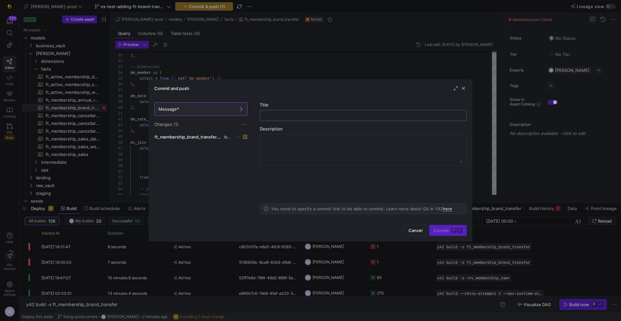
click at [282, 116] on input "text" at bounding box center [363, 115] width 196 height 5
type input "fixing syntax errors"
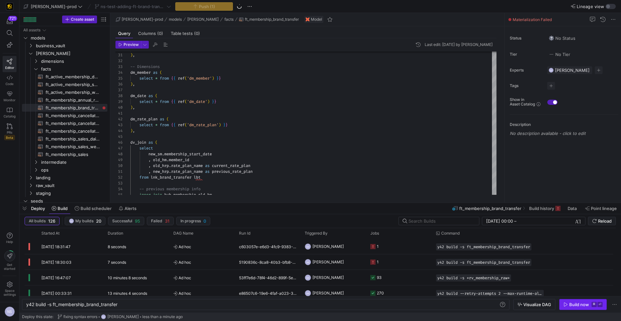
click at [572, 303] on div "Build now" at bounding box center [579, 304] width 20 height 5
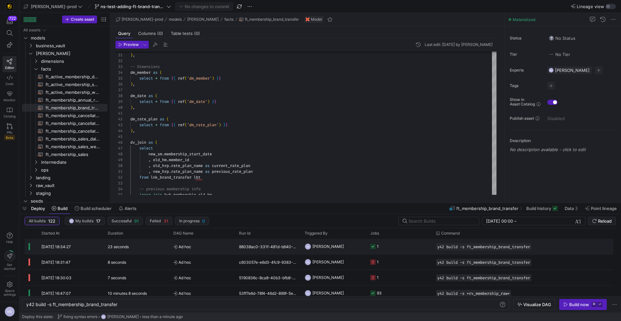
click at [393, 250] on y42-job-status-cell-renderer "1" at bounding box center [399, 246] width 58 height 15
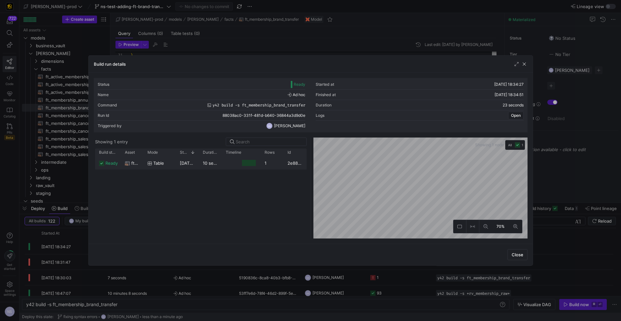
click at [267, 163] on div "1" at bounding box center [272, 163] width 23 height 13
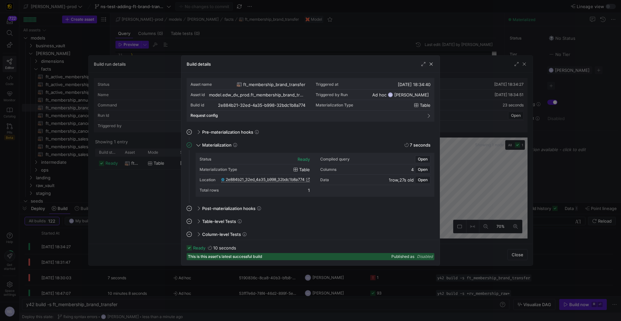
click at [303, 180] on span "2e884b21_32ed_4a35_b998_32bdc1b8a774" at bounding box center [265, 179] width 79 height 5
drag, startPoint x: 477, startPoint y: 138, endPoint x: 513, endPoint y: 145, distance: 36.2
click at [477, 138] on div at bounding box center [310, 160] width 621 height 321
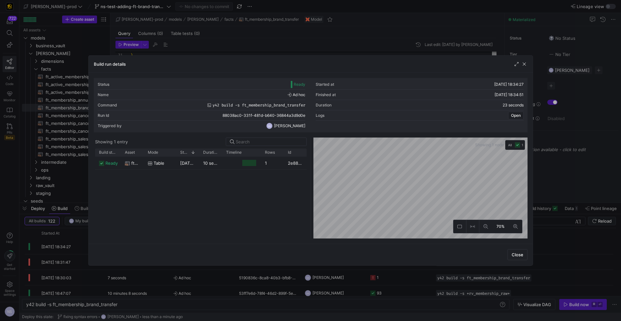
click at [557, 145] on div at bounding box center [310, 160] width 621 height 321
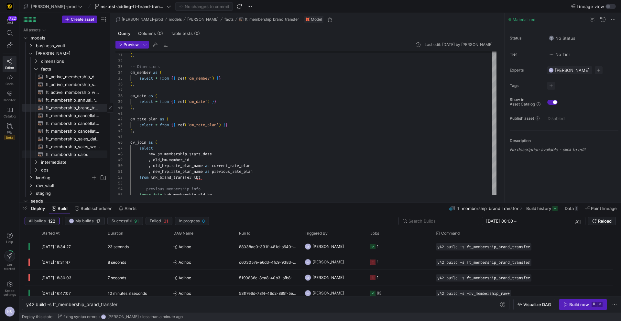
scroll to position [18, 0]
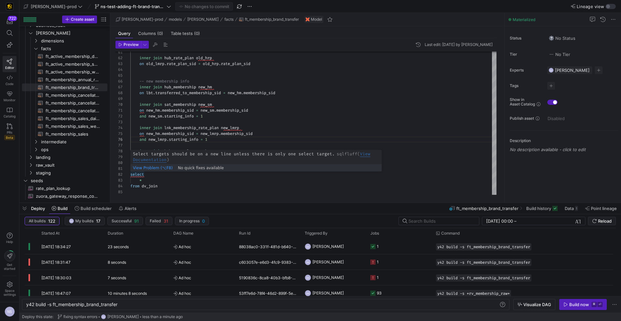
click at [141, 169] on span "View Problem (⌥F8)" at bounding box center [153, 168] width 40 height 5
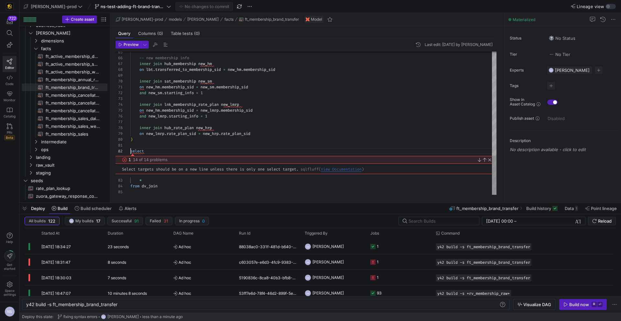
scroll to position [6, 0]
click at [489, 160] on link "Close" at bounding box center [488, 159] width 5 height 5
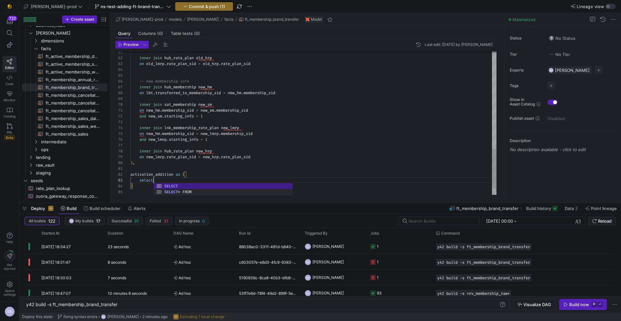
scroll to position [12, 26]
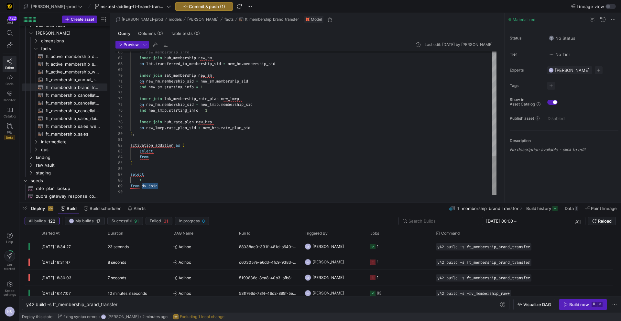
click at [73, 137] on span "ft_membership_sales​​​​​​​​​​" at bounding box center [73, 133] width 54 height 7
type textarea "{{ config( post_hook = [ "alter table {{ this }} add primary key (member_dim_id…"
type textarea "y42 build -s ft_membership_sales"
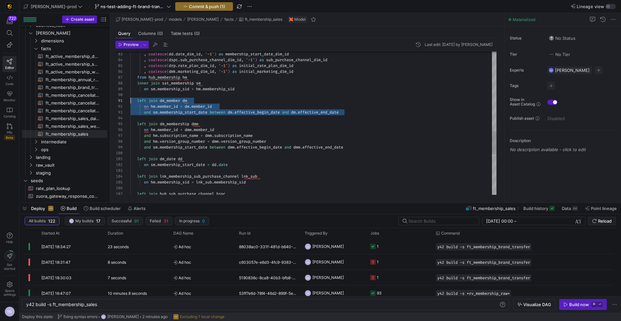
drag, startPoint x: 362, startPoint y: 112, endPoint x: 124, endPoint y: 103, distance: 238.0
click at [130, 103] on div ", coalesce ( dd . date_dim_id , '-1' ) as membership_start_date_dim_id , coales…" at bounding box center [313, 4] width 366 height 873
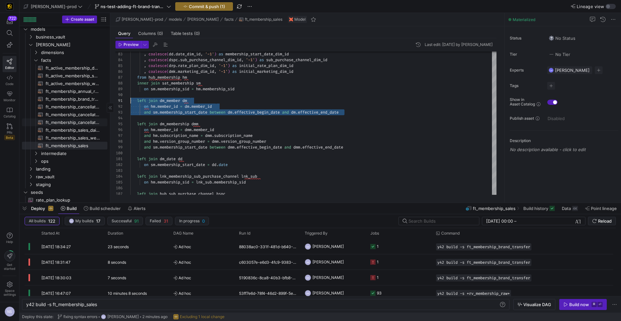
scroll to position [5, 0]
click at [79, 104] on span "ft_membership_brand_transfer​​​​​​​​​​" at bounding box center [73, 102] width 54 height 7
type textarea "with -- Hubs hub_membership as ( select * from {{ ref('hub_membership') }} ), h…"
type textarea "y42 build -s ft_membership_brand_transfer"
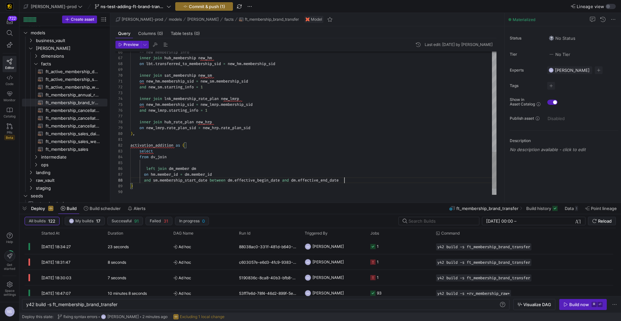
scroll to position [41, 214]
click at [82, 148] on span "ft_membership_sales​​​​​​​​​​" at bounding box center [73, 149] width 54 height 7
type textarea "{{ config( post_hook = [ "alter table {{ this }} add primary key (member_dim_id…"
type textarea "y42 build -s ft_membership_sales"
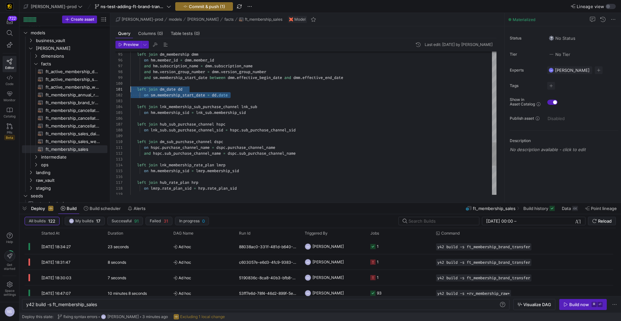
drag, startPoint x: 243, startPoint y: 95, endPoint x: 93, endPoint y: 87, distance: 150.0
click at [82, 101] on span "ft_membership_brand_transfer​​​​​​​​​​" at bounding box center [73, 102] width 54 height 7
type textarea "with -- Hubs hub_membership as ( select * from {{ ref('hub_membership') }} ), h…"
type textarea "y42 build -s ft_membership_brand_transfer"
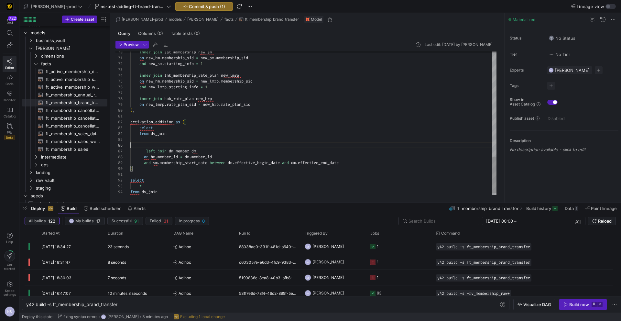
scroll to position [35, 100]
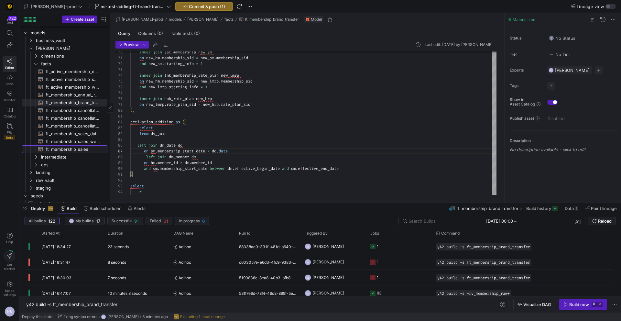
click at [89, 148] on span "ft_membership_sales​​​​​​​​​​" at bounding box center [73, 149] width 54 height 7
type textarea "{{ config( post_hook = [ "alter table {{ this }} add primary key (member_dim_id…"
type textarea "y42 build -s ft_membership_sales"
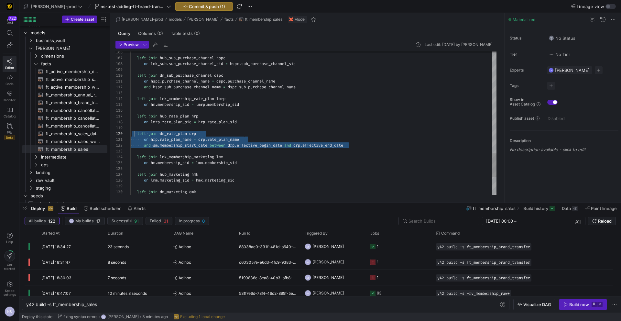
scroll to position [52, 0]
drag, startPoint x: 364, startPoint y: 145, endPoint x: 113, endPoint y: 133, distance: 251.4
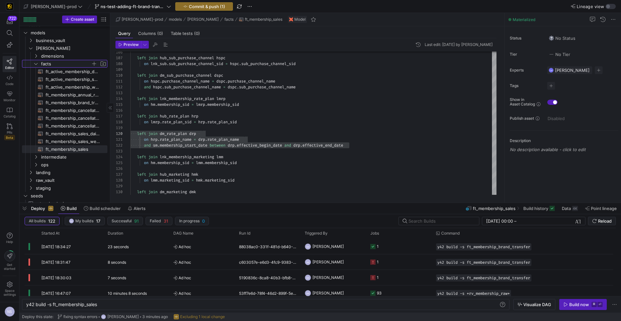
click at [55, 64] on span "facts" at bounding box center [66, 63] width 50 height 7
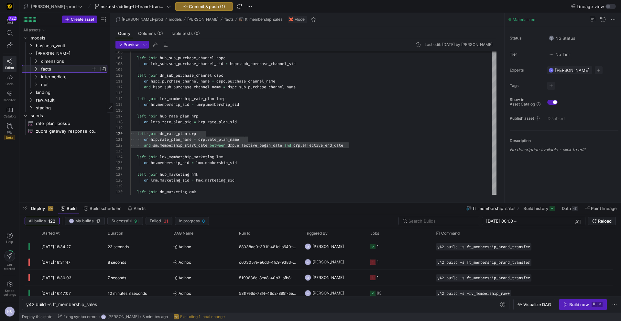
click at [54, 66] on span "facts" at bounding box center [66, 68] width 50 height 7
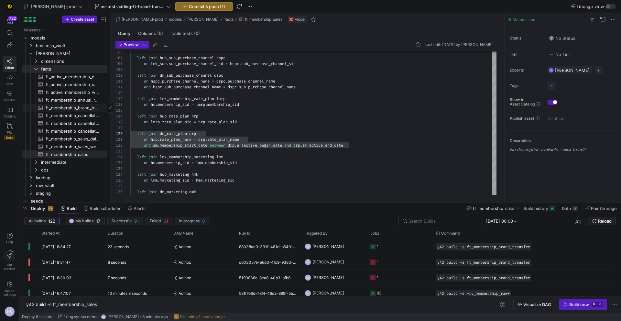
click at [75, 105] on span "ft_membership_brand_transfer​​​​​​​​​​" at bounding box center [73, 107] width 54 height 7
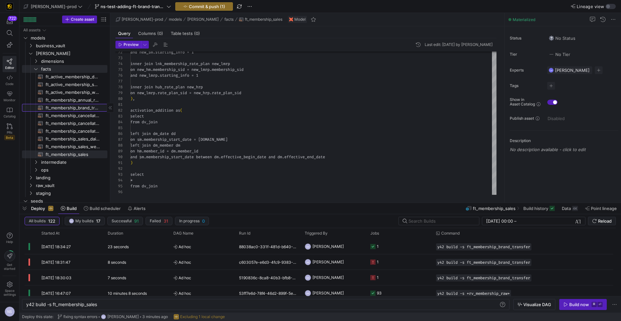
type textarea "with -- Hubs hub_membership as ( select * from {{ ref('hub_membership') }} ), h…"
type textarea "y42 build -s ft_membership_brand_transfer"
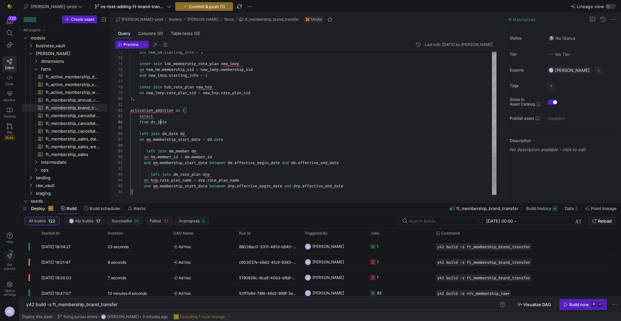
scroll to position [17, 37]
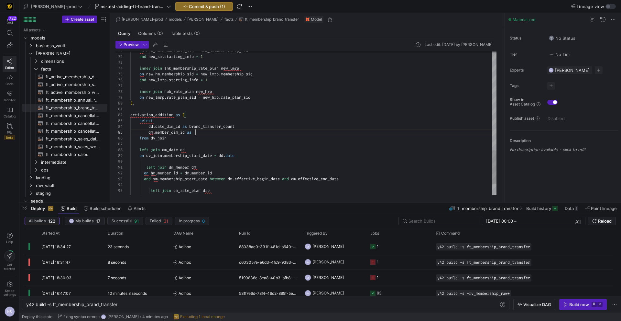
scroll to position [23, 65]
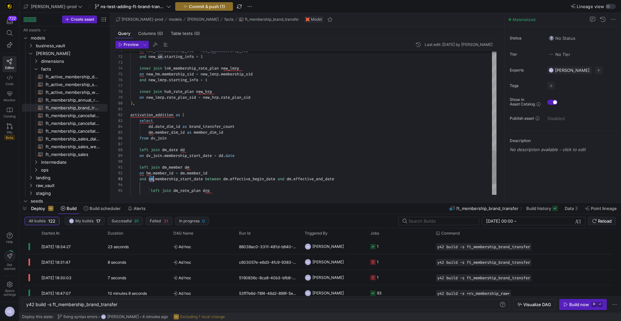
scroll to position [12, 35]
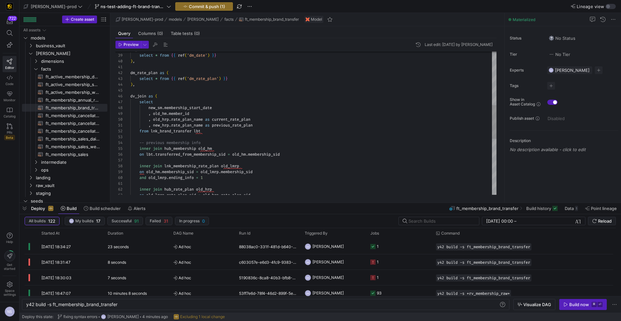
click at [182, 115] on div "on old_lmrp . rate_plan_sid = old_hrp . rate_plan_sid inner join hub_rate_plan …" at bounding box center [313, 128] width 366 height 605
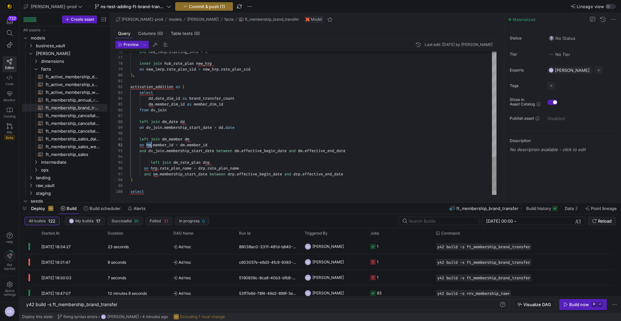
scroll to position [6, 33]
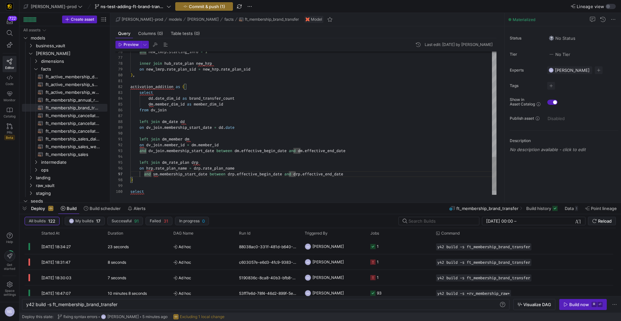
scroll to position [35, 9]
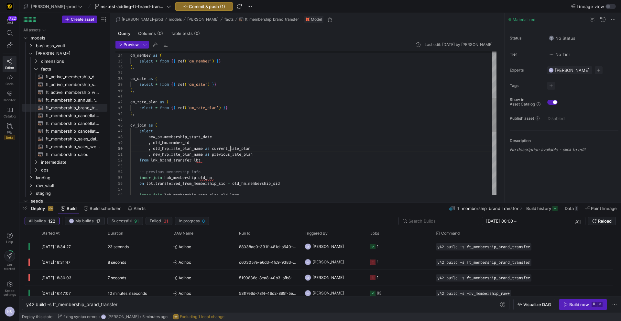
click at [231, 149] on div "inner join lnk_membership_rate_plan old_lmrp on lbt . transferred_from_membersh…" at bounding box center [313, 157] width 366 height 605
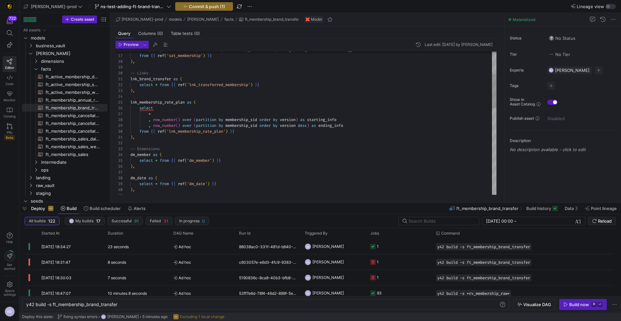
click at [354, 119] on div ") , select * from { { ref ( 'dm_date' ) } } dm_date as ( select * from { { ref …" at bounding box center [313, 256] width 366 height 605
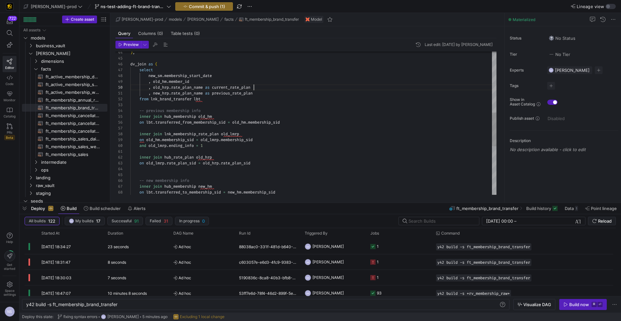
click at [260, 87] on div "-- new membership info inner join hub_membership new_hm on lbt . transferred_to…" at bounding box center [313, 96] width 366 height 605
drag, startPoint x: 273, startPoint y: 88, endPoint x: 254, endPoint y: 87, distance: 18.8
click at [254, 87] on div "-- new membership info inner join hub_membership new_hm on lbt . transferred_to…" at bounding box center [313, 96] width 366 height 605
click at [266, 90] on div "-- new membership info inner join hub_membership new_hm on lbt . transferred_to…" at bounding box center [313, 96] width 366 height 605
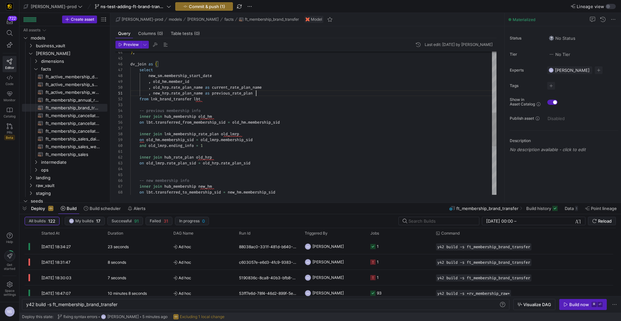
scroll to position [0, 138]
click at [246, 87] on div "-- new membership info inner join hub_membership new_hm on lbt . transferred_to…" at bounding box center [313, 96] width 366 height 605
click at [246, 87] on span "current_rate_plan_name" at bounding box center [237, 87] width 50 height 5
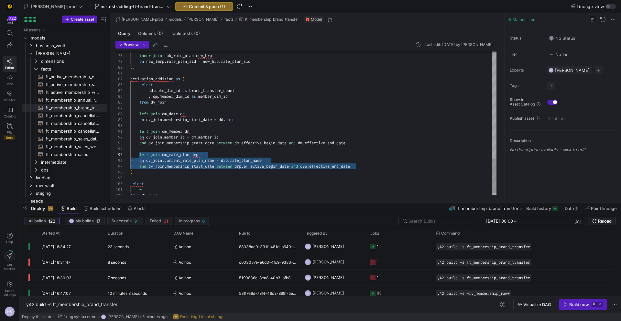
scroll to position [23, 9]
drag, startPoint x: 367, startPoint y: 165, endPoint x: 140, endPoint y: 155, distance: 227.4
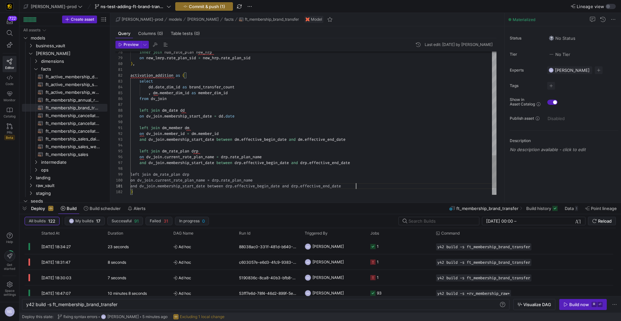
scroll to position [0, 226]
drag, startPoint x: 182, startPoint y: 180, endPoint x: 165, endPoint y: 179, distance: 16.2
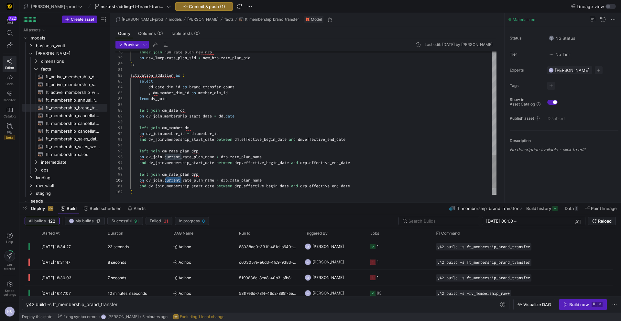
drag, startPoint x: 181, startPoint y: 156, endPoint x: 166, endPoint y: 158, distance: 15.7
drag, startPoint x: 222, startPoint y: 157, endPoint x: 258, endPoint y: 155, distance: 36.0
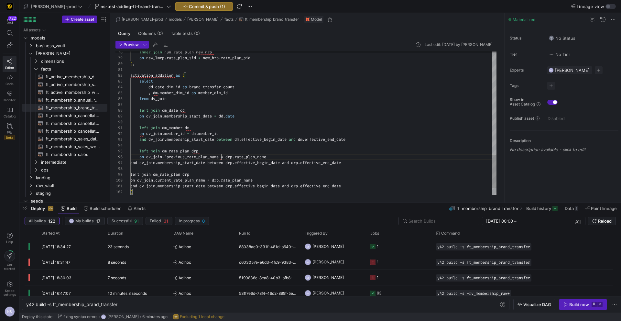
scroll to position [29, 91]
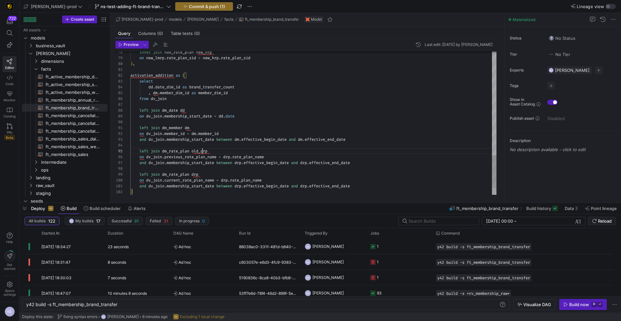
scroll to position [23, 72]
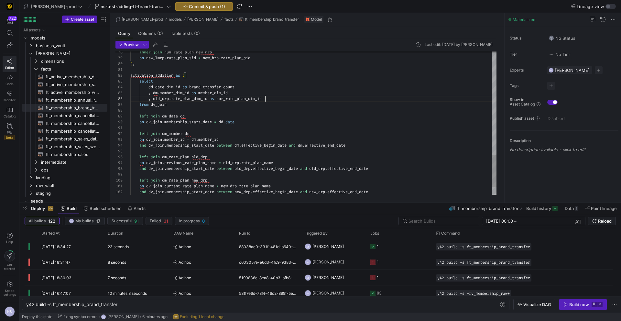
scroll to position [29, 135]
drag, startPoint x: 272, startPoint y: 97, endPoint x: 149, endPoint y: 99, distance: 123.0
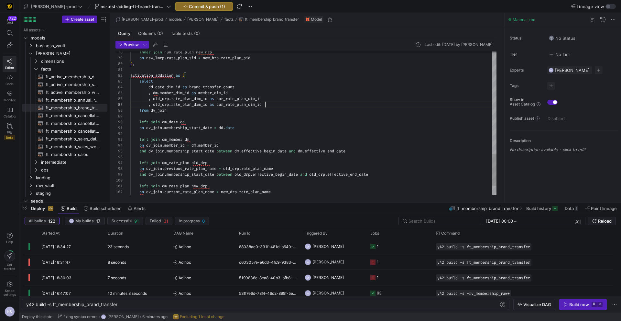
scroll to position [35, 135]
drag, startPoint x: 161, startPoint y: 98, endPoint x: 178, endPoint y: 94, distance: 17.6
drag, startPoint x: 268, startPoint y: 104, endPoint x: 111, endPoint y: 104, distance: 157.6
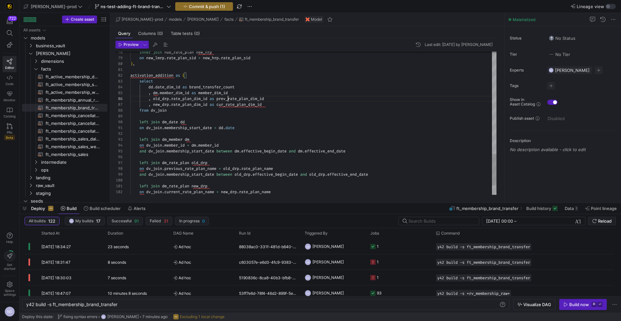
scroll to position [29, 98]
click at [80, 121] on span "ft_membership_cancellations_weekly_forecast​​​​​​​​​​" at bounding box center [73, 123] width 54 height 7
type textarea "{{ config( post_hook = [ "alter table {{ this }} add primary key (forecast_vers…"
type textarea "y42 build -s ft_membership_cancellations_weekly_forecast"
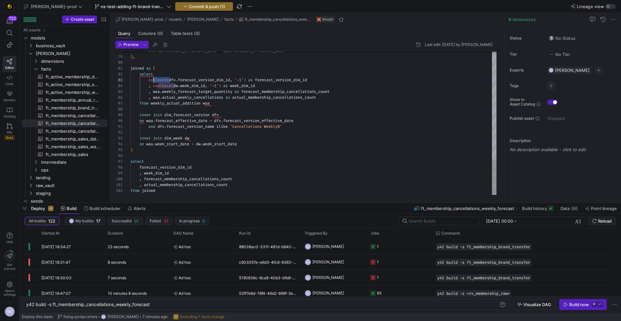
scroll to position [12, 19]
drag, startPoint x: 170, startPoint y: 80, endPoint x: 149, endPoint y: 81, distance: 21.0
click at [83, 107] on span "ft_membership_brand_transfer​​​​​​​​​​" at bounding box center [73, 107] width 54 height 7
type textarea "with -- Hubs hub_membership as ( select * from {{ ref('hub_membership') }} ), h…"
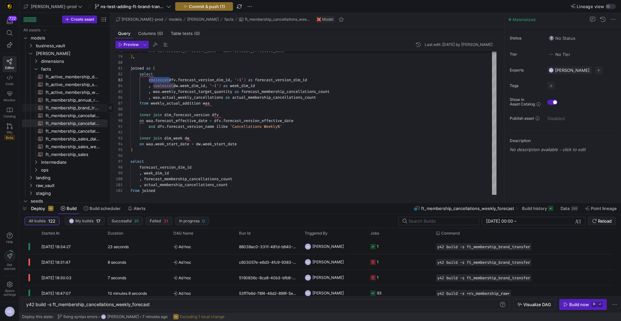
type textarea "y42 build -s ft_membership_brand_transfer"
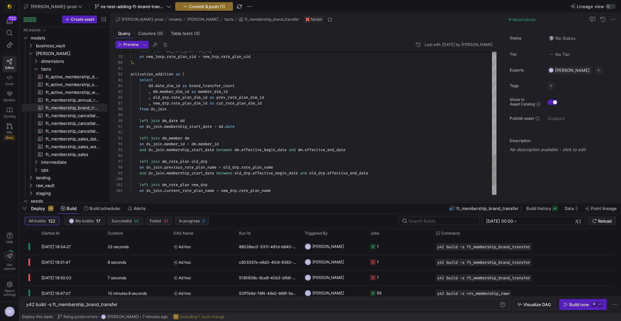
click at [77, 150] on span "ft_membership_sales_weekly_forecast​​​​​​​​​​" at bounding box center [73, 146] width 54 height 7
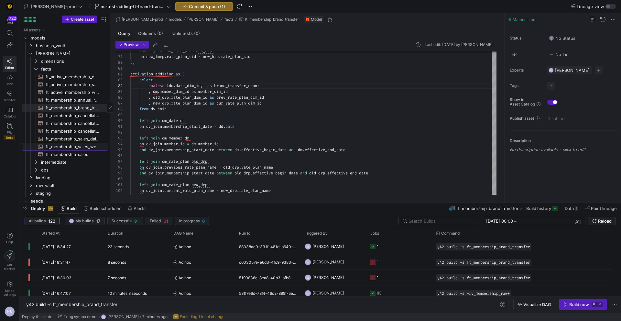
type textarea "{{ config( post_hook = [ "alter table {{ this }} add primary key (forecast_vers…"
type textarea "y42 build -s ft_membership_sales_weekly_forecast"
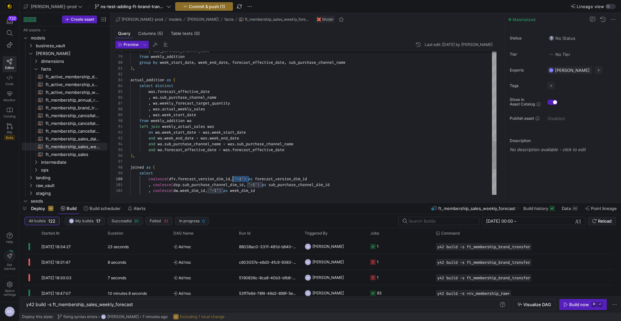
scroll to position [52, 103]
drag, startPoint x: 250, startPoint y: 178, endPoint x: 233, endPoint y: 178, distance: 16.5
click at [80, 97] on span "ft_membership_annual_retention​​​​​​​​​​" at bounding box center [73, 99] width 54 height 7
type textarea "{{ config( post_hook = [ "alter table {{ this }} add primary key (membership_di…"
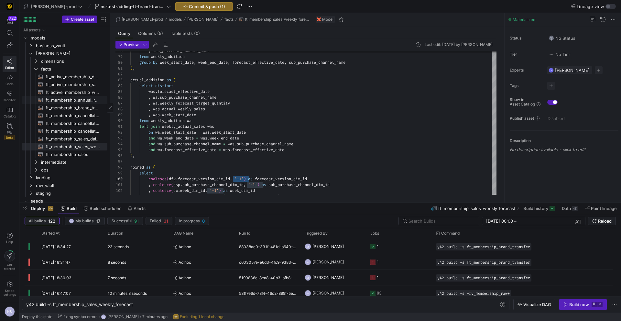
type textarea "y42 build -s ft_membership_annual_retention"
click at [82, 106] on span "ft_membership_brand_transfer​​​​​​​​​​" at bounding box center [73, 107] width 54 height 7
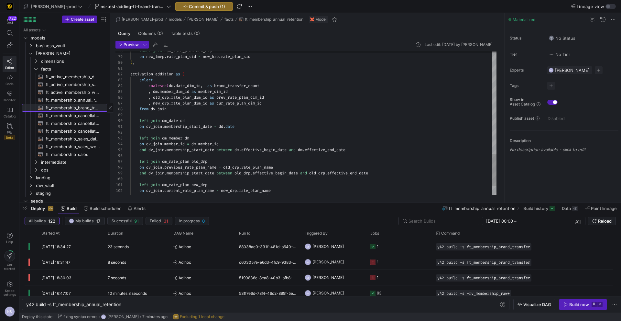
type textarea "with -- Hubs hub_membership as ( select * from {{ ref('hub_membership') }} ), h…"
type textarea "y42 build -s ft_membership_brand_transfer"
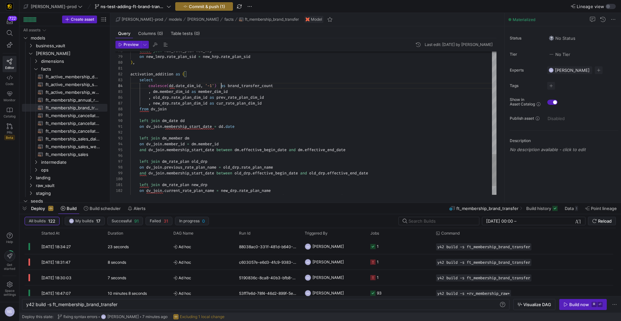
type textarea "activation_addition as ( select coalesce([DOMAIN_NAME]_dim_id, '-1') as brand_t…"
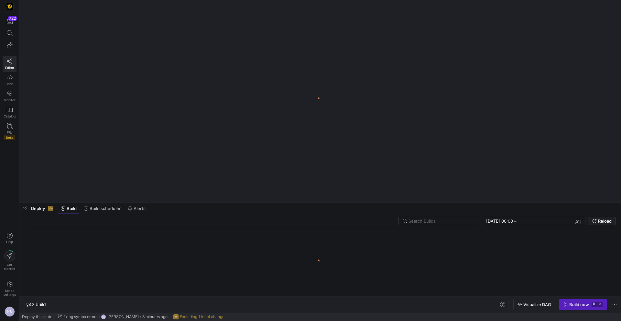
scroll to position [0, 19]
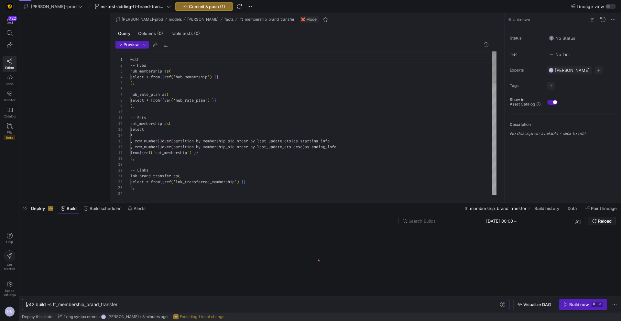
type textarea "y42 build -s ft_membership_brand_transfer"
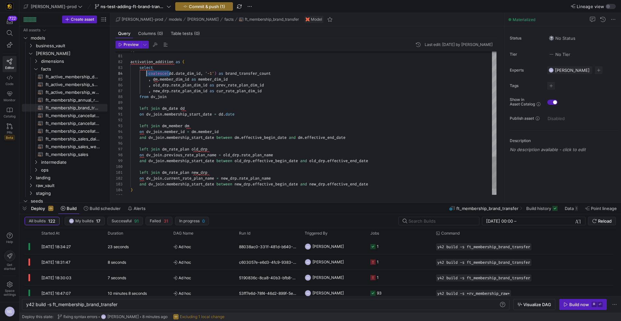
scroll to position [17, 19]
drag, startPoint x: 170, startPoint y: 73, endPoint x: 149, endPoint y: 72, distance: 21.1
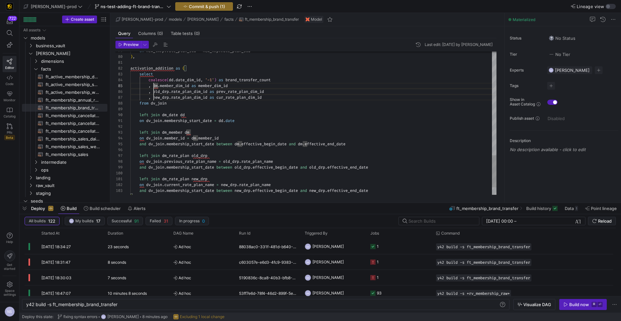
drag, startPoint x: 154, startPoint y: 79, endPoint x: 153, endPoint y: 98, distance: 19.4
drag, startPoint x: 219, startPoint y: 79, endPoint x: 203, endPoint y: 79, distance: 16.2
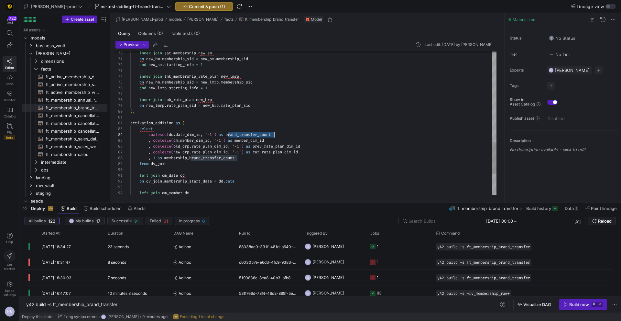
scroll to position [17, 144]
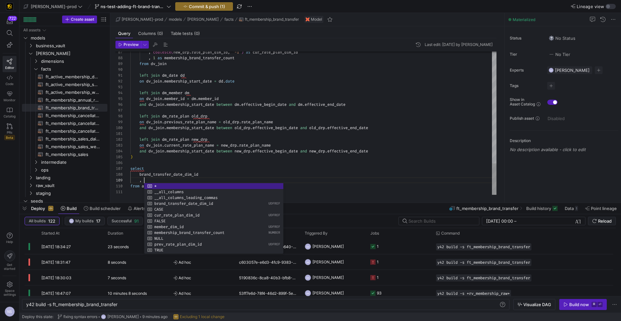
scroll to position [47, 44]
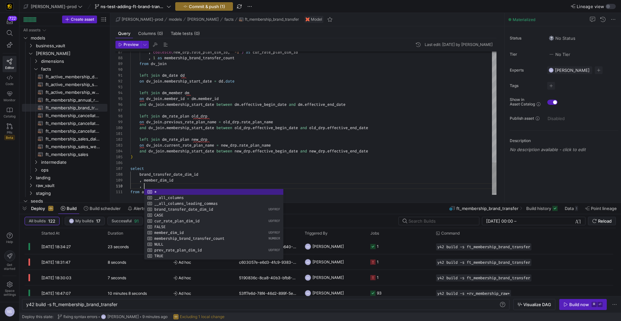
scroll to position [52, 63]
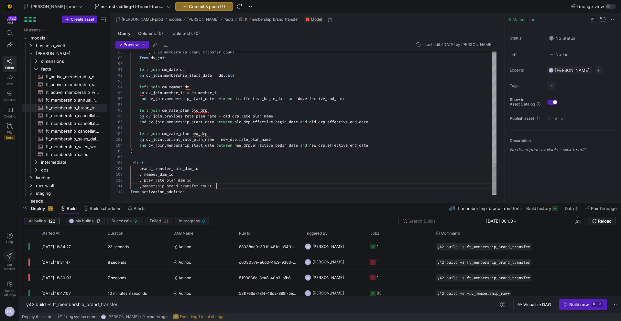
scroll to position [0, 86]
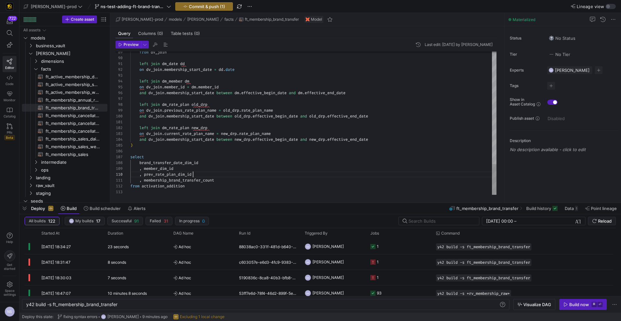
scroll to position [52, 63]
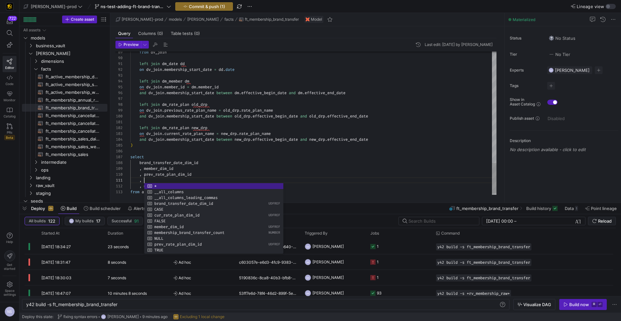
scroll to position [0, 61]
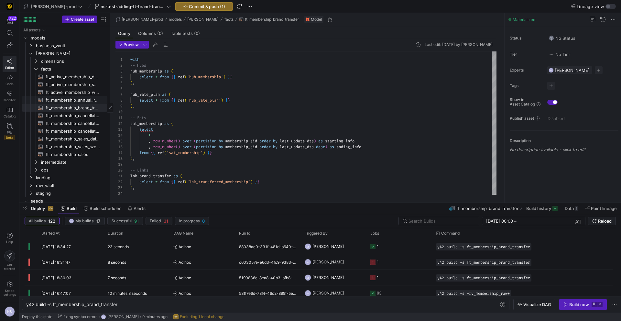
type textarea ", cur_rate_plan_dim_id , membership_brand_transfer_count from activation_additi…"
click at [75, 101] on span "ft_membership_annual_retention​​​​​​​​​​" at bounding box center [73, 99] width 54 height 7
type textarea "y42 build -s ft_membership_annual_retention"
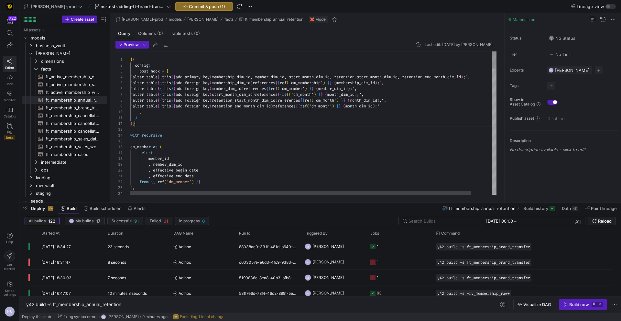
scroll to position [6, 5]
type textarea "{{ config( post_hook = [ "alter table {{ this }} add primary key (membership_di…"
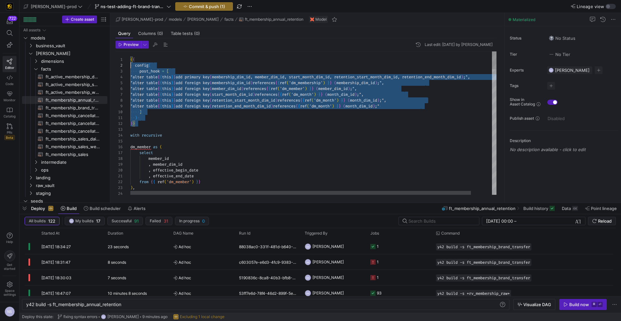
scroll to position [0, 0]
drag, startPoint x: 139, startPoint y: 125, endPoint x: 123, endPoint y: 54, distance: 72.1
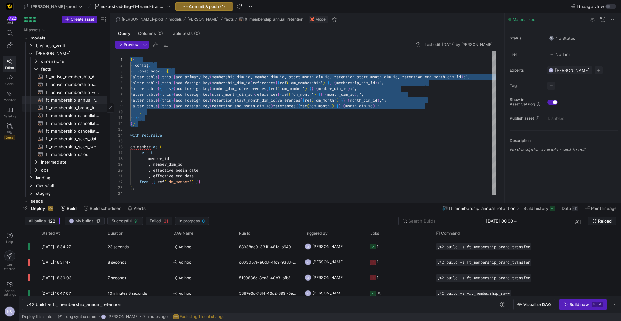
click at [76, 107] on span "ft_membership_brand_transfer​​​​​​​​​​" at bounding box center [73, 107] width 54 height 7
type textarea "y42 build -s ft_membership_brand_transfer"
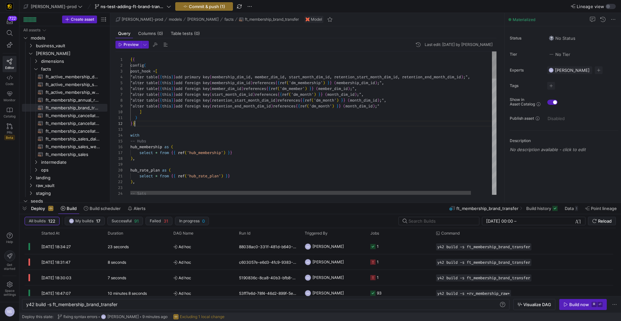
scroll to position [6, 5]
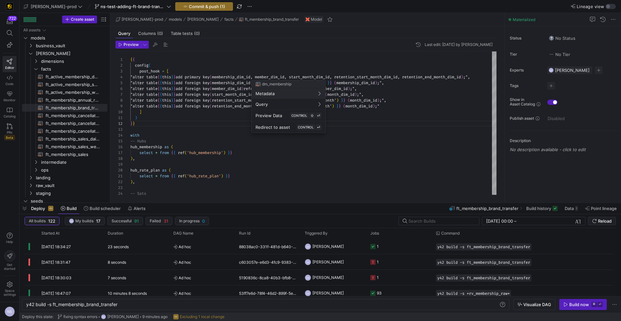
click at [285, 73] on div at bounding box center [310, 160] width 621 height 321
click at [284, 76] on div at bounding box center [310, 160] width 621 height 321
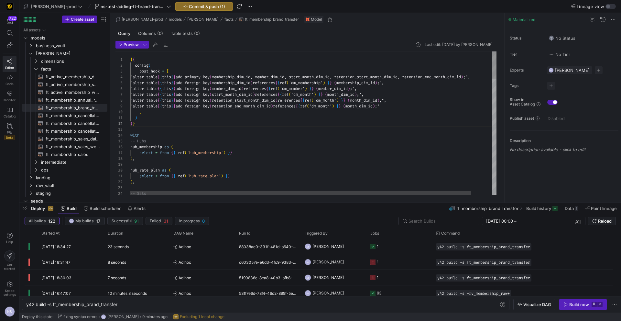
scroll to position [17, 154]
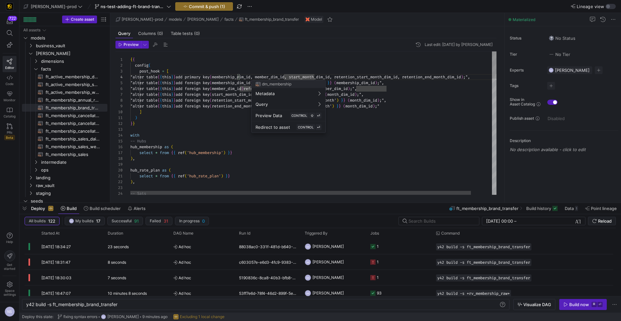
drag, startPoint x: 285, startPoint y: 75, endPoint x: 247, endPoint y: 75, distance: 37.9
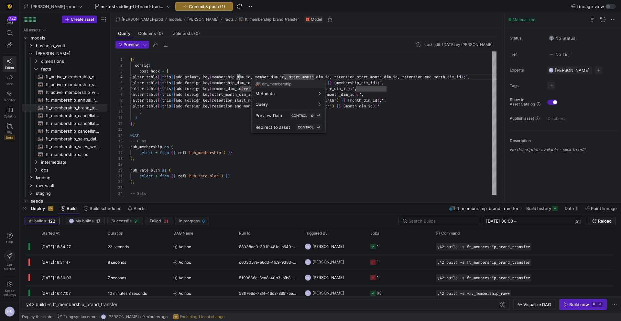
click at [292, 73] on div at bounding box center [310, 160] width 621 height 321
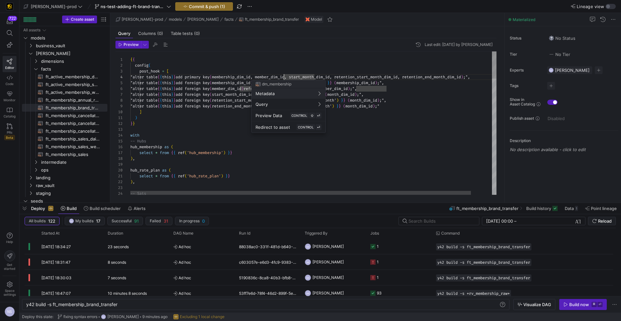
drag, startPoint x: 284, startPoint y: 78, endPoint x: 318, endPoint y: 89, distance: 35.8
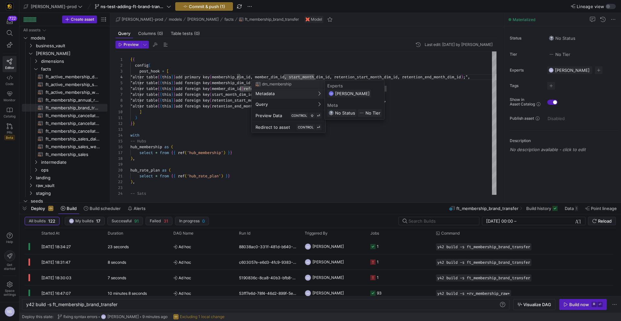
click at [445, 155] on div at bounding box center [310, 160] width 621 height 321
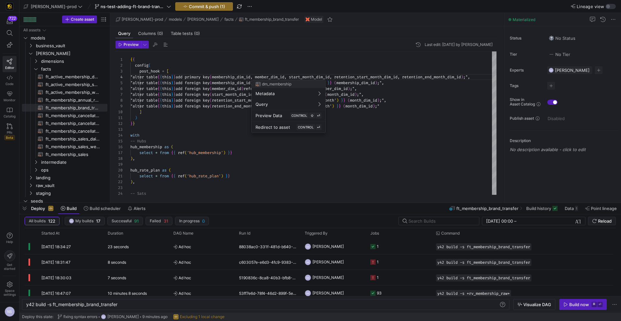
click at [281, 76] on div at bounding box center [310, 160] width 621 height 321
click at [281, 75] on div at bounding box center [310, 160] width 621 height 321
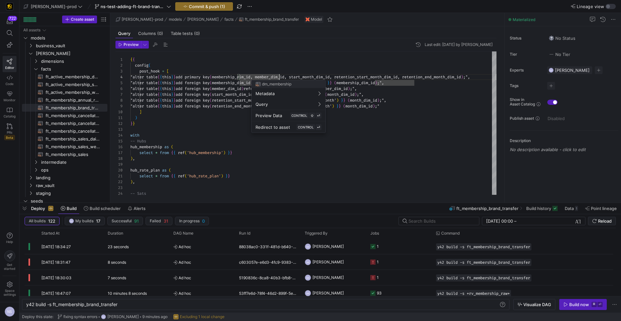
click at [468, 117] on div at bounding box center [310, 160] width 621 height 321
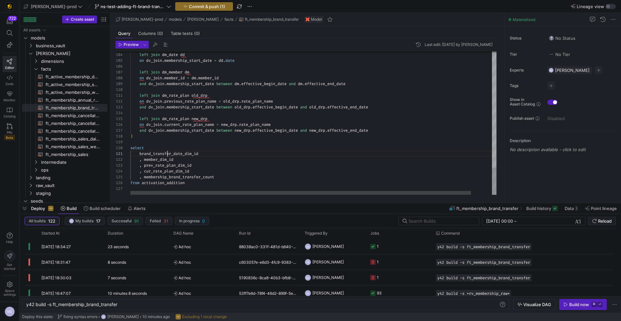
scroll to position [0, 70]
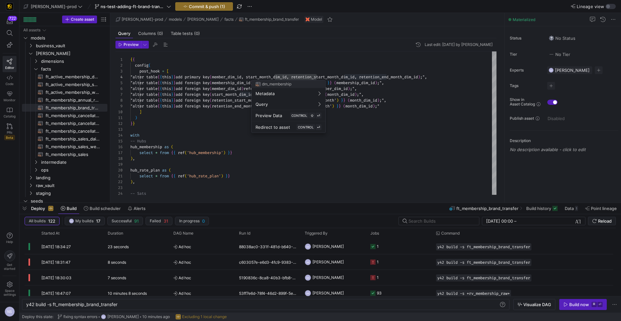
click at [359, 74] on div at bounding box center [310, 160] width 621 height 321
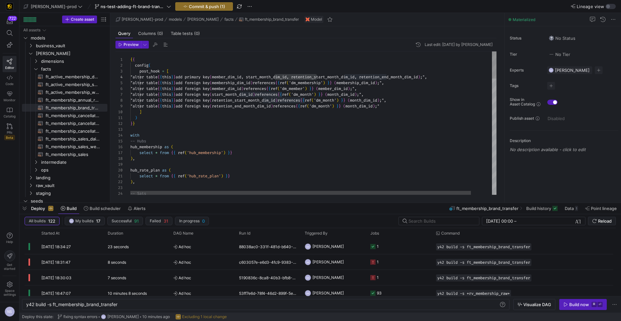
drag, startPoint x: 259, startPoint y: 77, endPoint x: 284, endPoint y: 77, distance: 25.6
click at [261, 77] on span "member_dim_id, start_month_dim_id, brand_transfer_" at bounding box center [268, 76] width 113 height 5
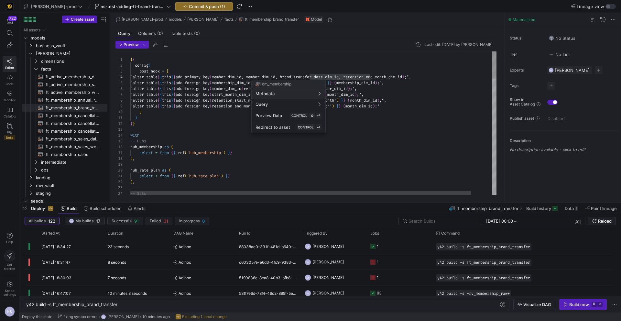
click at [256, 78] on div at bounding box center [310, 160] width 621 height 321
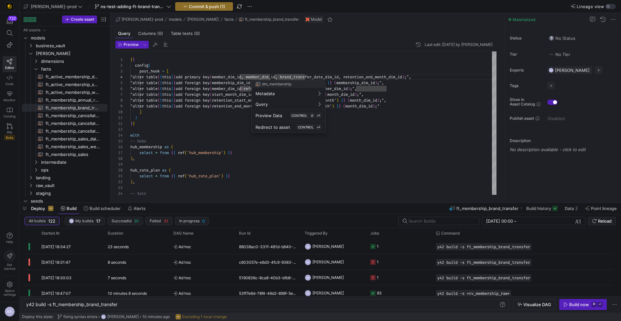
click at [252, 77] on div at bounding box center [310, 160] width 621 height 321
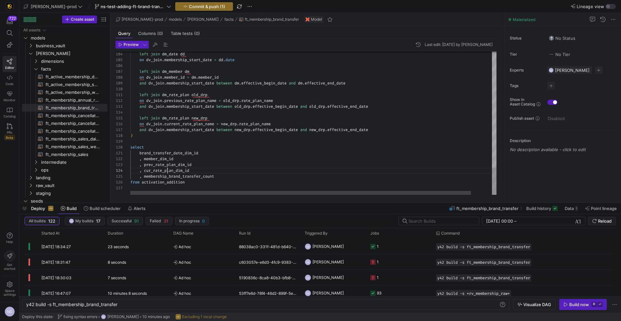
click at [168, 165] on span "prev_rate_plan_dim_id" at bounding box center [168, 164] width 48 height 5
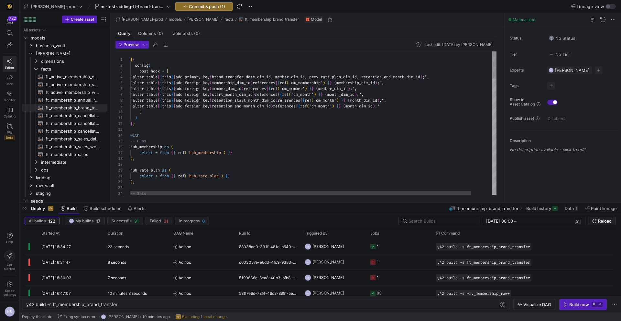
click at [404, 75] on span "te_plan_dim_id, retention_end_month_dim_id" at bounding box center [372, 76] width 95 height 5
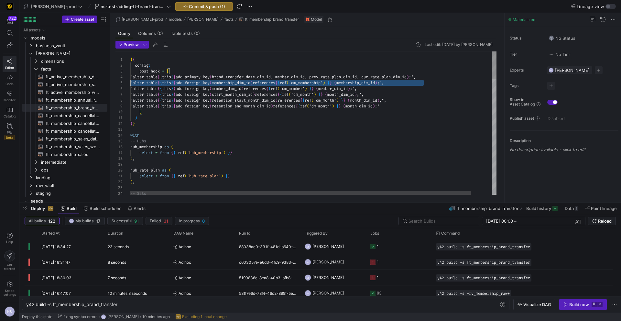
scroll to position [23, 0]
drag, startPoint x: 431, startPoint y: 83, endPoint x: 102, endPoint y: 85, distance: 329.7
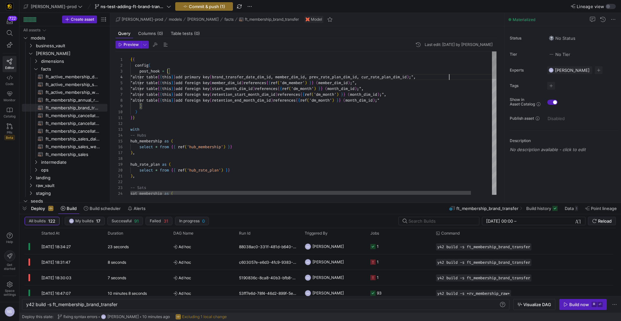
scroll to position [17, 319]
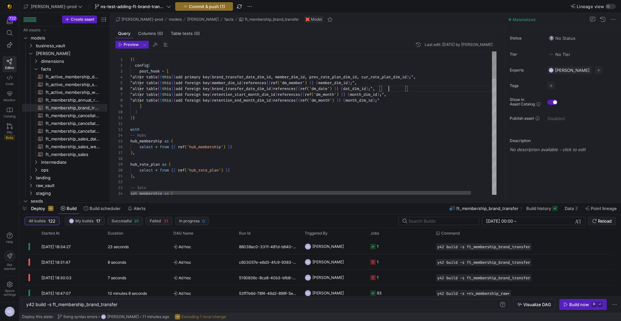
scroll to position [29, 261]
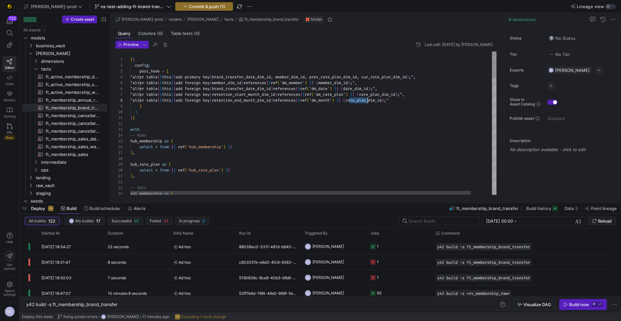
scroll to position [23, 247]
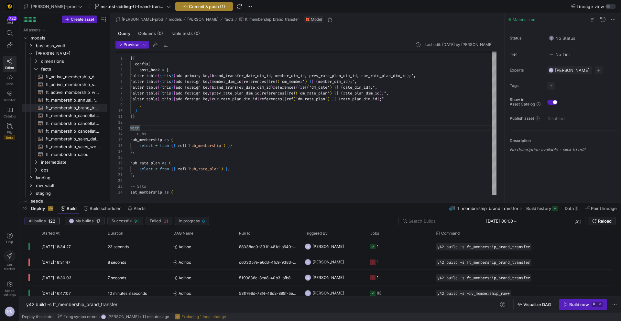
type textarea "}} with -- Hubs hub_membership as ( select * from {{ ref('hub_membership') }} )…"
click at [189, 7] on span "Commit & push (1)" at bounding box center [207, 6] width 36 height 5
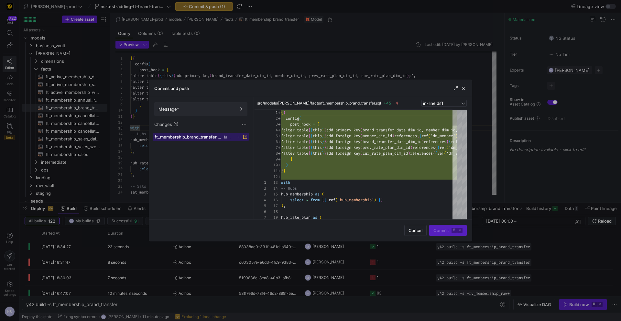
click at [197, 134] on span "ft_membership_brand_transfer.sql" at bounding box center [189, 136] width 68 height 5
click at [201, 112] on span at bounding box center [201, 109] width 93 height 13
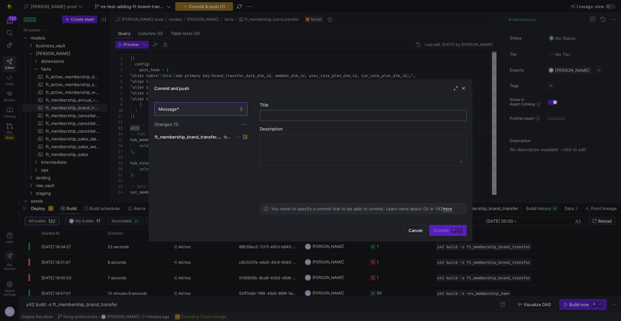
click at [264, 115] on div at bounding box center [363, 115] width 199 height 10
type input "adding the activation layer"
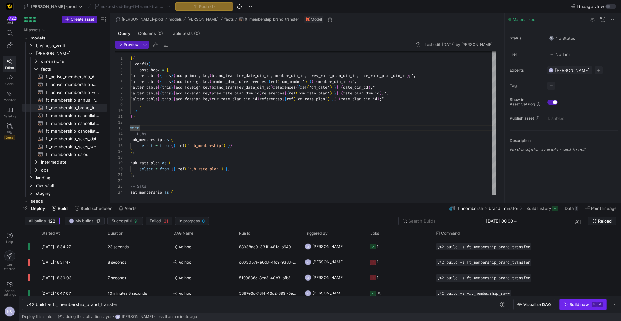
click at [587, 306] on div "Build now" at bounding box center [579, 304] width 20 height 5
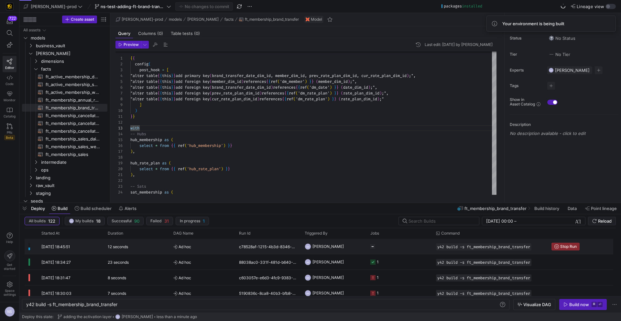
click at [338, 244] on span "[PERSON_NAME]" at bounding box center [328, 246] width 31 height 15
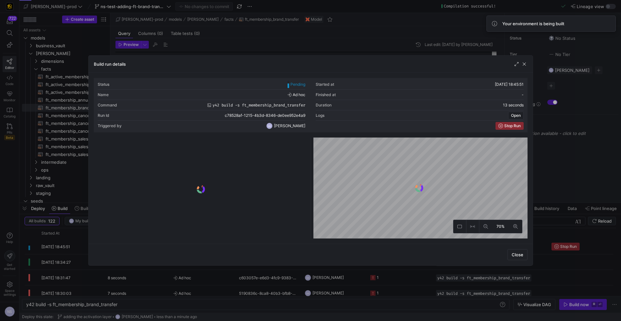
click at [550, 174] on div at bounding box center [310, 160] width 621 height 321
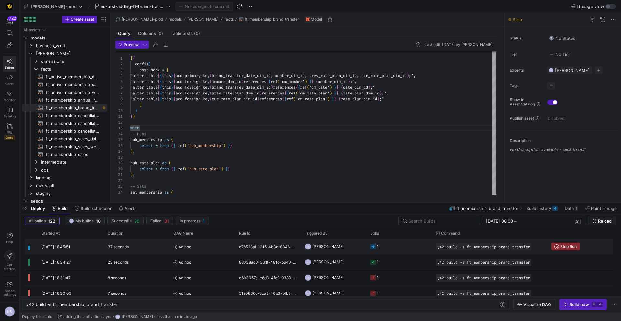
click at [400, 248] on y42-job-status-cell-renderer "1" at bounding box center [399, 246] width 58 height 15
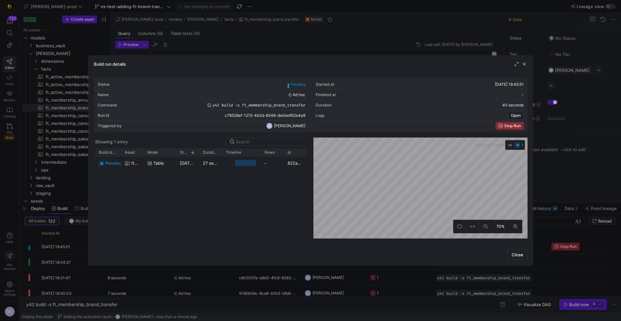
click at [577, 168] on div at bounding box center [310, 160] width 621 height 321
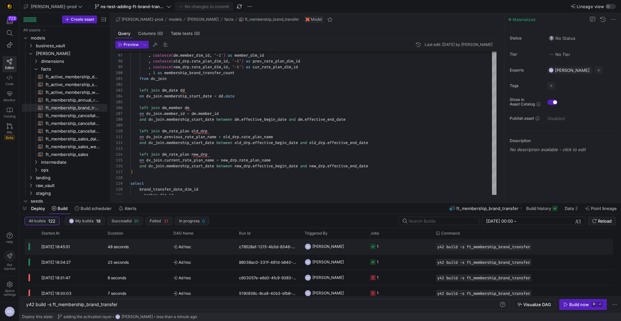
click at [341, 250] on y42-orchestration-triggered-by "NS [PERSON_NAME]" at bounding box center [334, 246] width 58 height 15
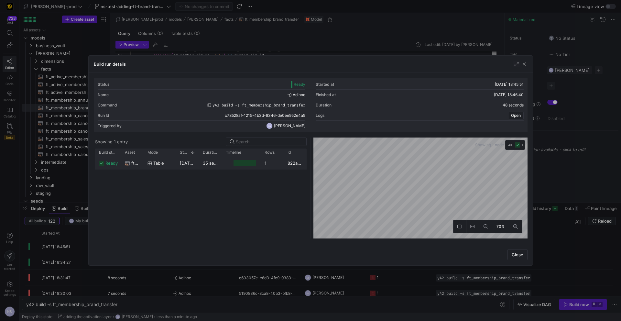
click at [280, 165] on div "1" at bounding box center [272, 163] width 23 height 13
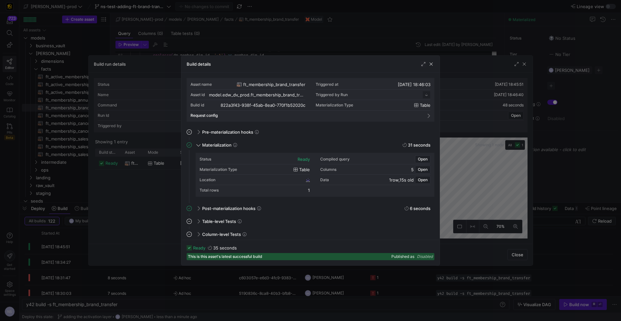
scroll to position [58, 0]
click at [487, 119] on div at bounding box center [310, 160] width 621 height 321
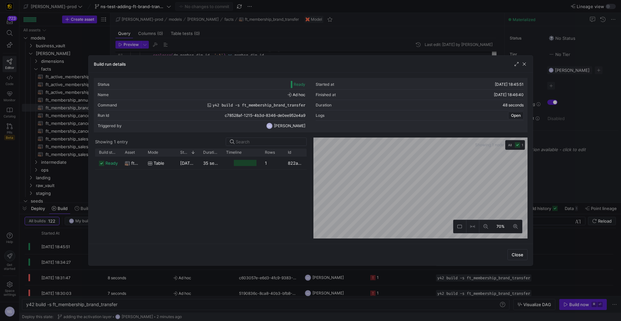
click at [555, 122] on div at bounding box center [310, 160] width 621 height 321
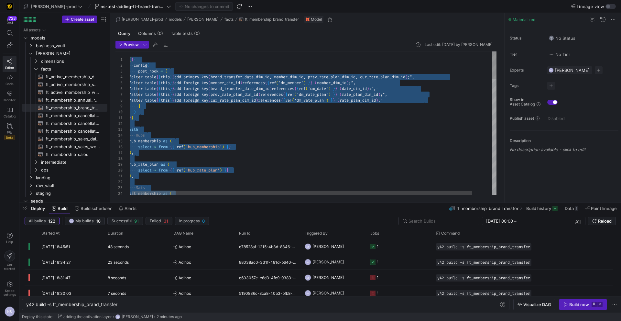
type textarea ""alter table {{ this }} add foreign key (member_dim_id) references {{ ref('dm_m…"
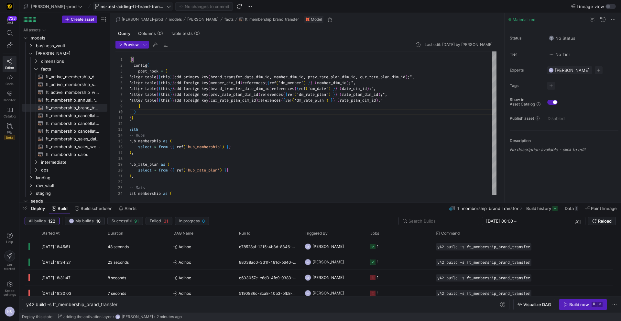
click at [123, 6] on span "ns-test-adding-ft-brand-transfer" at bounding box center [133, 6] width 65 height 5
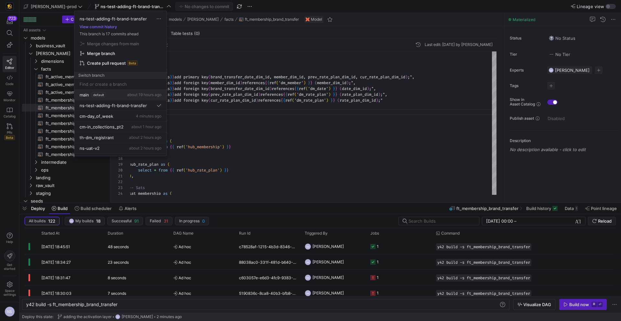
click at [103, 92] on span "default" at bounding box center [99, 94] width 14 height 5
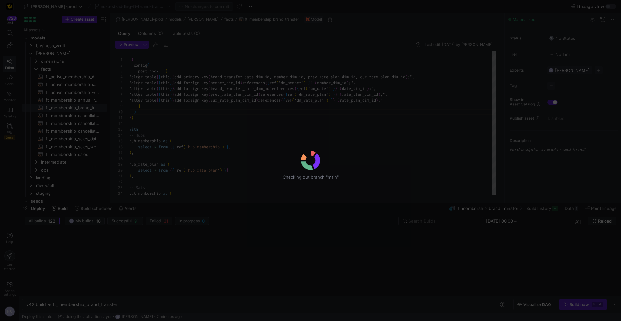
scroll to position [0, 92]
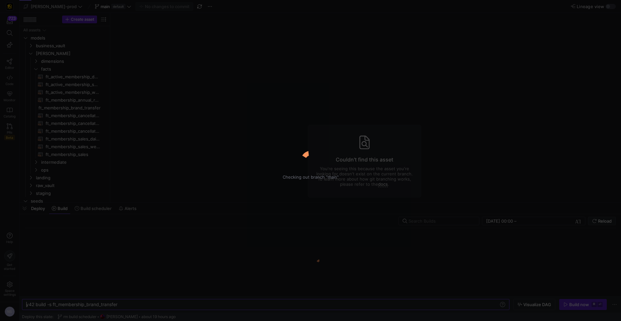
type textarea "y42 build"
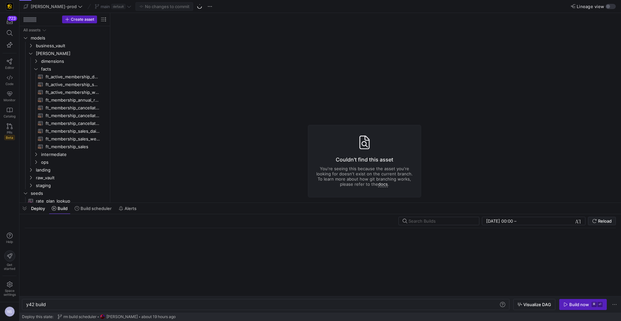
click at [110, 3] on div "main default" at bounding box center [113, 6] width 40 height 8
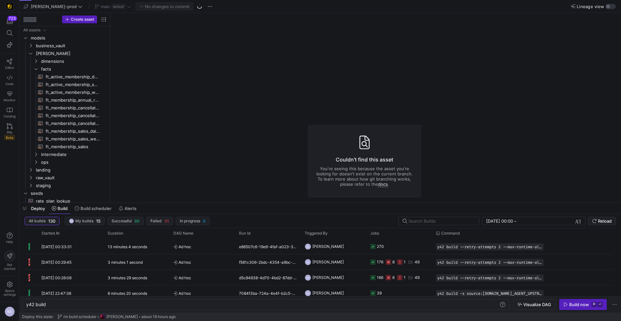
click at [107, 5] on div "main default" at bounding box center [113, 6] width 40 height 8
click at [108, 5] on div "main default" at bounding box center [113, 6] width 40 height 8
click at [96, 6] on div "main default" at bounding box center [113, 6] width 40 height 8
click at [111, 6] on div "main default" at bounding box center [113, 6] width 40 height 8
click at [110, 6] on div "main default" at bounding box center [113, 6] width 40 height 8
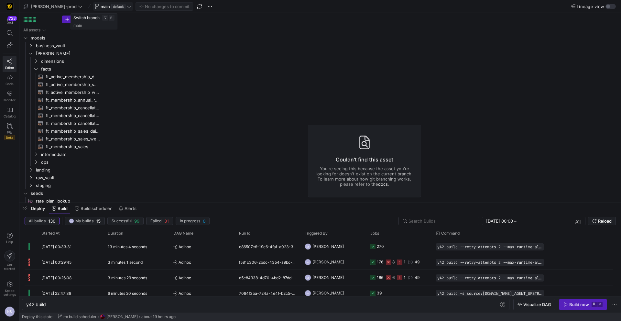
click at [127, 8] on icon at bounding box center [129, 6] width 5 height 5
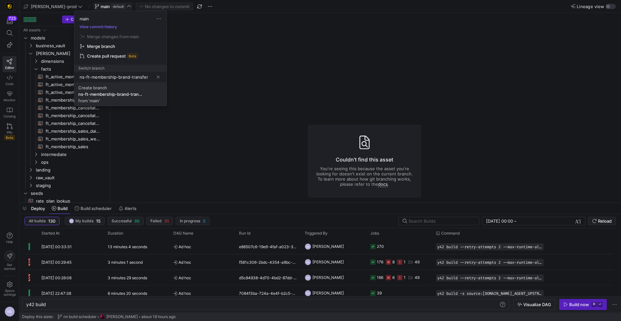
type input "ns-ft-membership-brand-transfer"
click at [118, 93] on div "ns-ft-membership-brand-transfer" at bounding box center [110, 94] width 65 height 5
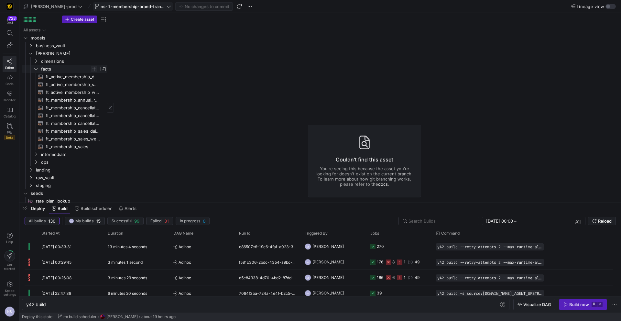
click at [95, 68] on span "Press SPACE to select this row." at bounding box center [94, 69] width 6 height 6
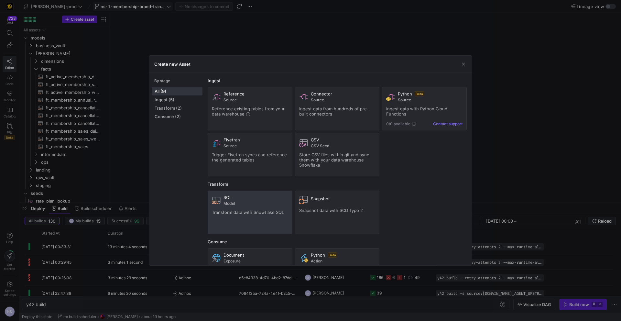
click at [249, 206] on div "SQL Model Transform data with Snowflake SQL" at bounding box center [250, 212] width 76 height 35
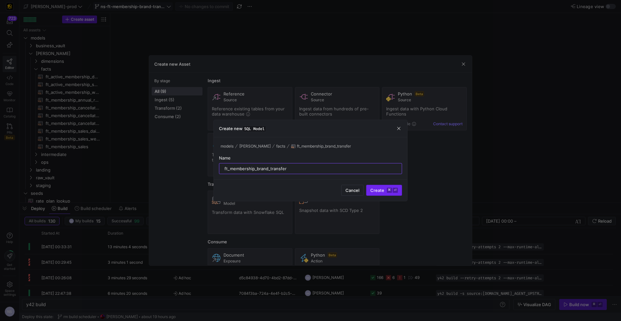
type input "ft_membership_brand_transfer"
click at [377, 192] on span "Create ⌘ ⏎" at bounding box center [384, 190] width 28 height 5
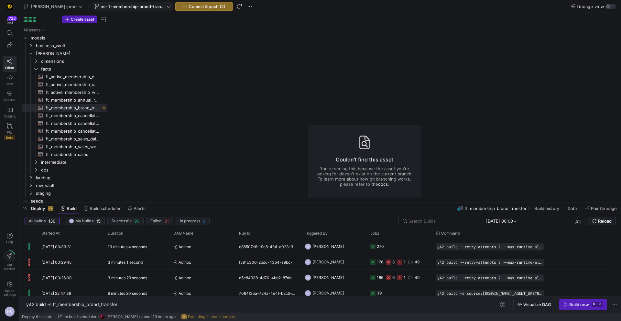
click at [214, 73] on y42-asset-editor-not-found "Couldn't find this asset You're seeing this because the asset you're looking fo…" at bounding box center [364, 161] width 508 height 296
click at [81, 118] on span "ft_membership_cancellations_daily_forecast​​​​​​​​​​" at bounding box center [73, 115] width 54 height 7
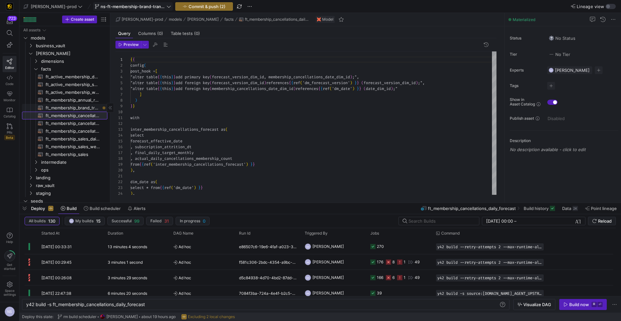
scroll to position [58, 0]
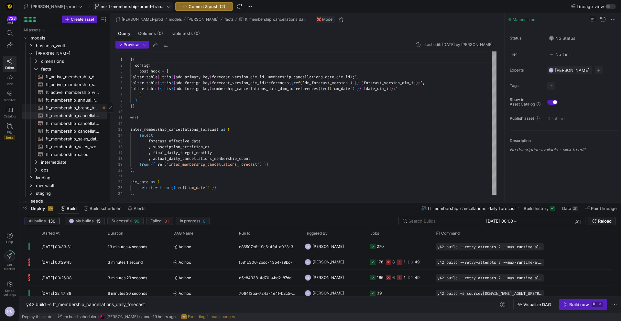
click at [81, 106] on span "ft_membership_brand_transfer​​​​​​​​​​" at bounding box center [73, 107] width 54 height 7
type textarea "y42 build -s ft_membership_brand_transfer"
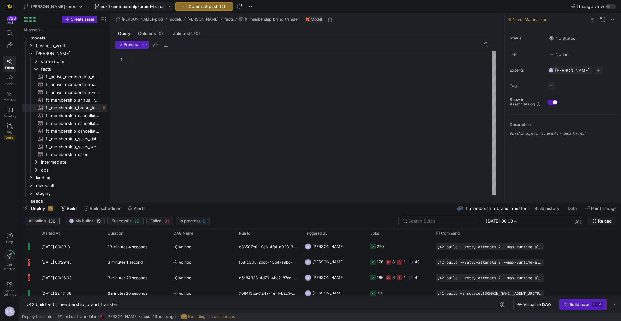
click at [155, 78] on div at bounding box center [313, 122] width 366 height 143
type textarea ", member_dim_id , prev_rate_plan_dim_id , cur_rate_plan_dim_id , membership_bra…"
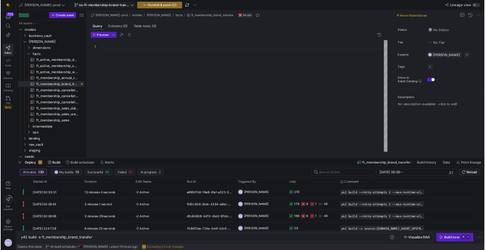
scroll to position [29, 0]
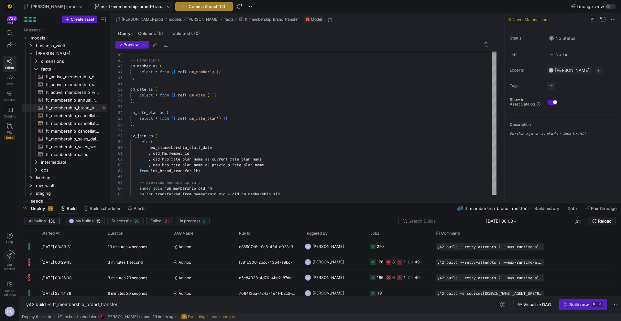
click at [180, 9] on span "button" at bounding box center [204, 7] width 57 height 8
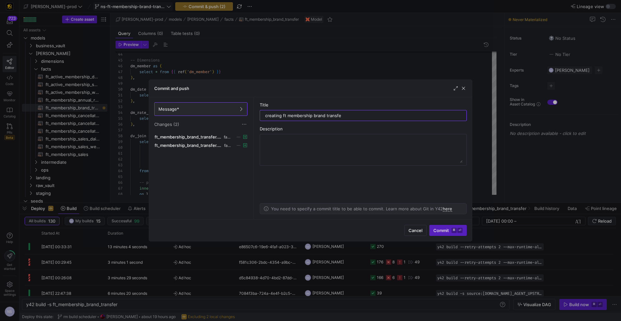
type input "creating ft membership brand transfer"
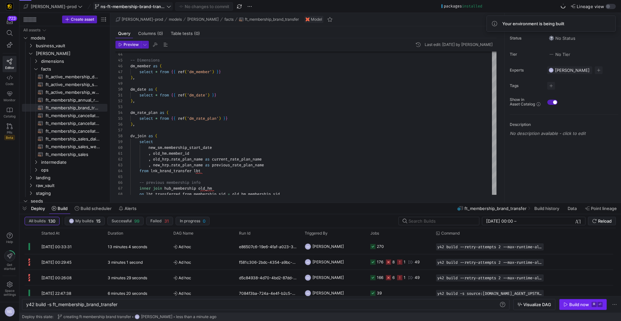
click at [585, 306] on div "Build now" at bounding box center [579, 304] width 20 height 5
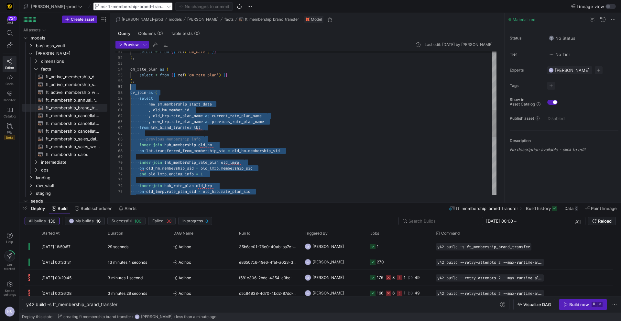
scroll to position [47, 0]
drag, startPoint x: 262, startPoint y: 157, endPoint x: 124, endPoint y: 97, distance: 150.6
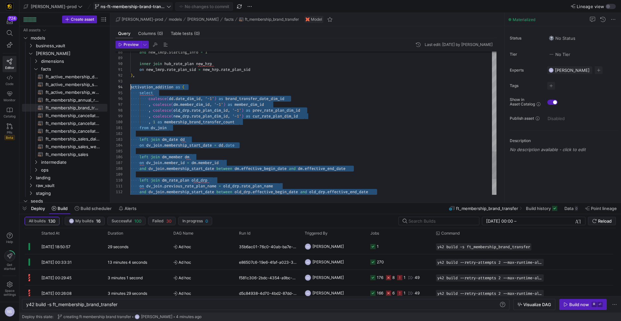
scroll to position [23, 0]
drag, startPoint x: 383, startPoint y: 149, endPoint x: 122, endPoint y: 94, distance: 267.3
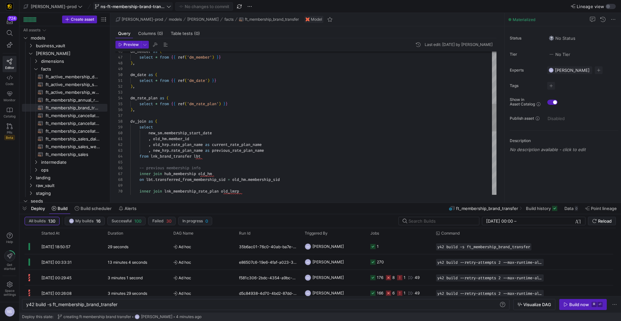
type textarea "select * from {{ ref('dm_date') }} ), dm_rate_plan as ( select * from {{ ref('d…"
click at [190, 132] on div "on lbt . transferred_from_membership_sid = old_hm . membership_sid -- previous …" at bounding box center [313, 150] width 366 height 739
